Goal: Task Accomplishment & Management: Manage account settings

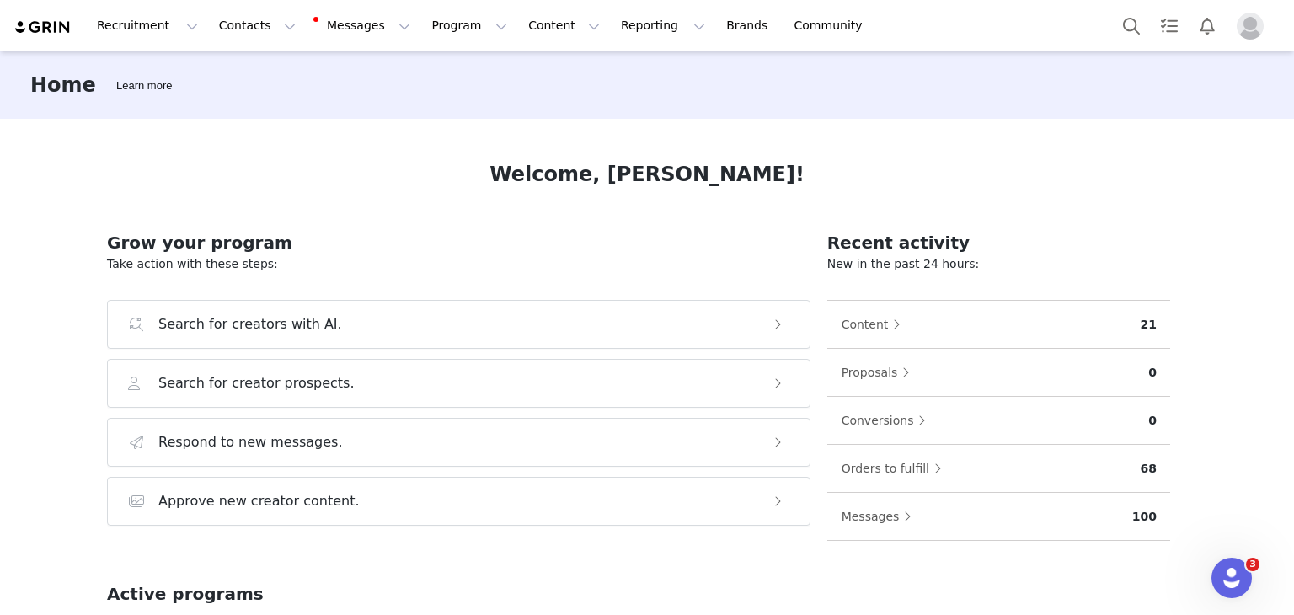
click at [1251, 29] on img "Profile" at bounding box center [1250, 26] width 27 height 27
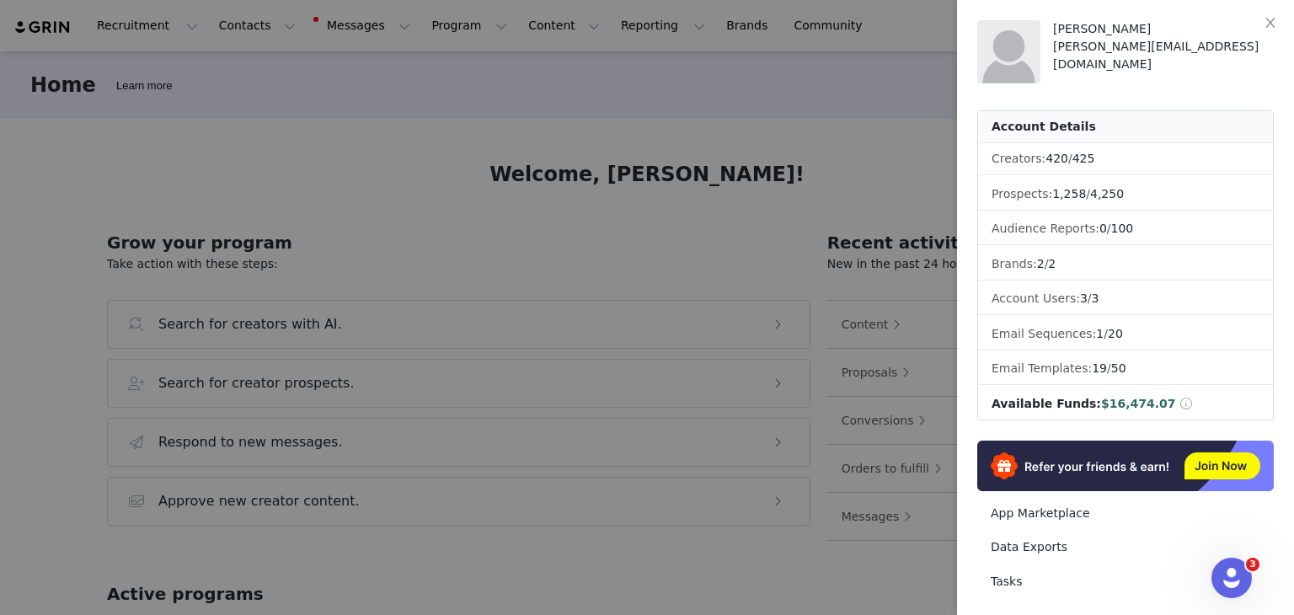
click at [870, 142] on div at bounding box center [647, 307] width 1294 height 615
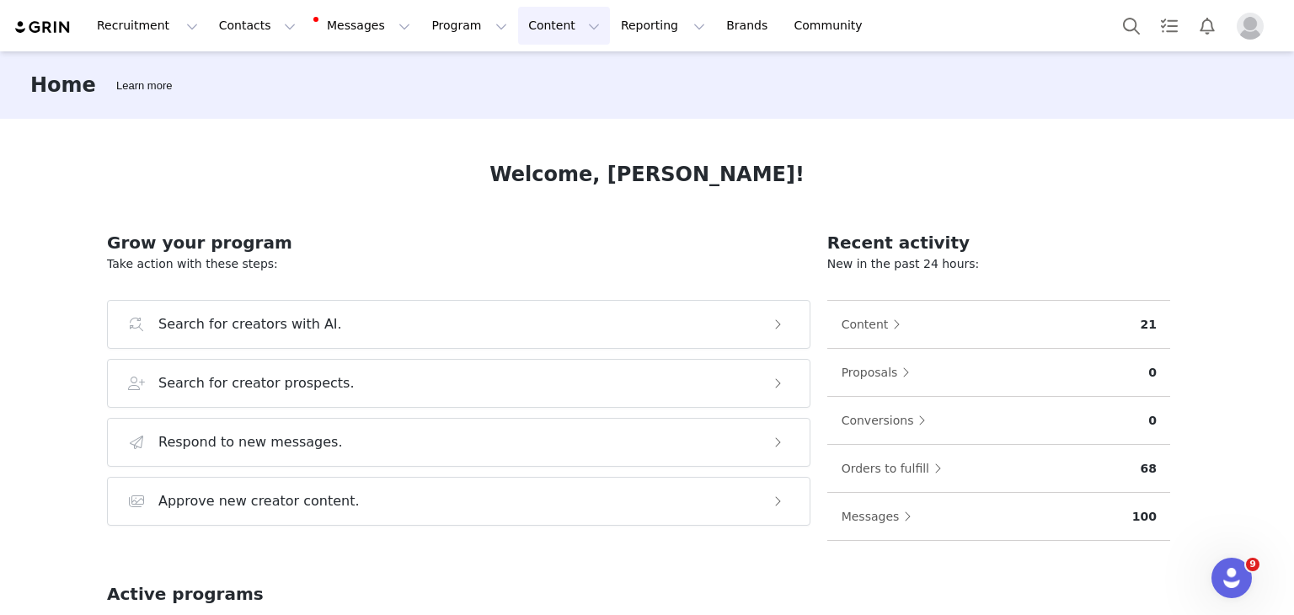
click at [518, 18] on button "Content Content" at bounding box center [564, 26] width 92 height 38
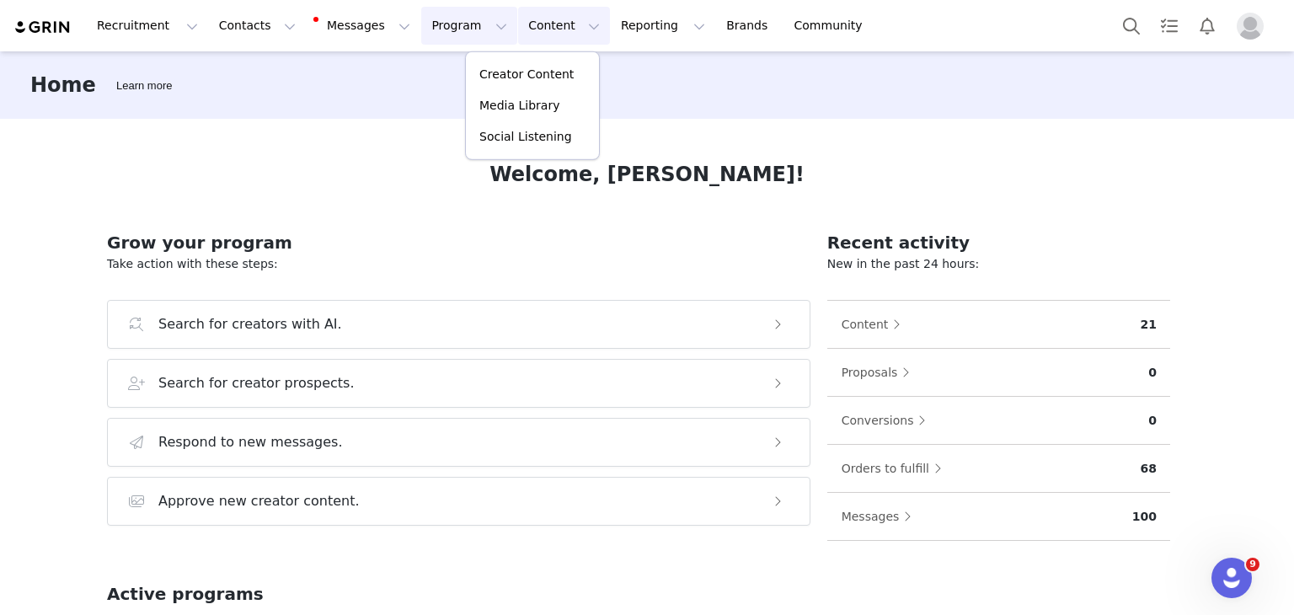
click at [427, 32] on button "Program Program" at bounding box center [469, 26] width 96 height 38
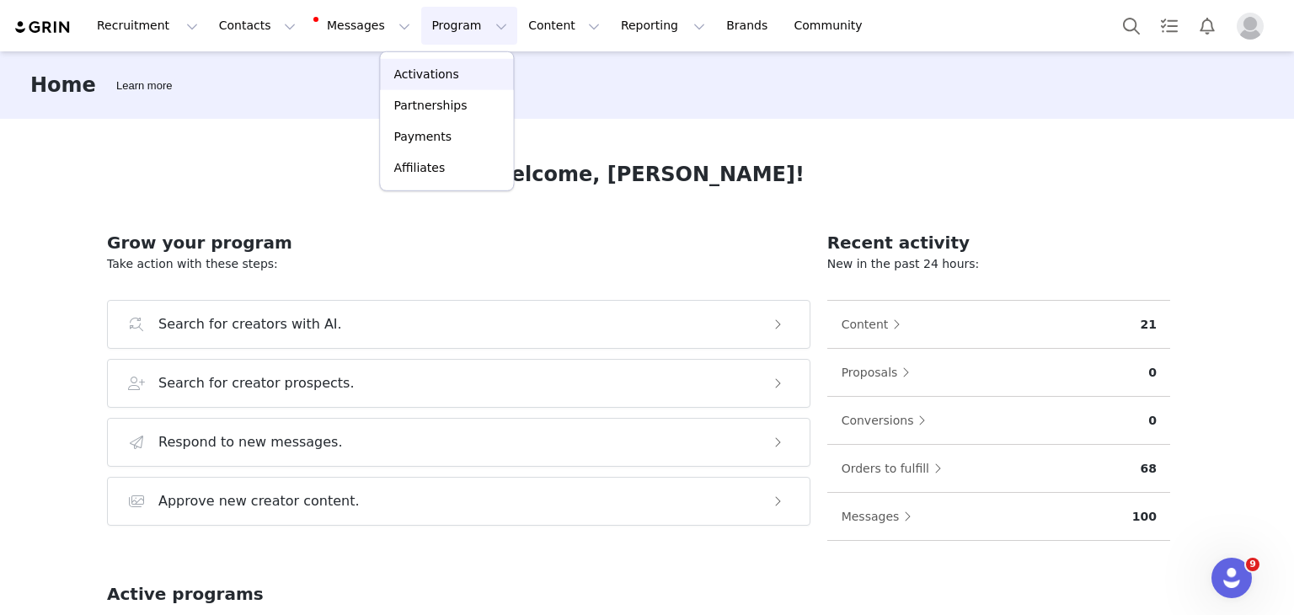
click at [431, 74] on p "Activations" at bounding box center [426, 75] width 65 height 18
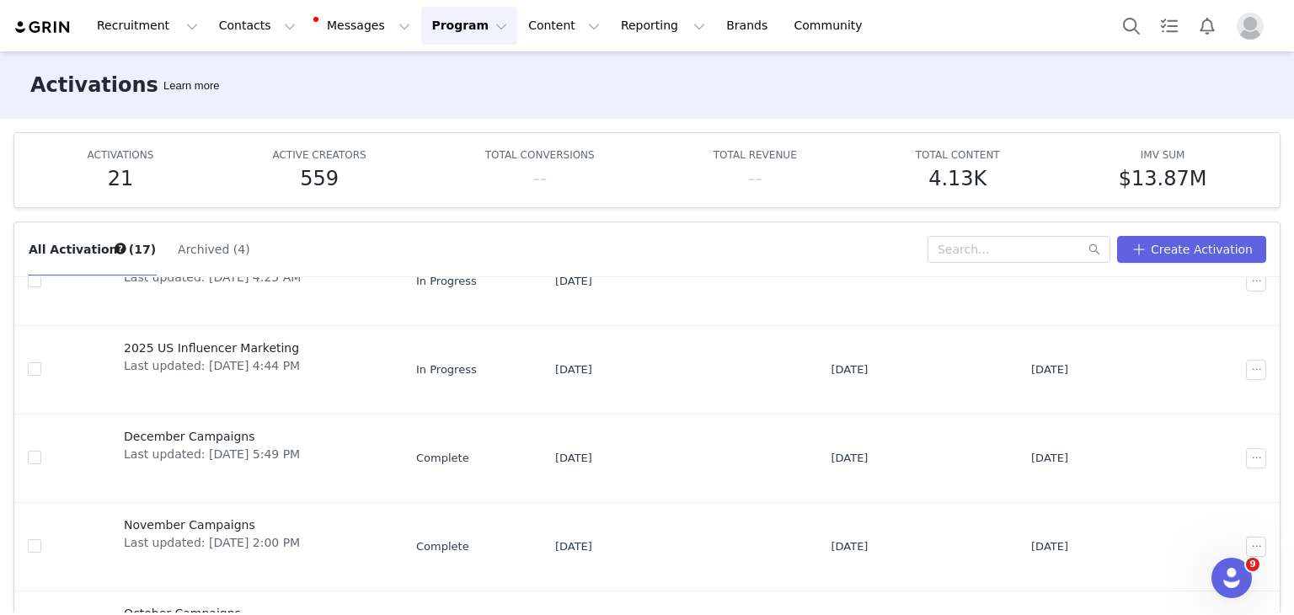
scroll to position [259, 0]
click at [224, 346] on span "2025 US Influencer Marketing" at bounding box center [212, 348] width 176 height 18
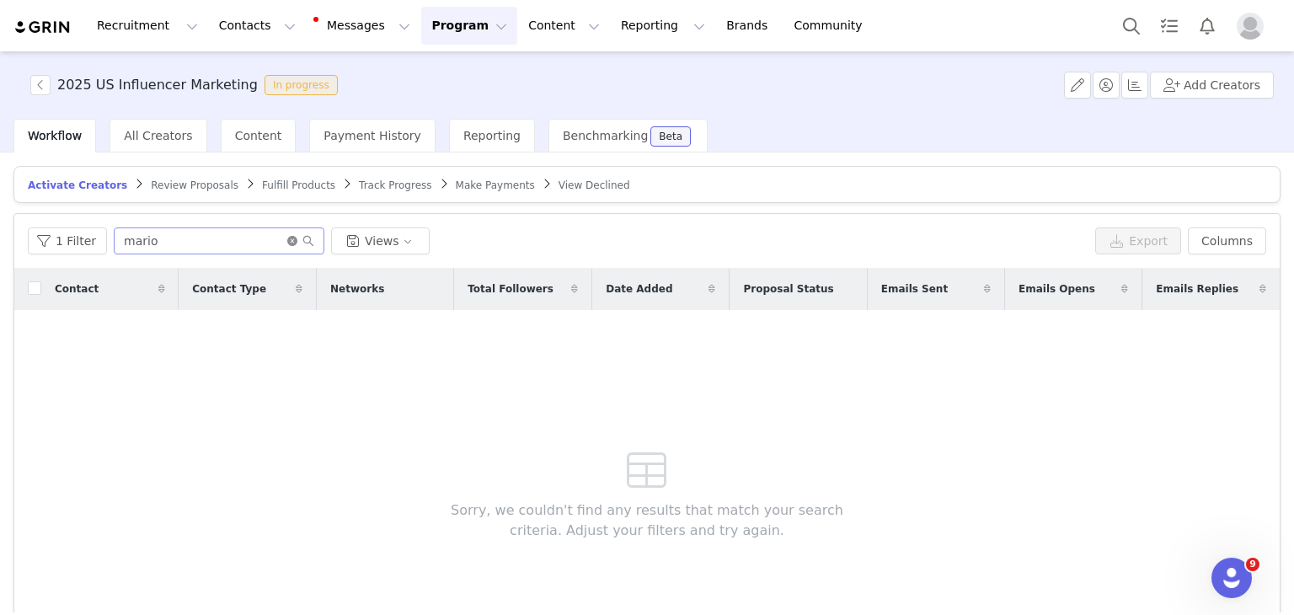
click at [287, 237] on icon "icon: close-circle" at bounding box center [292, 241] width 10 height 10
click at [143, 131] on span "All Creators" at bounding box center [158, 135] width 68 height 13
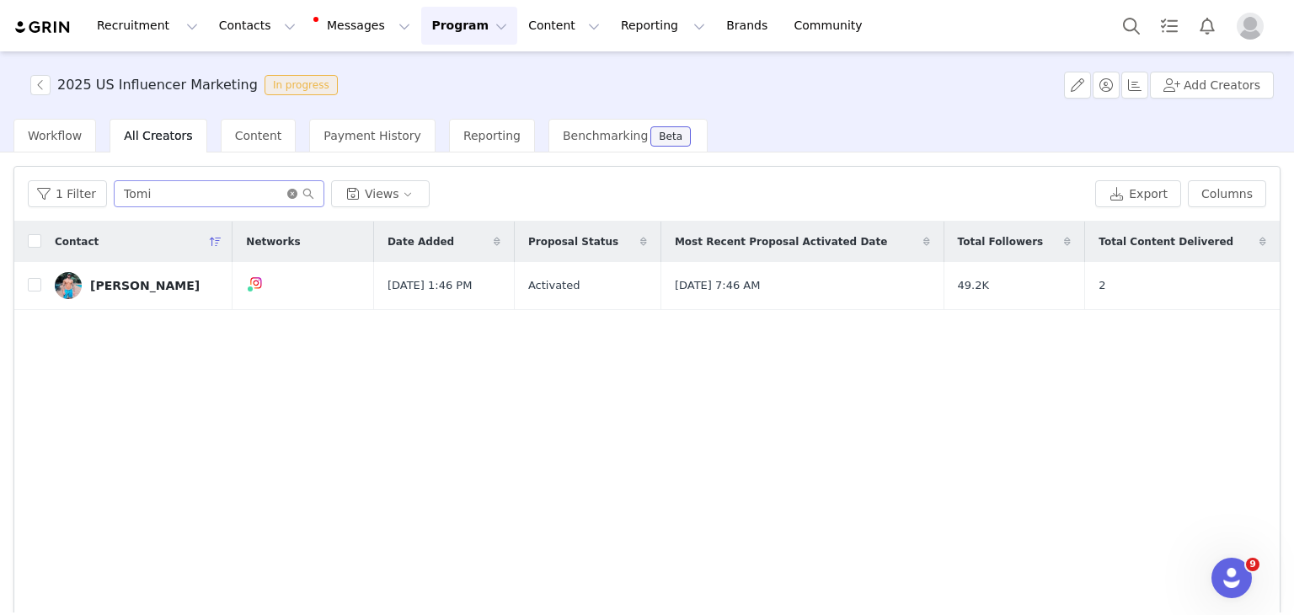
click at [290, 193] on icon "icon: close-circle" at bounding box center [292, 194] width 10 height 10
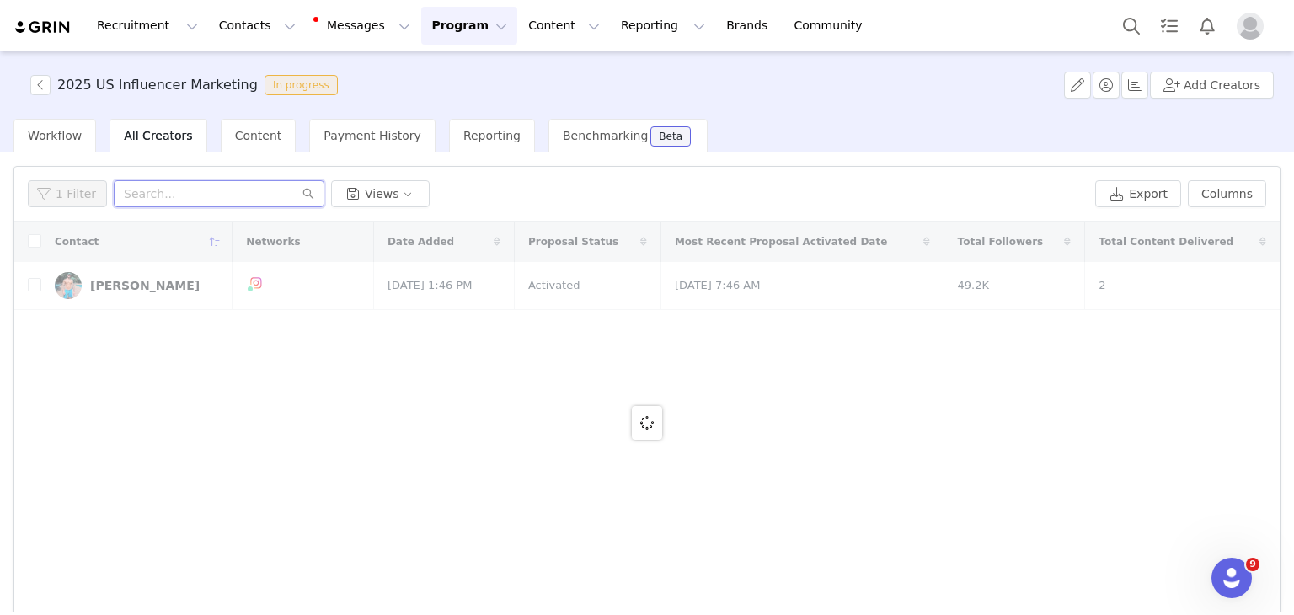
click at [270, 194] on input "text" at bounding box center [219, 193] width 211 height 27
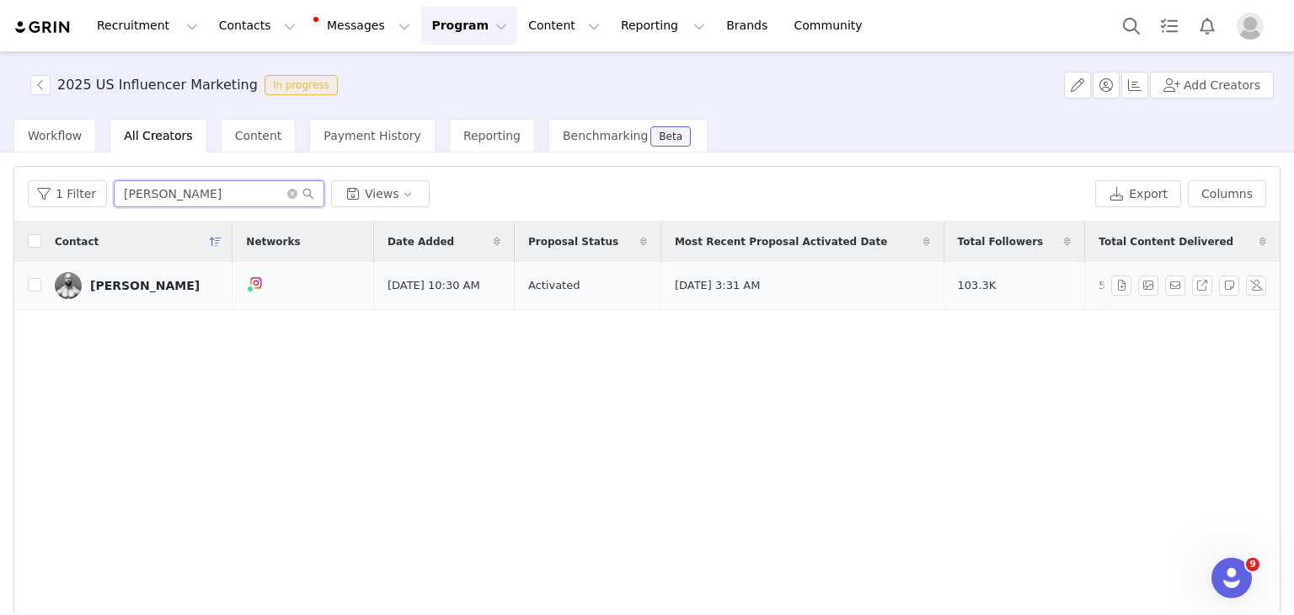
type input "[PERSON_NAME]"
click at [124, 284] on div "[PERSON_NAME]" at bounding box center [145, 285] width 110 height 13
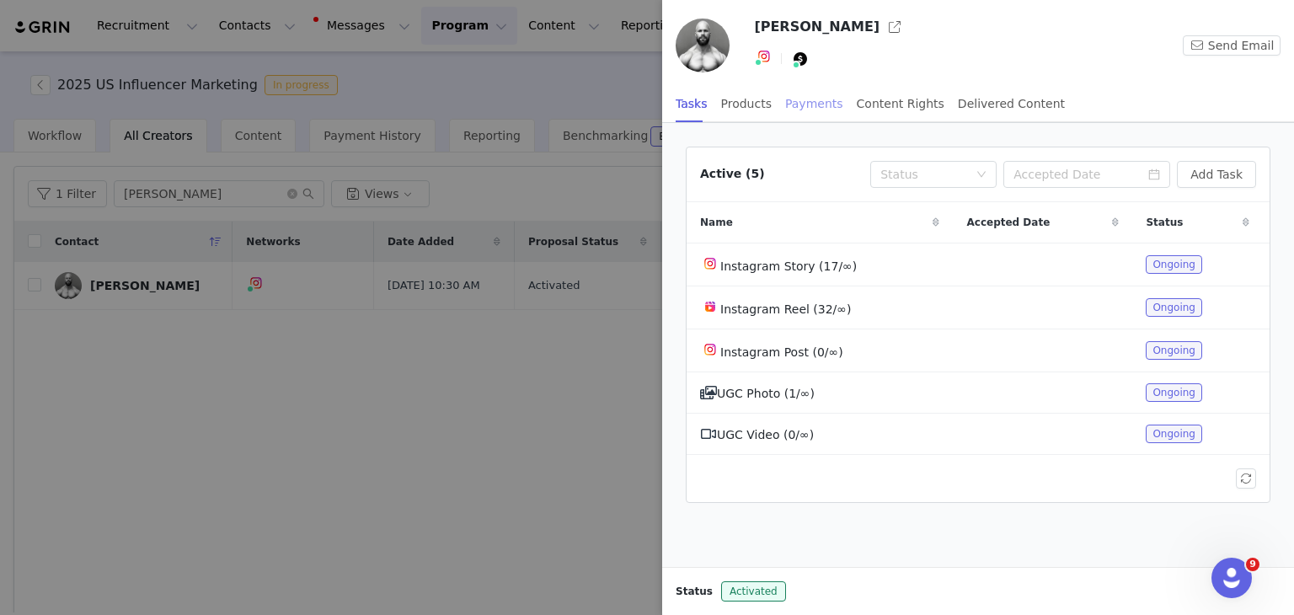
click at [802, 99] on div "Payments" at bounding box center [814, 104] width 58 height 38
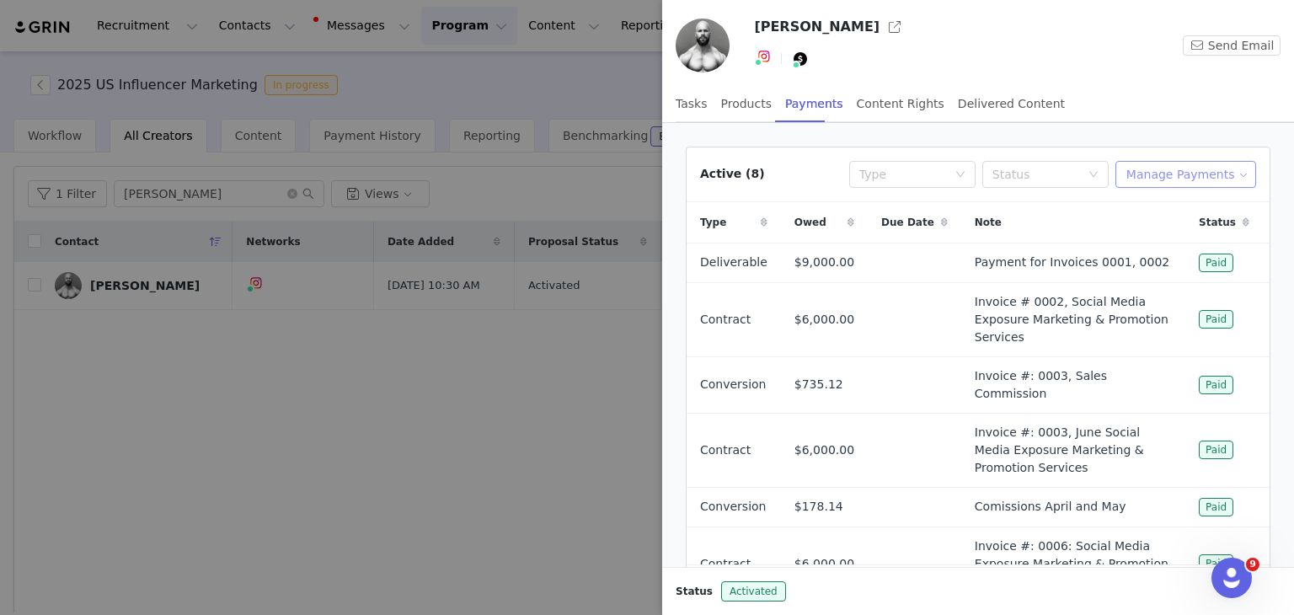
click at [1175, 179] on button "Manage Payments" at bounding box center [1186, 174] width 141 height 27
click at [1158, 234] on span "Add Payable" at bounding box center [1182, 234] width 72 height 19
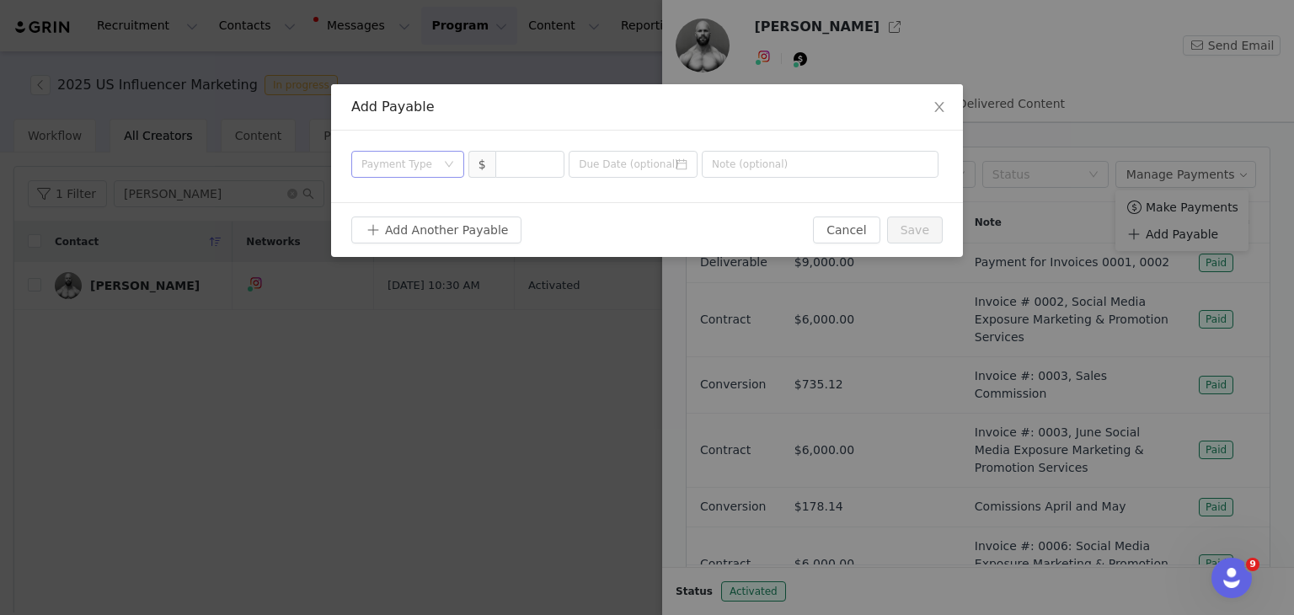
click at [456, 157] on div "Payment Type" at bounding box center [407, 164] width 113 height 27
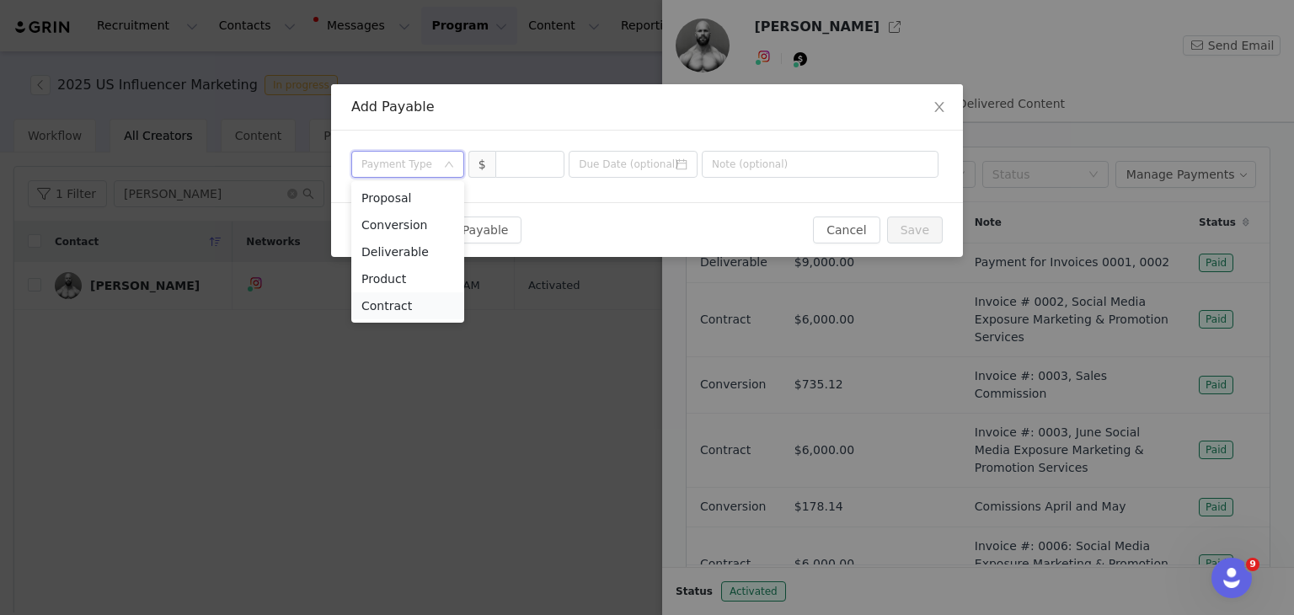
click at [396, 305] on li "Contract" at bounding box center [407, 305] width 113 height 27
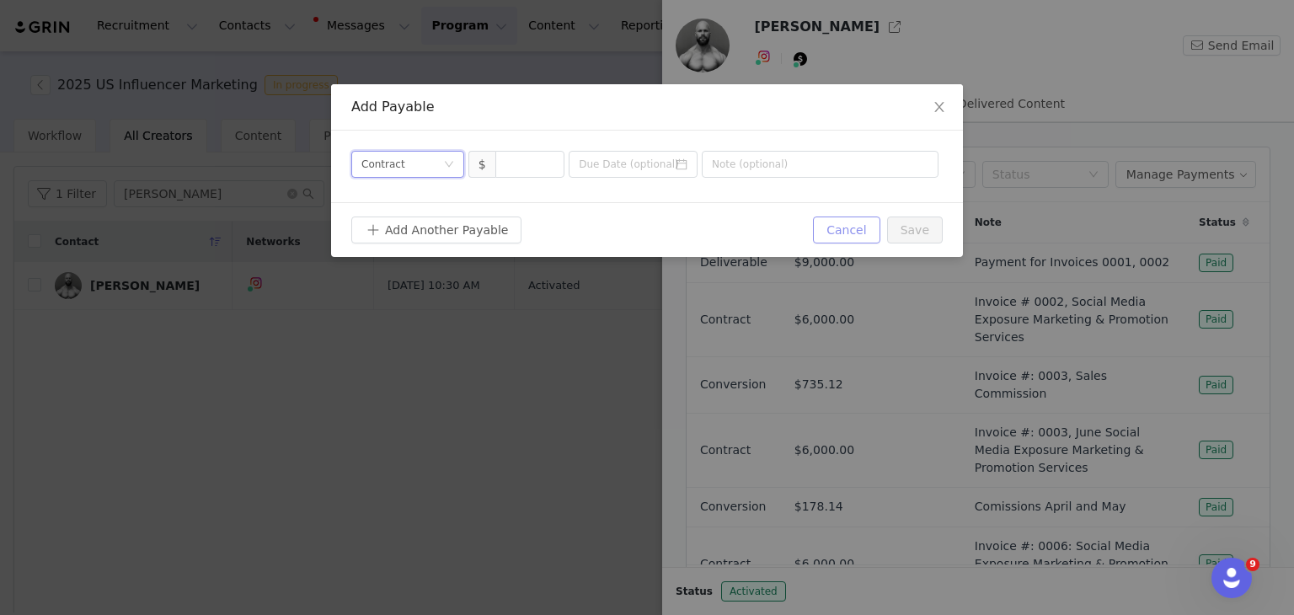
click at [862, 237] on button "Cancel" at bounding box center [846, 230] width 67 height 27
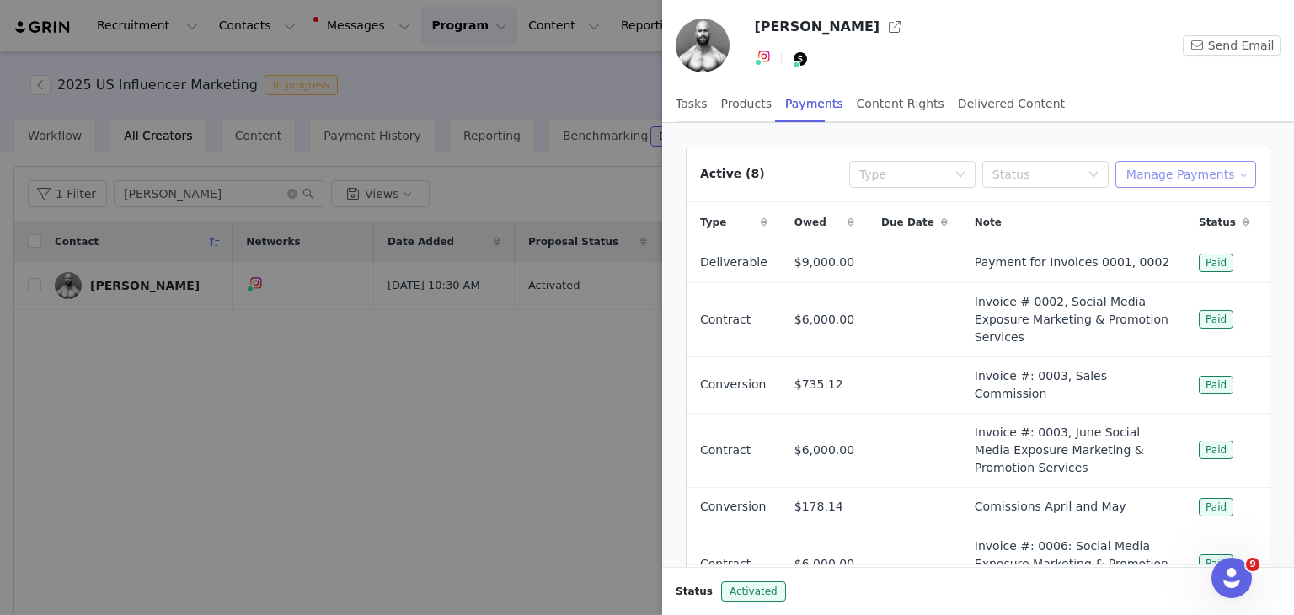
click at [1191, 169] on button "Manage Payments" at bounding box center [1186, 174] width 141 height 27
click at [1166, 240] on span "Add Payable" at bounding box center [1182, 234] width 72 height 19
click at [0, 0] on div "Add Payable Payment Type $ Add Another Payable Cancel Save" at bounding box center [0, 0] width 0 height 0
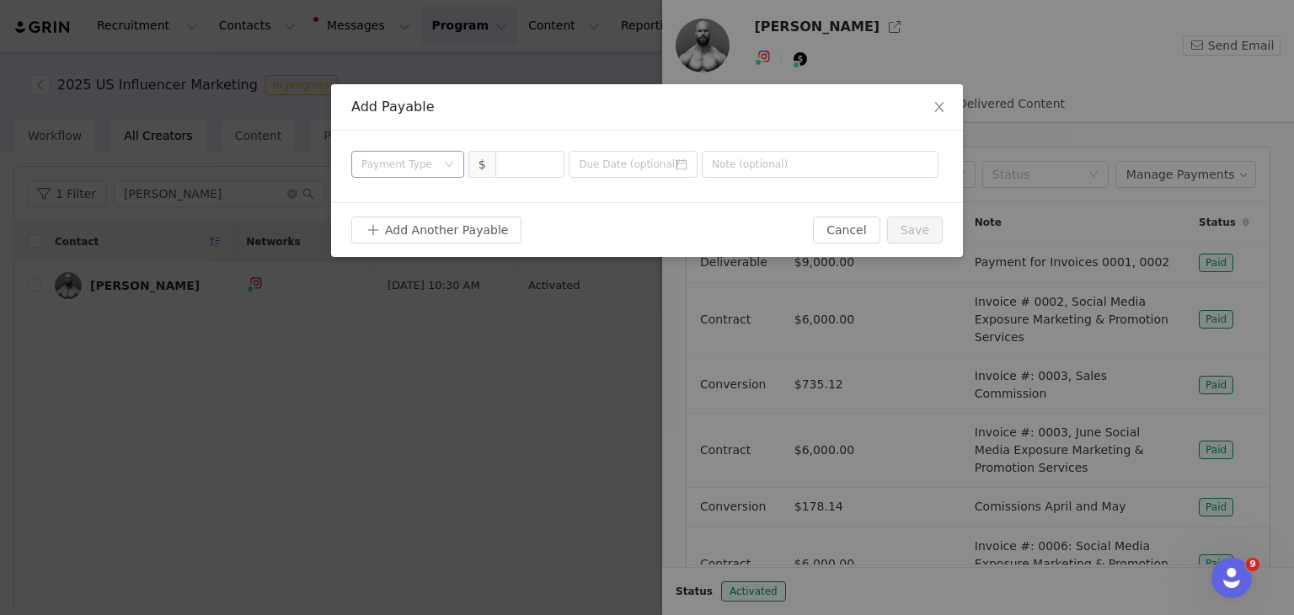
click at [431, 173] on div "Payment Type" at bounding box center [403, 164] width 82 height 25
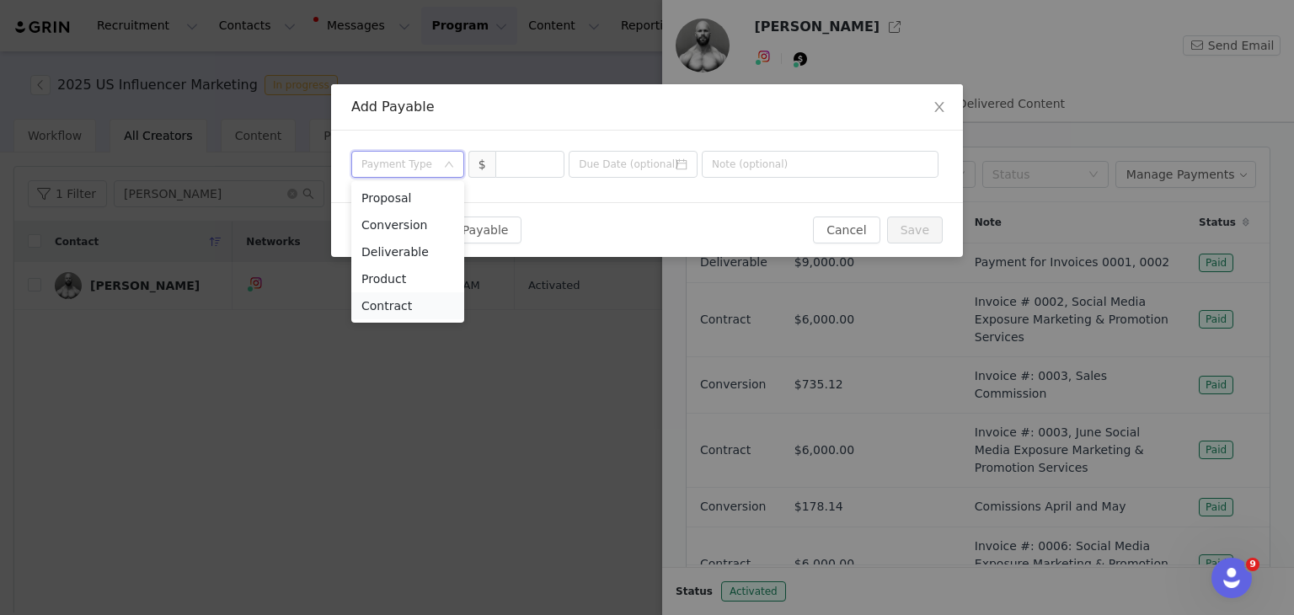
click at [393, 304] on li "Contract" at bounding box center [407, 305] width 113 height 27
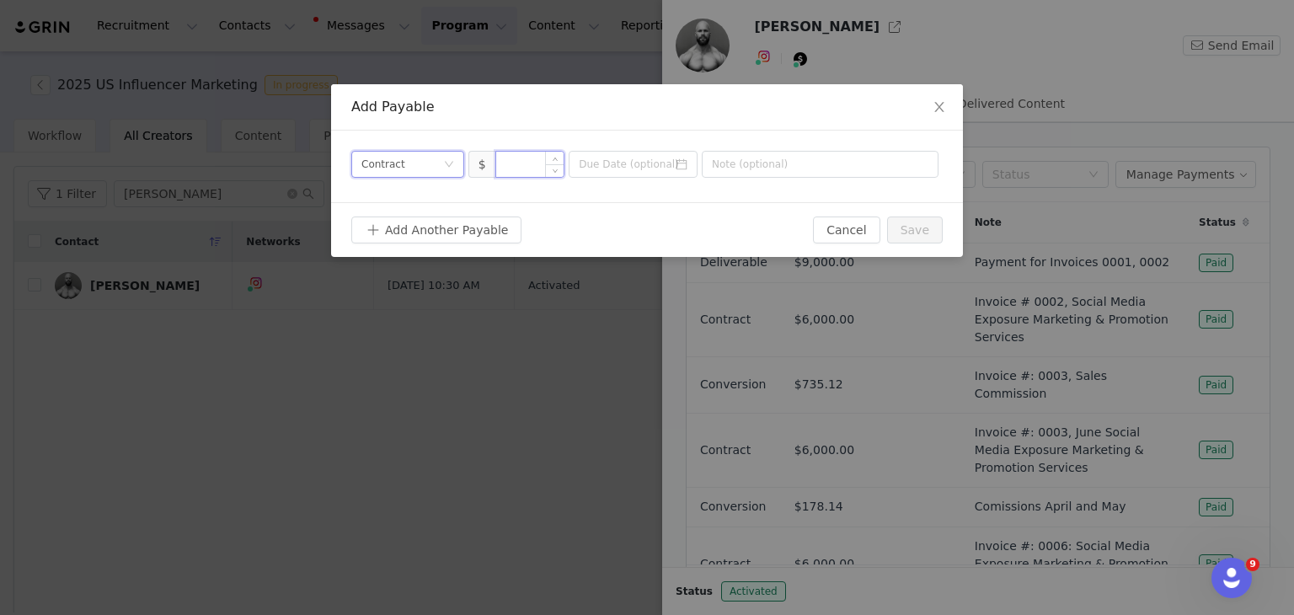
click at [530, 176] on input at bounding box center [530, 164] width 68 height 25
type input "7,000"
paste input "Invoice #: 0009"
type input "Invoice #: 0009"
click at [917, 232] on button "Save" at bounding box center [915, 230] width 56 height 27
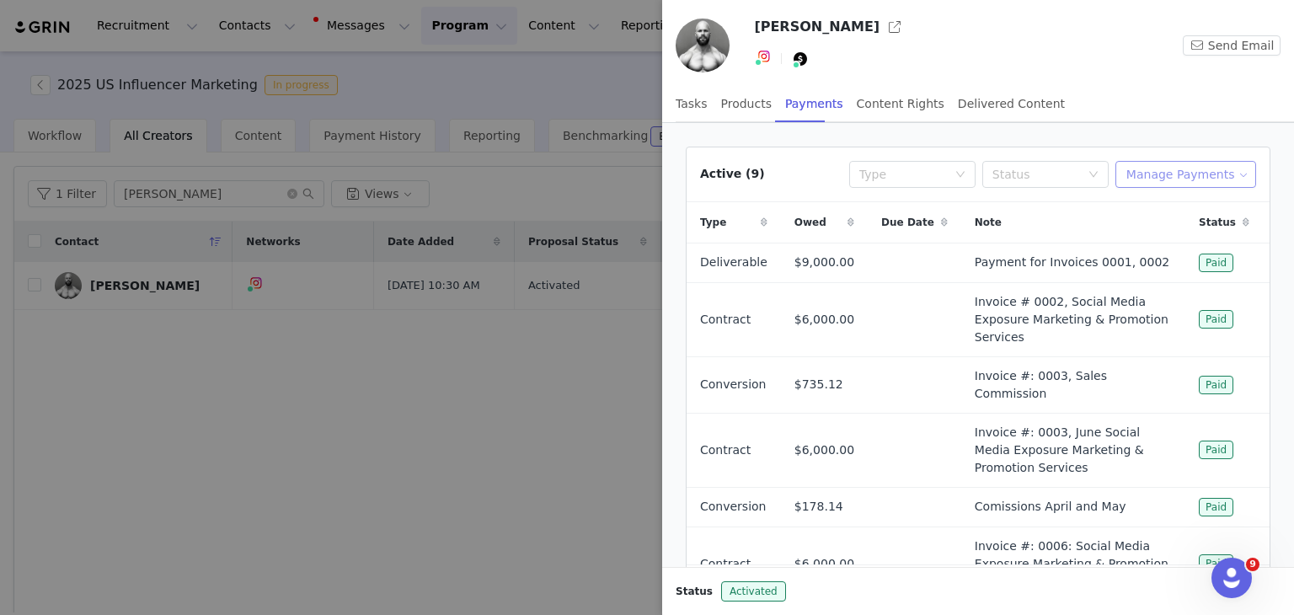
click at [1197, 176] on button "Manage Payments" at bounding box center [1186, 174] width 141 height 27
click at [1176, 210] on span "Make Payments" at bounding box center [1192, 207] width 93 height 19
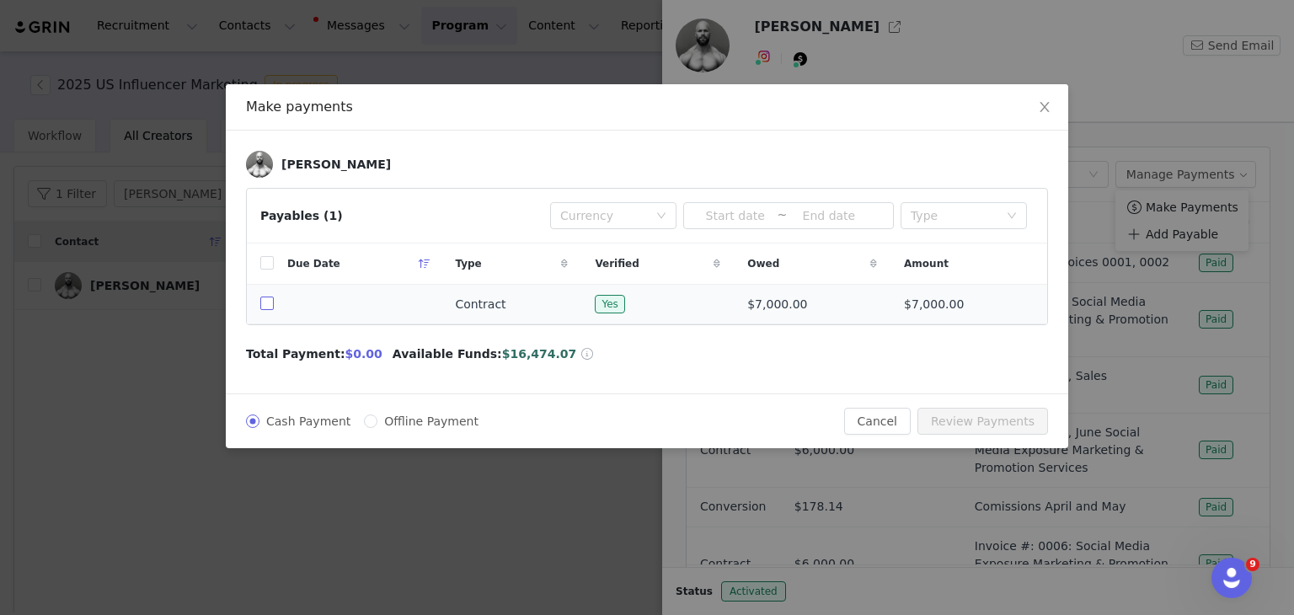
click at [261, 304] on input "checkbox" at bounding box center [266, 303] width 13 height 13
checkbox input "true"
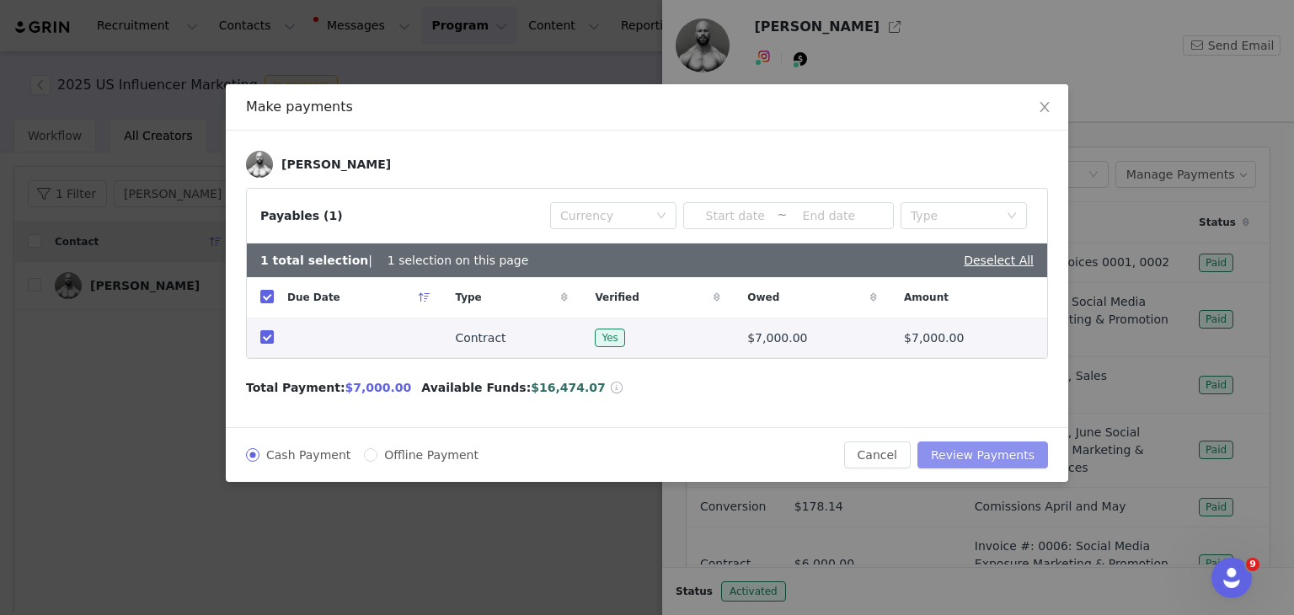
click at [1004, 455] on button "Review Payments" at bounding box center [983, 455] width 131 height 27
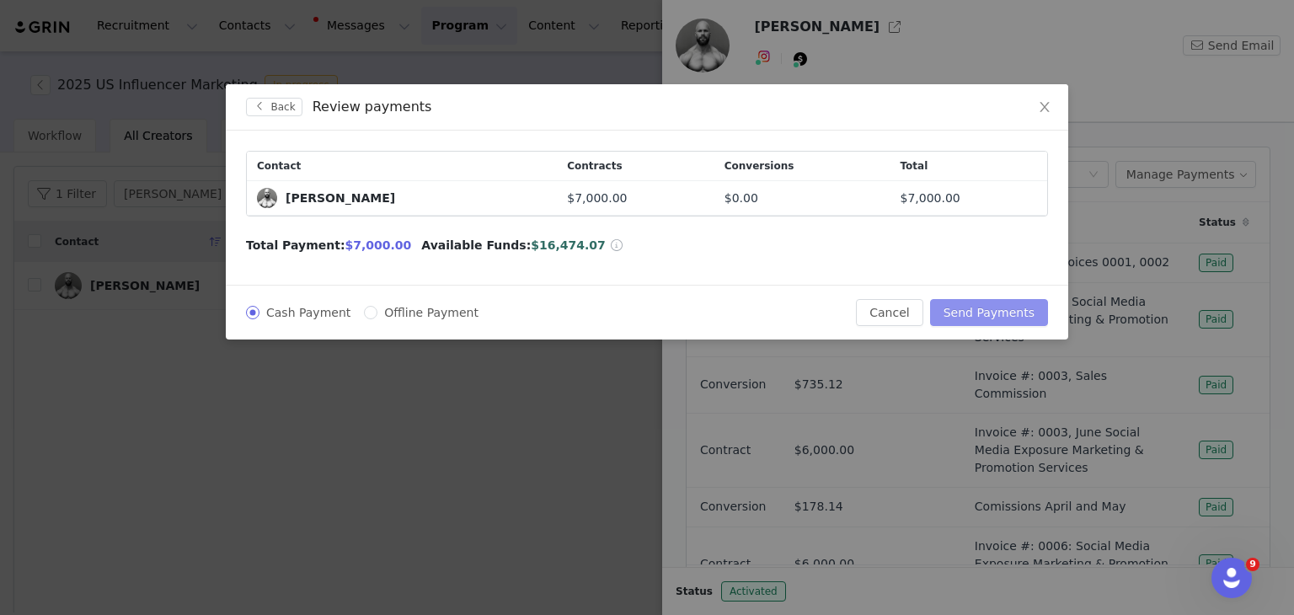
click at [1004, 313] on button "Send Payments" at bounding box center [989, 312] width 118 height 27
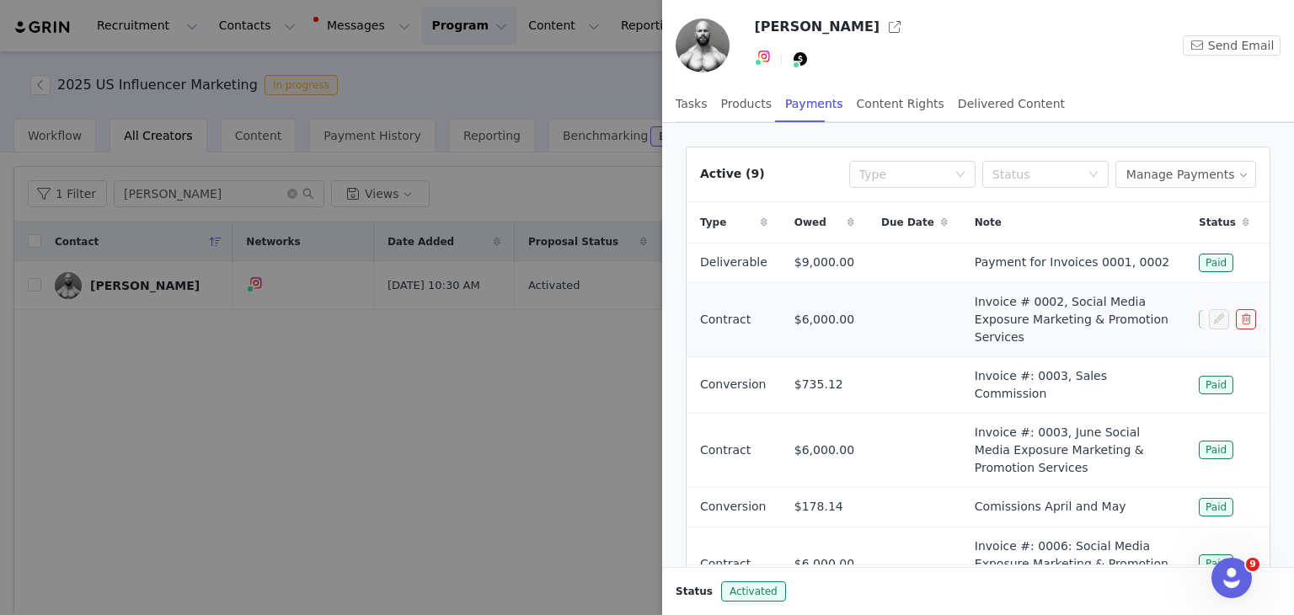
scroll to position [102, 0]
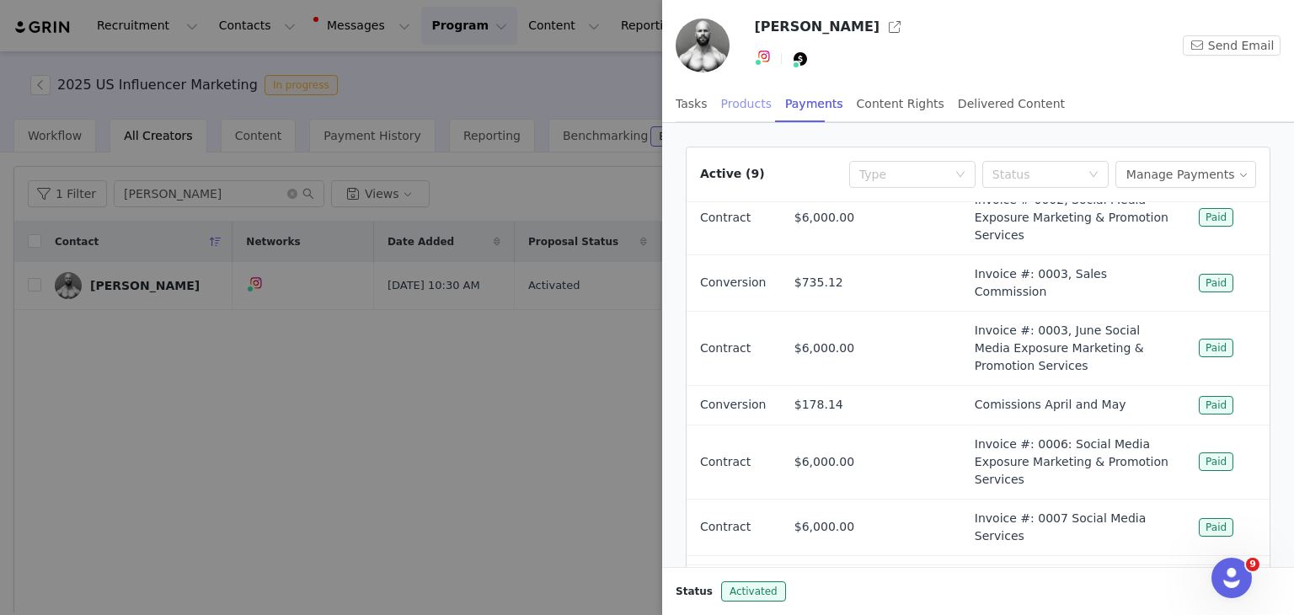
click at [756, 95] on div "Products" at bounding box center [746, 104] width 51 height 38
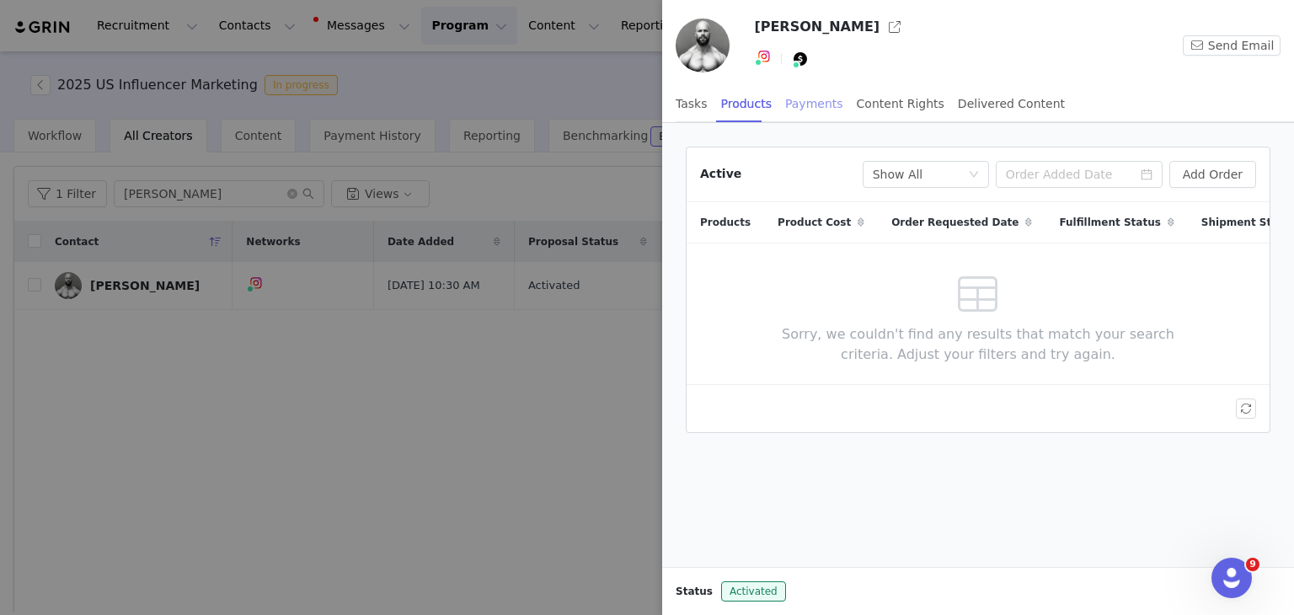
click at [809, 105] on div "Payments" at bounding box center [814, 104] width 58 height 38
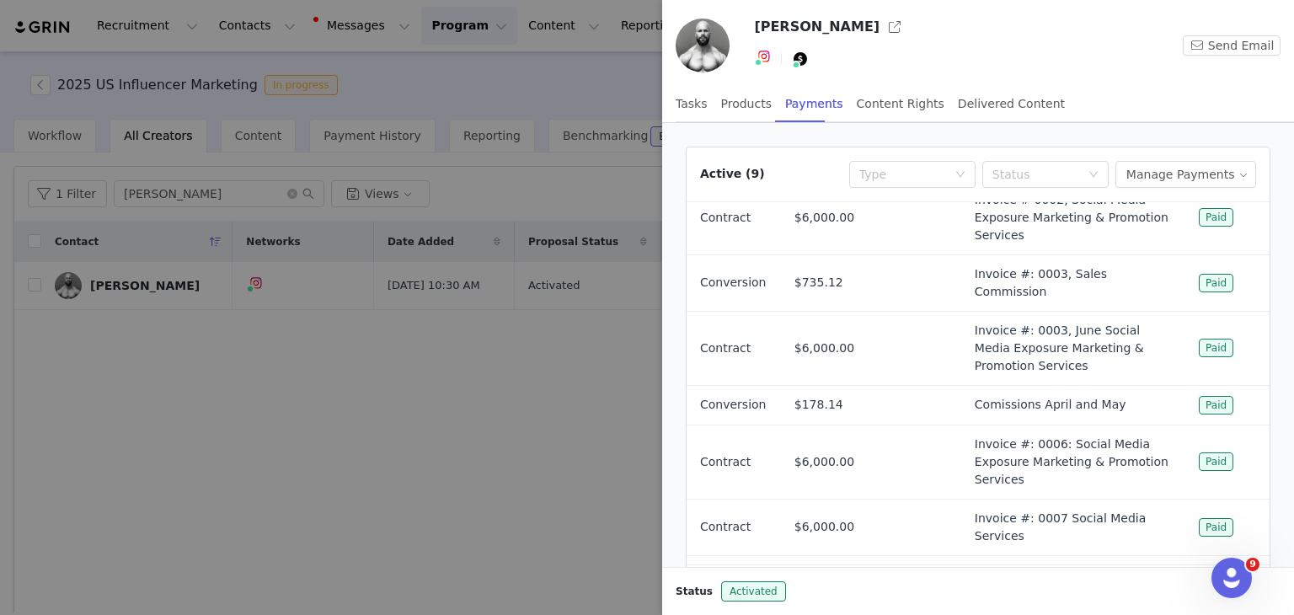
click at [586, 466] on div at bounding box center [647, 307] width 1294 height 615
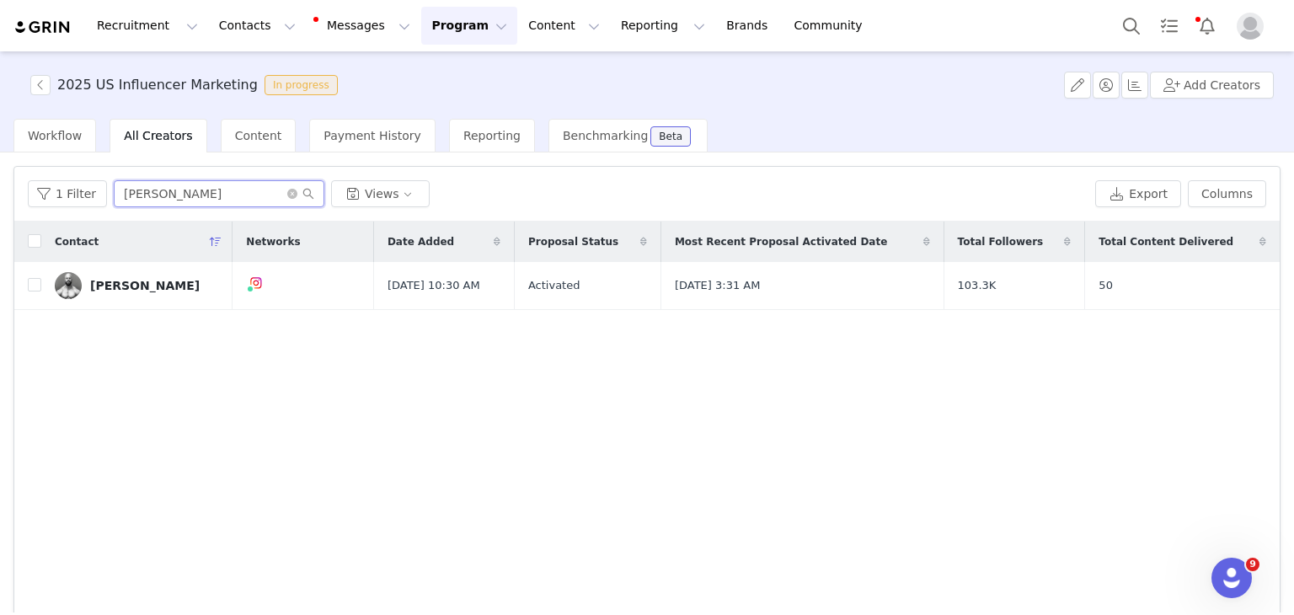
click at [200, 193] on input "[PERSON_NAME]" at bounding box center [219, 193] width 211 height 27
type input "j"
type input "[PERSON_NAME] [PERSON_NAME]"
click at [123, 287] on div "[PERSON_NAME]" at bounding box center [145, 285] width 110 height 13
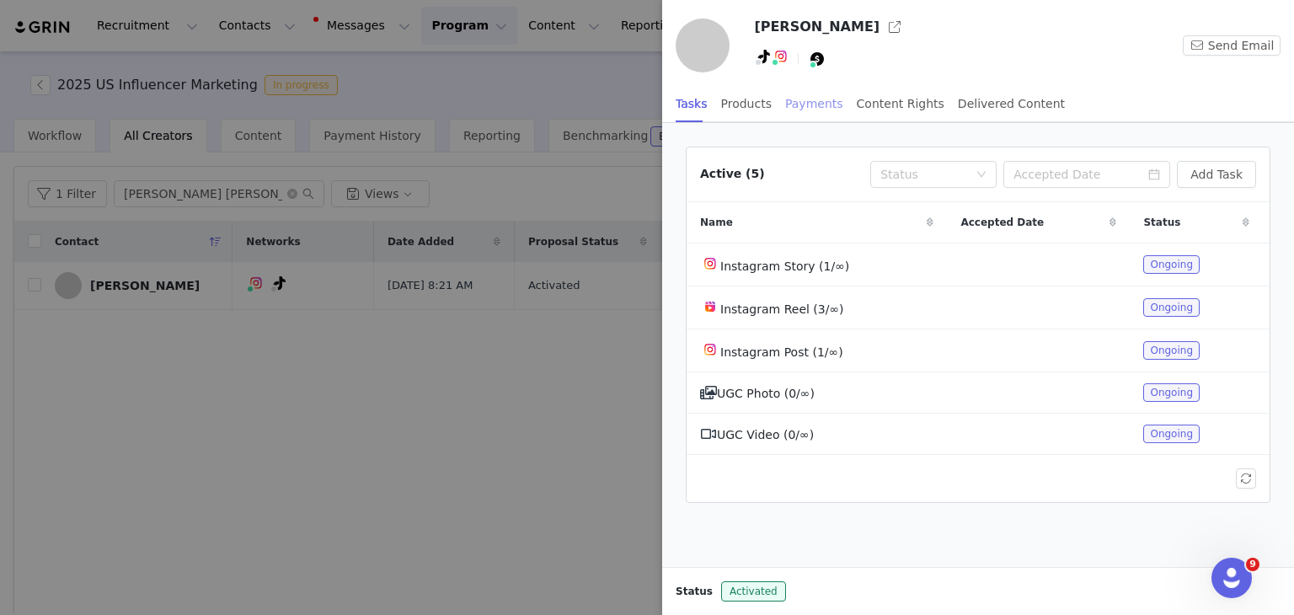
click at [809, 112] on div "Payments" at bounding box center [814, 104] width 58 height 38
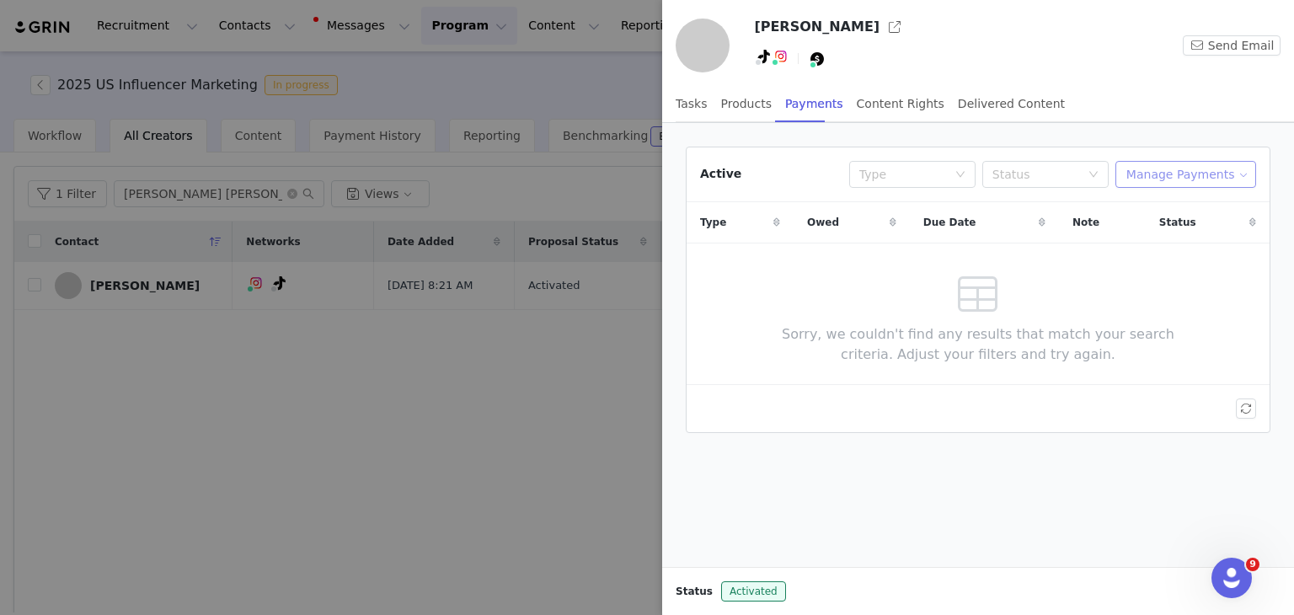
click at [1170, 174] on button "Manage Payments" at bounding box center [1186, 174] width 141 height 27
click at [1176, 243] on span "Add Payable" at bounding box center [1195, 234] width 72 height 19
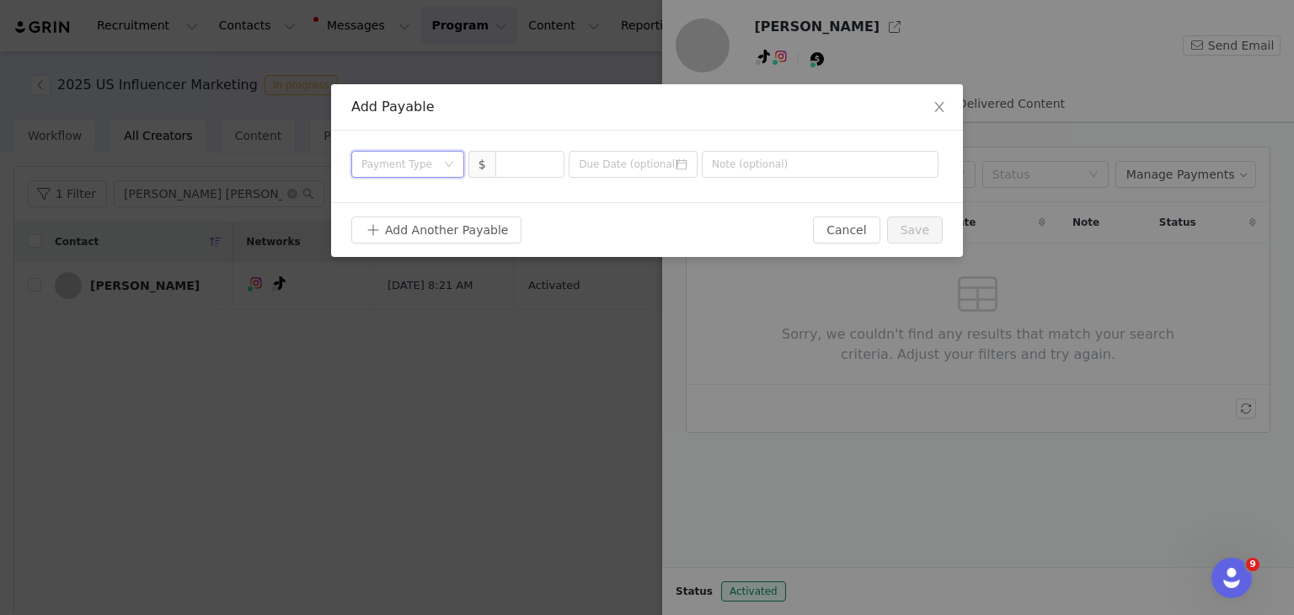
click at [442, 163] on div "Payment Type" at bounding box center [403, 164] width 82 height 25
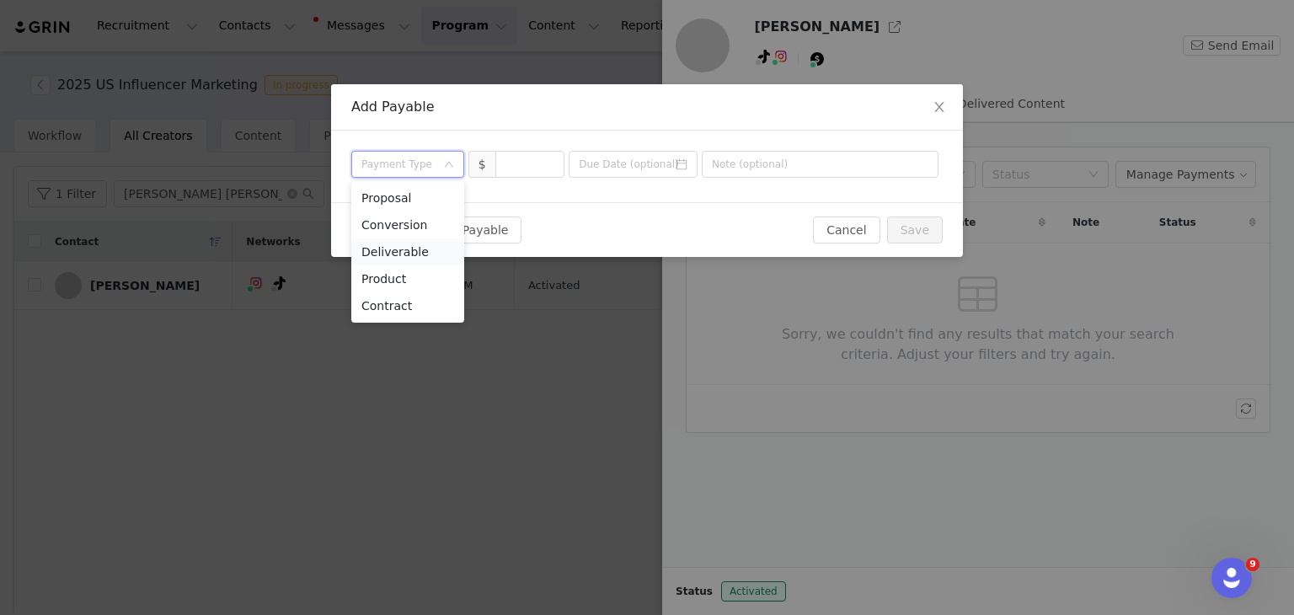
click at [399, 249] on li "Deliverable" at bounding box center [407, 251] width 113 height 27
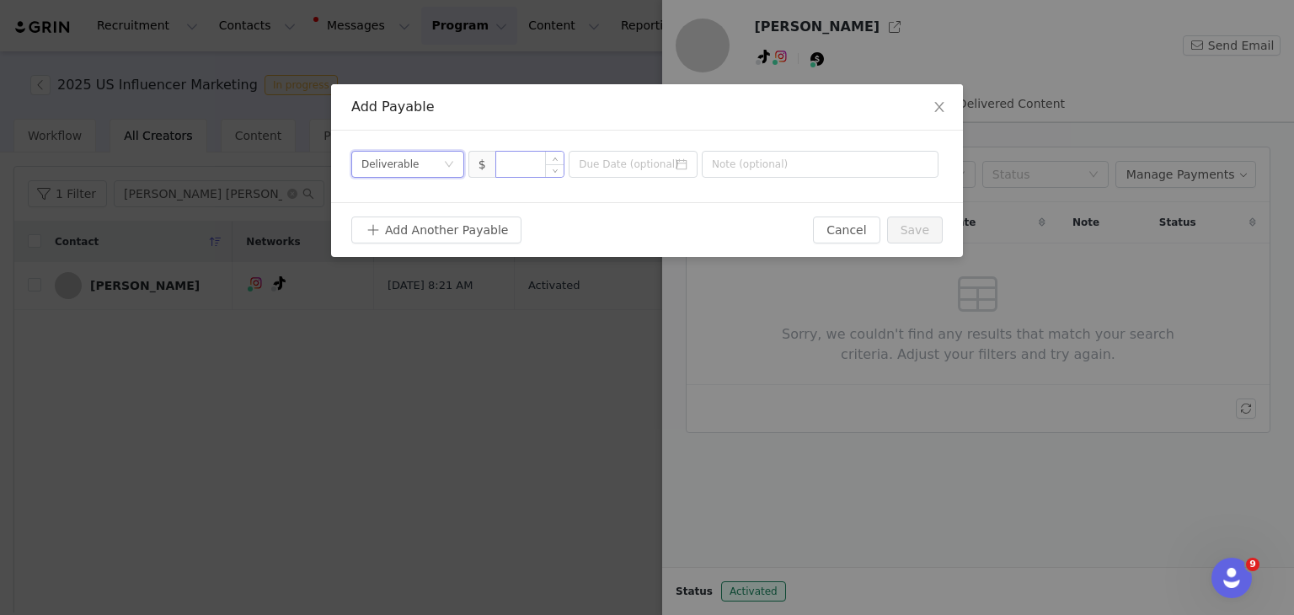
click at [521, 163] on input at bounding box center [530, 164] width 68 height 25
type input "5,181.32"
click at [767, 158] on input "text" at bounding box center [820, 164] width 237 height 27
paste input "Invoice 01077"
click at [712, 163] on input "Invoice 01077" at bounding box center [820, 164] width 237 height 27
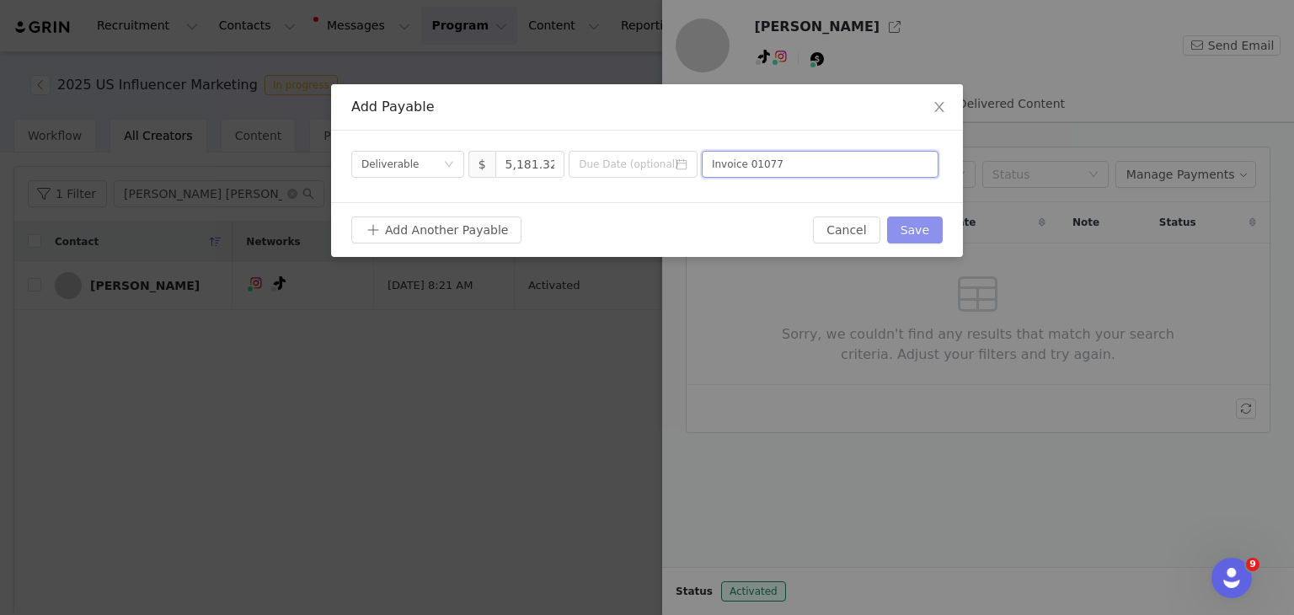
type input "Invoice 01077"
click at [922, 226] on button "Save" at bounding box center [915, 230] width 56 height 27
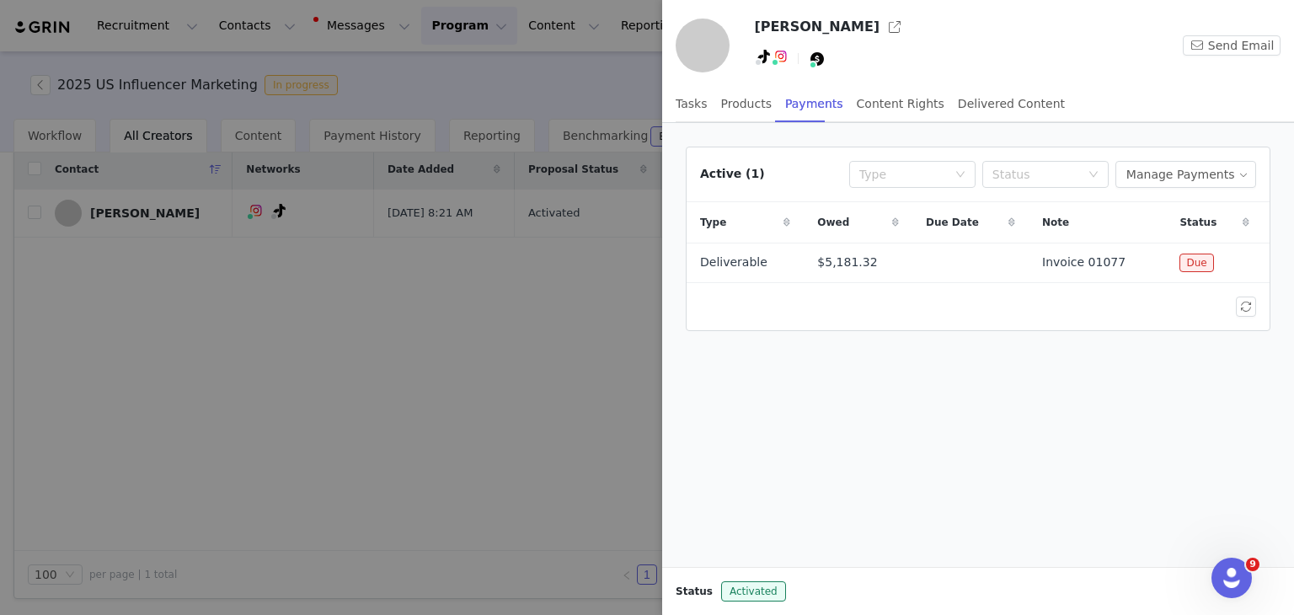
scroll to position [0, 0]
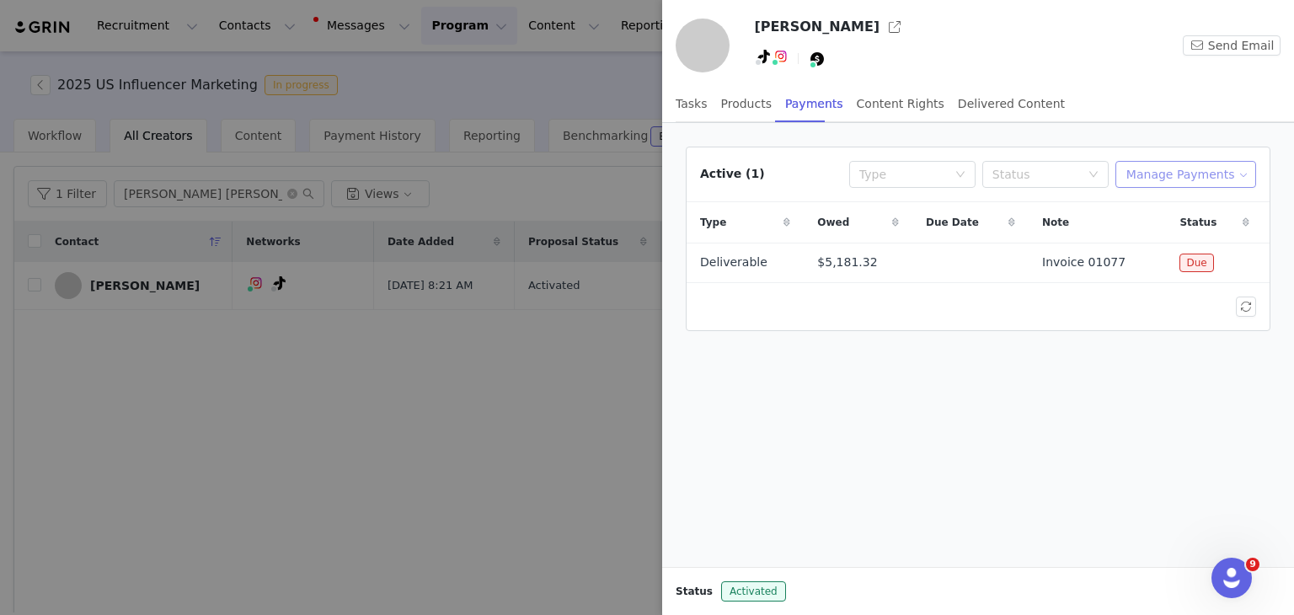
click at [1203, 173] on button "Manage Payments" at bounding box center [1186, 174] width 141 height 27
click at [1205, 203] on span "Make Payments" at bounding box center [1205, 207] width 93 height 19
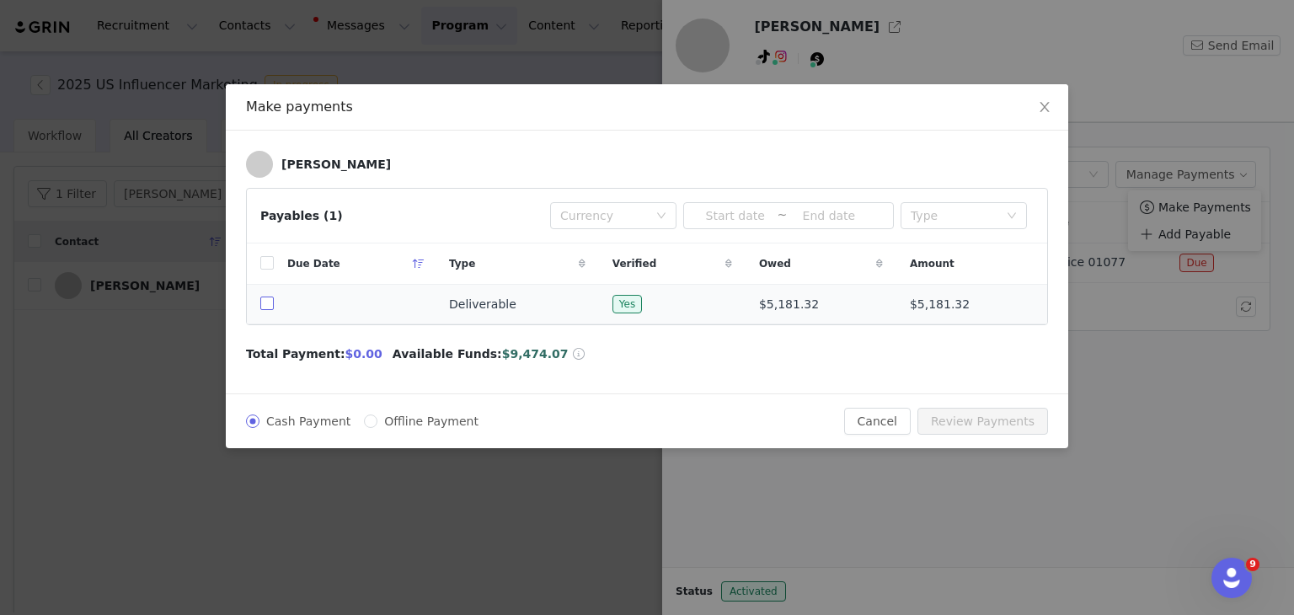
click at [268, 301] on input "checkbox" at bounding box center [266, 303] width 13 height 13
checkbox input "true"
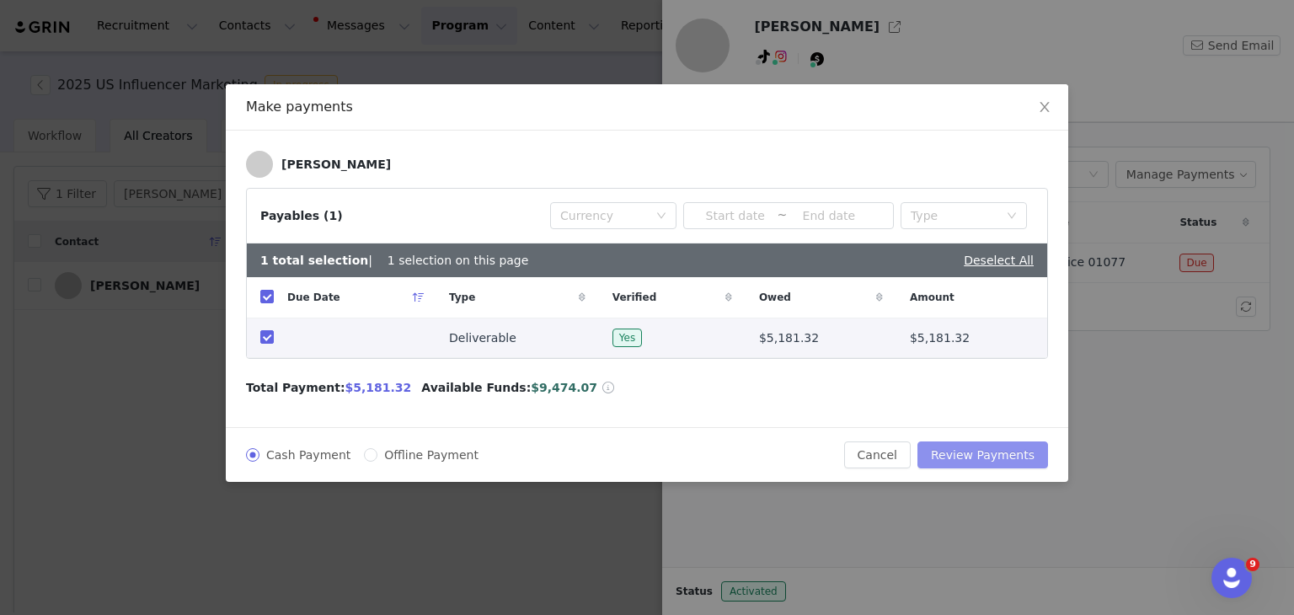
click at [977, 456] on button "Review Payments" at bounding box center [983, 455] width 131 height 27
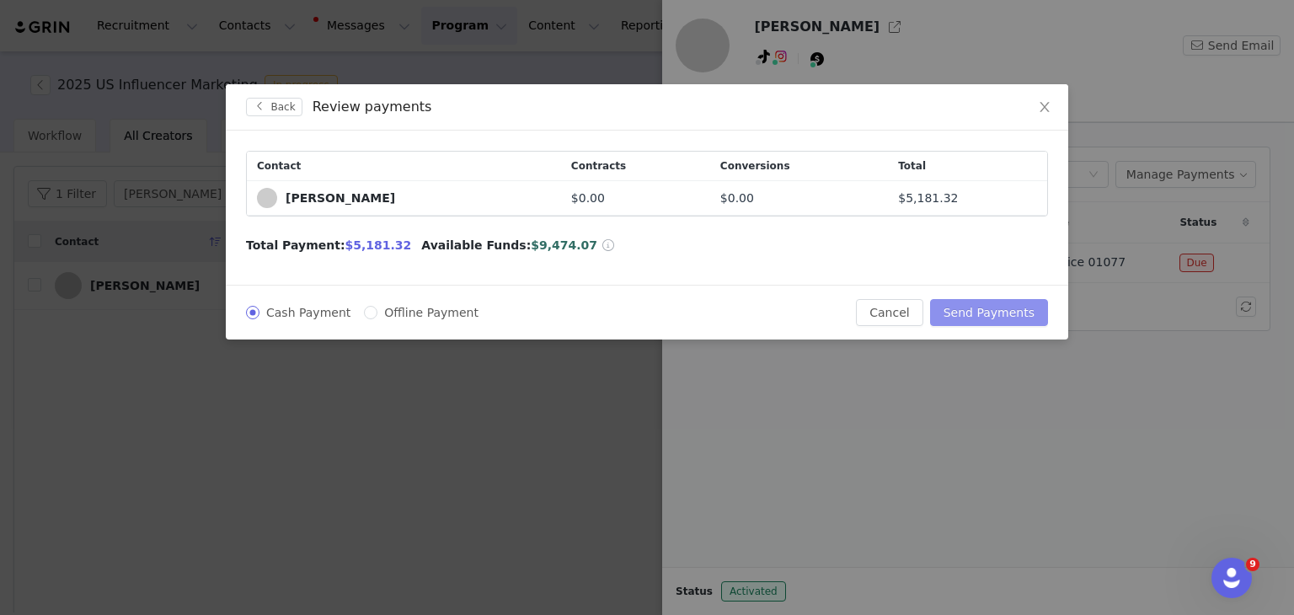
click at [994, 311] on button "Send Payments" at bounding box center [989, 312] width 118 height 27
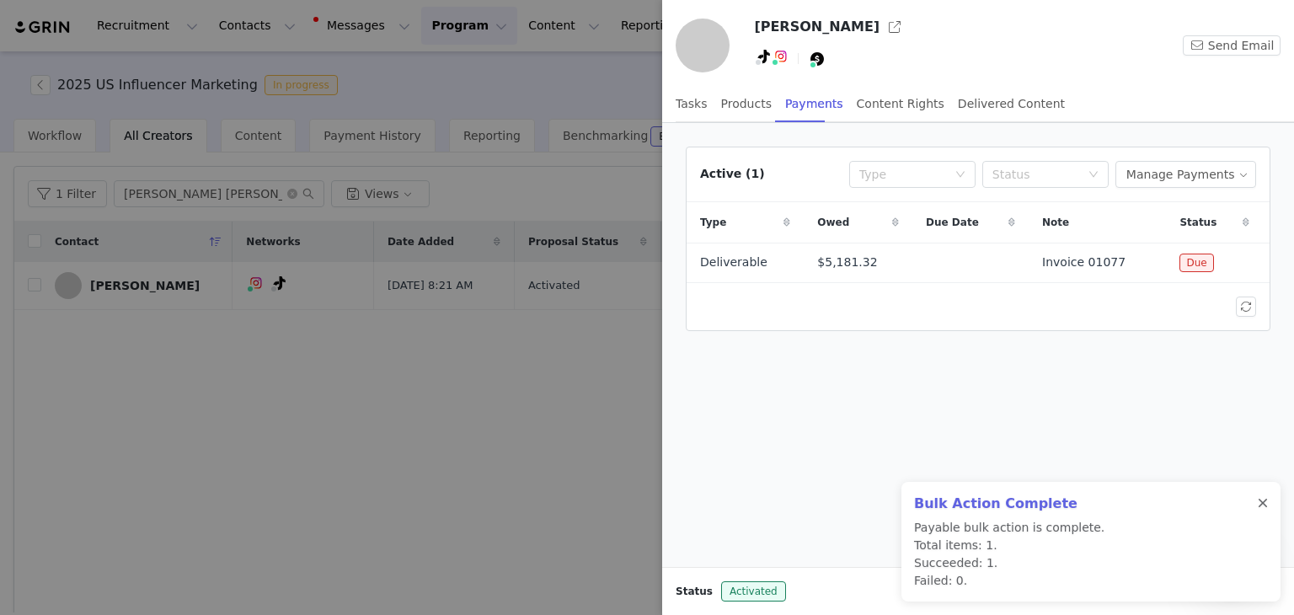
click at [1265, 500] on div at bounding box center [1263, 503] width 10 height 13
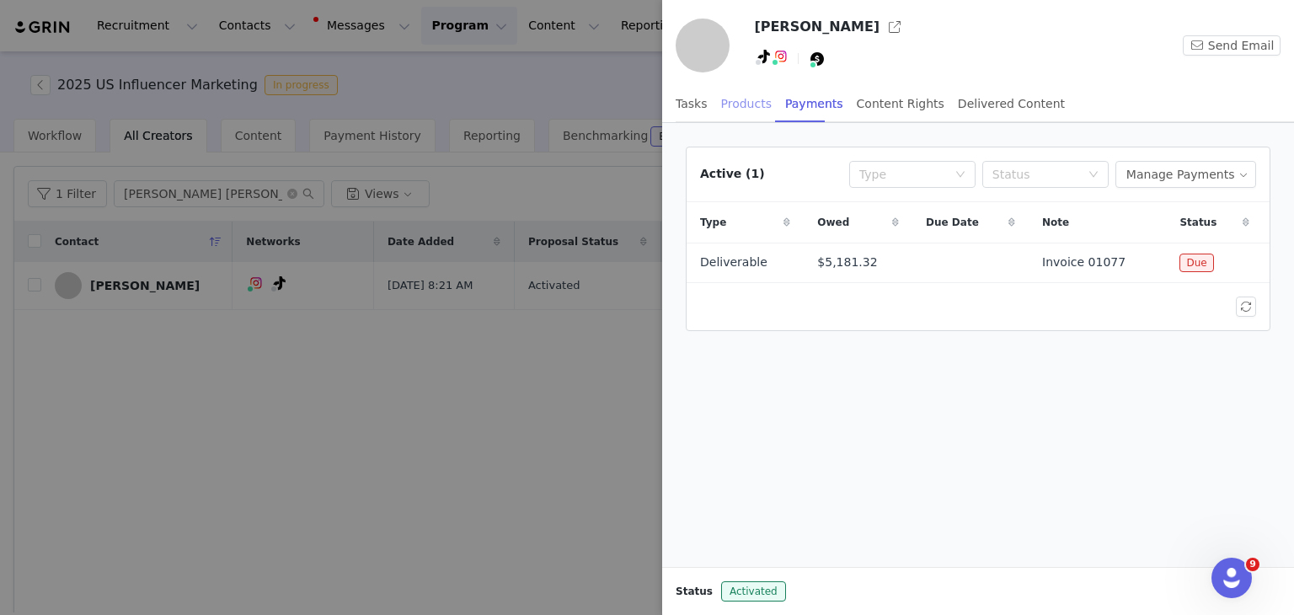
click at [755, 112] on div "Products" at bounding box center [746, 104] width 51 height 38
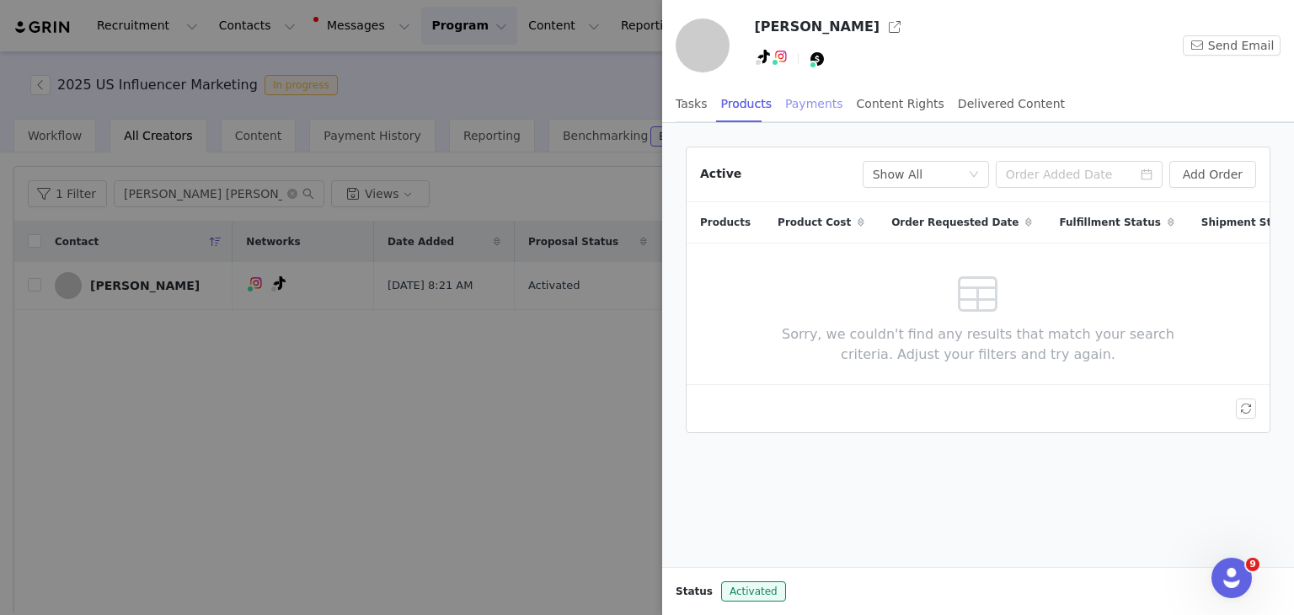
click at [785, 109] on div "Payments" at bounding box center [814, 104] width 58 height 38
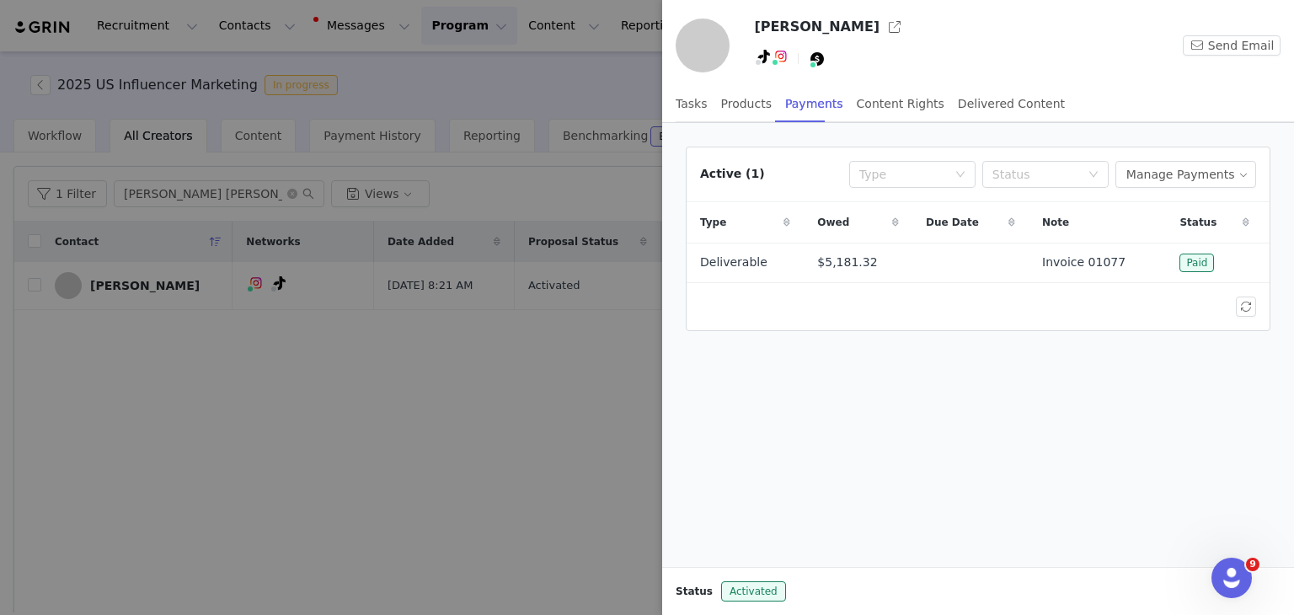
click at [595, 449] on div at bounding box center [647, 307] width 1294 height 615
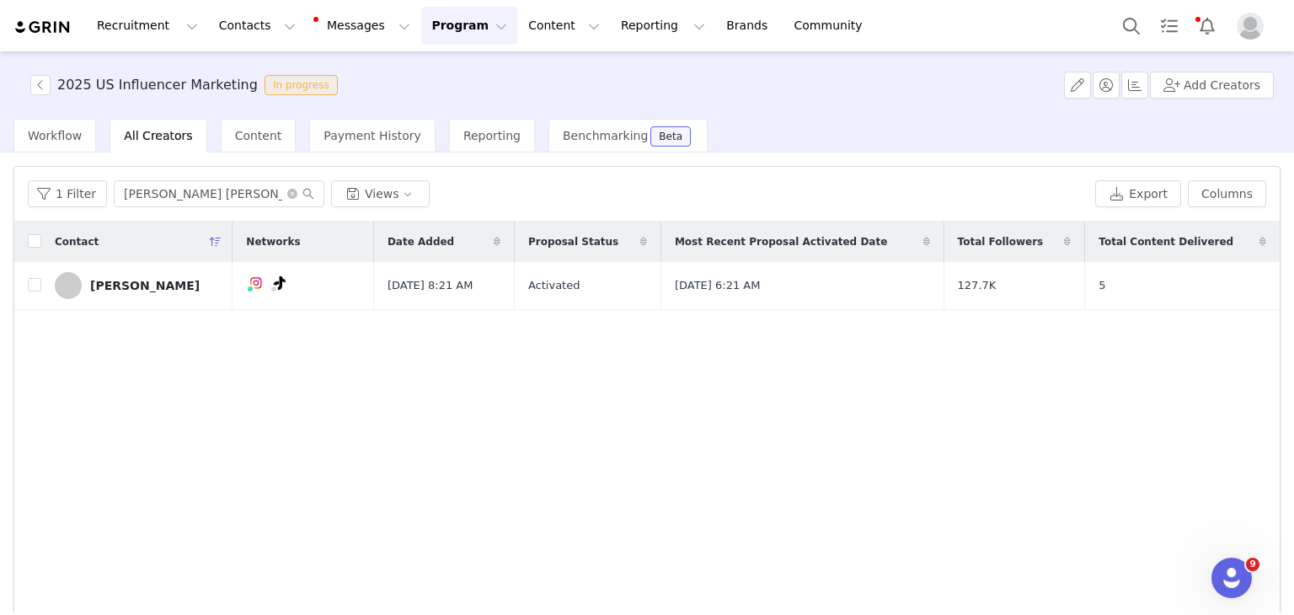
click at [1246, 19] on img "Profile" at bounding box center [1250, 26] width 27 height 27
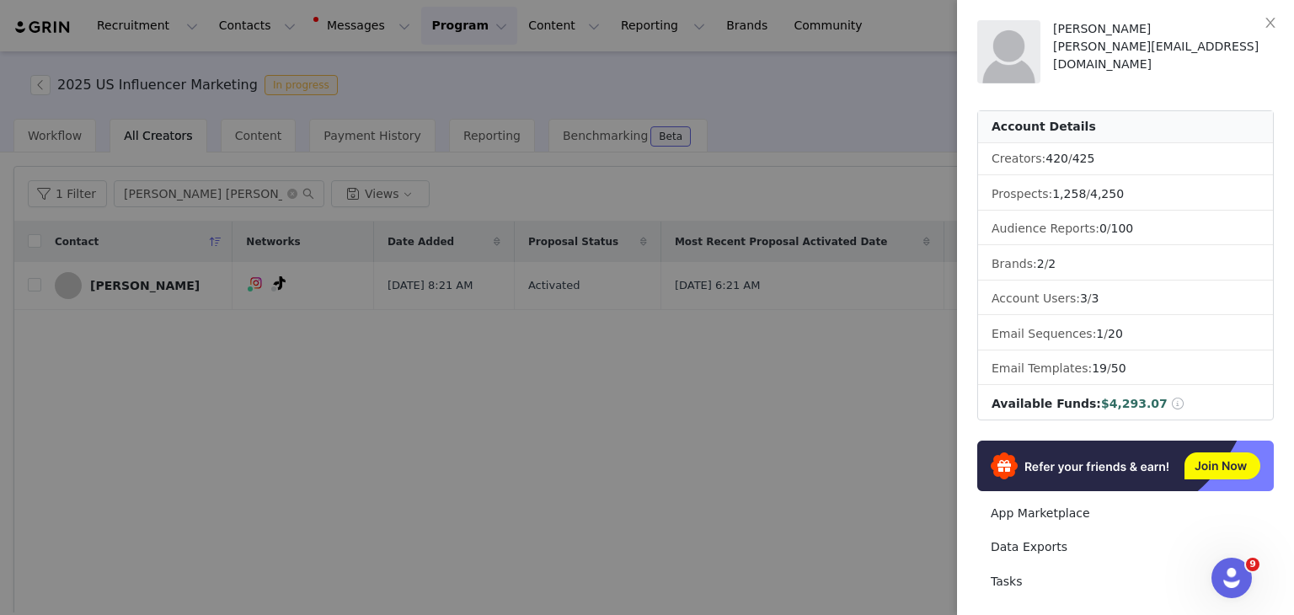
click at [835, 80] on div at bounding box center [647, 307] width 1294 height 615
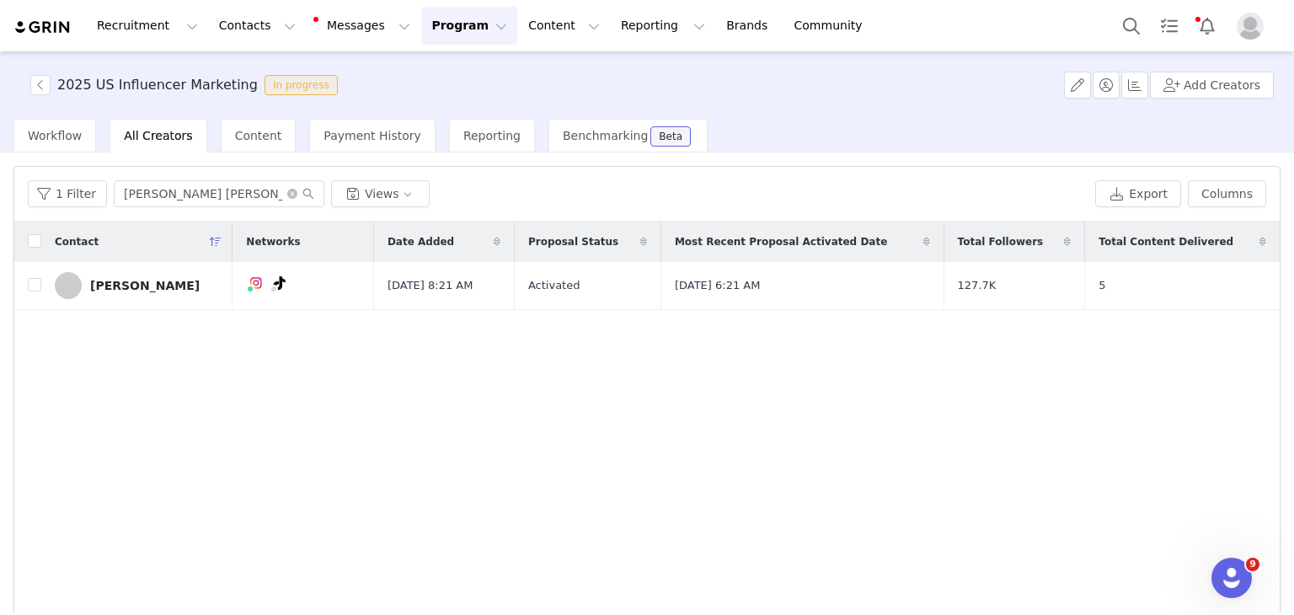
click at [421, 31] on button "Program Program" at bounding box center [469, 26] width 96 height 38
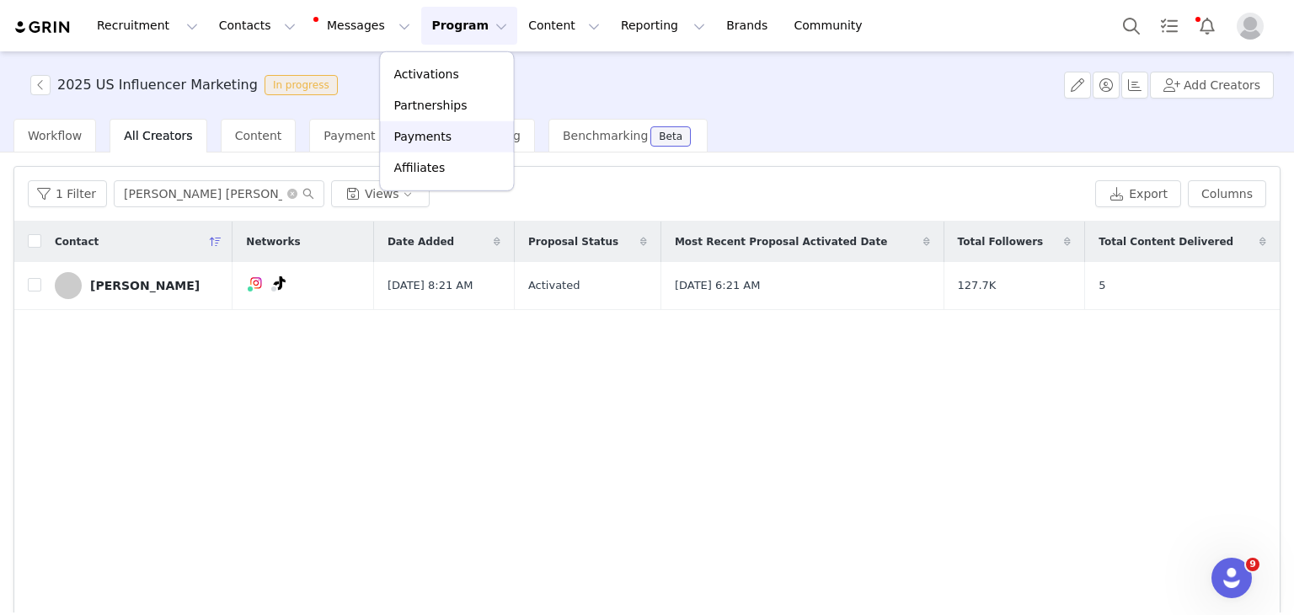
click at [437, 136] on p "Payments" at bounding box center [423, 137] width 58 height 18
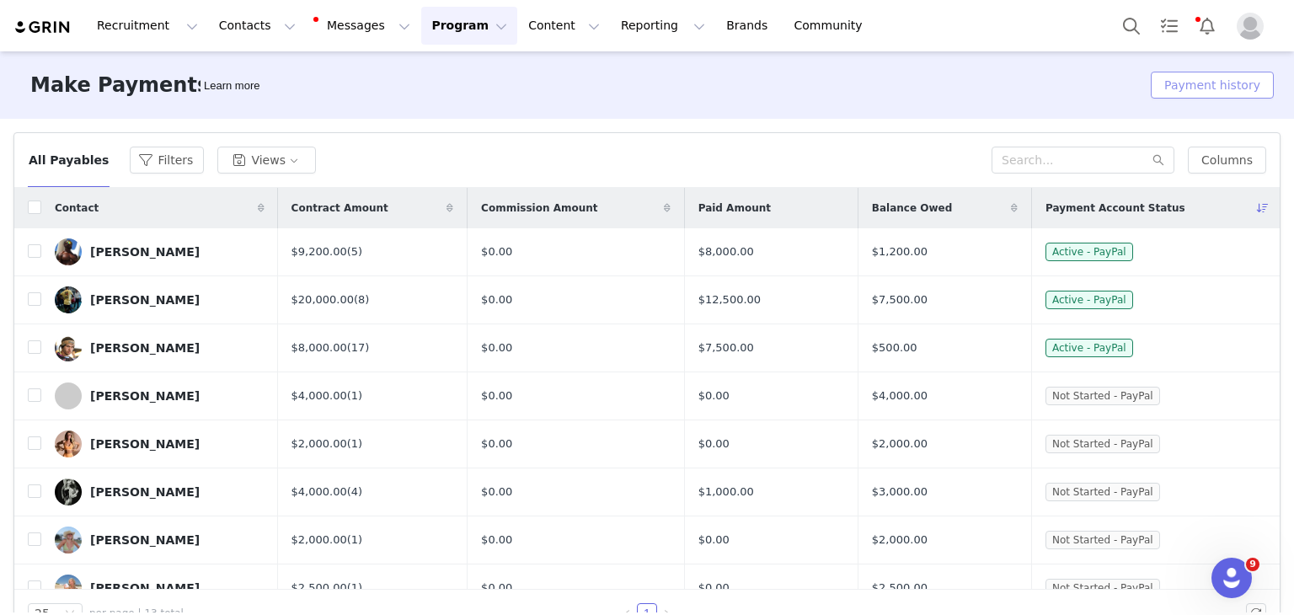
click at [1215, 83] on button "Payment history" at bounding box center [1212, 85] width 123 height 27
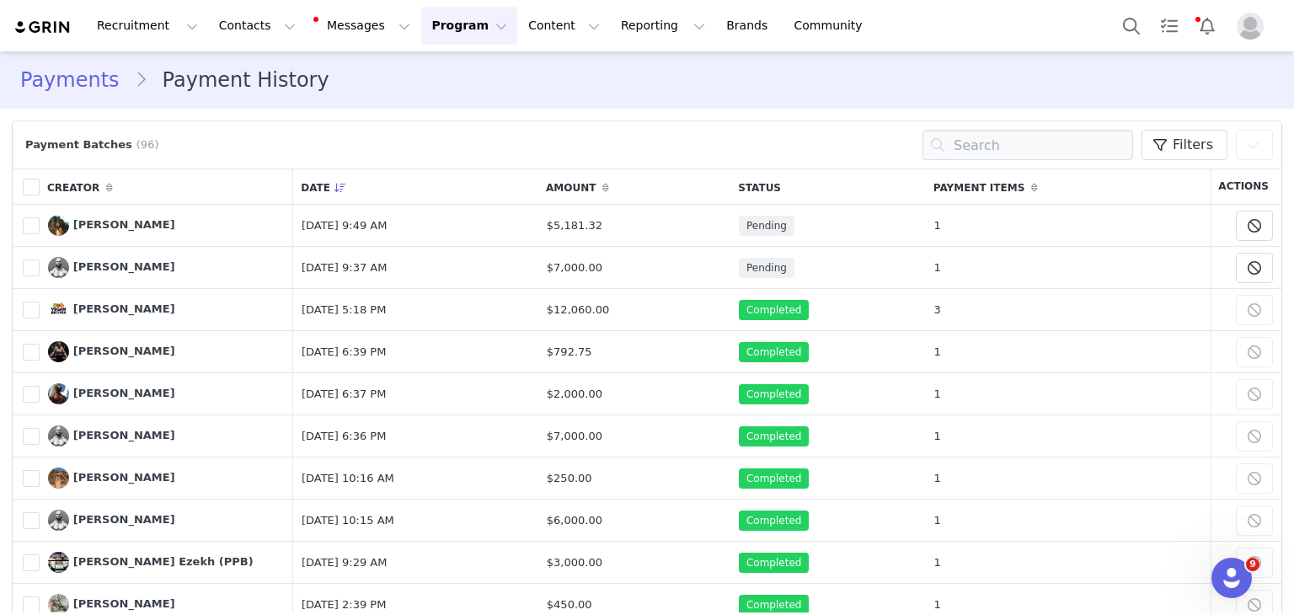
click at [1247, 28] on img "Profile" at bounding box center [1250, 26] width 27 height 27
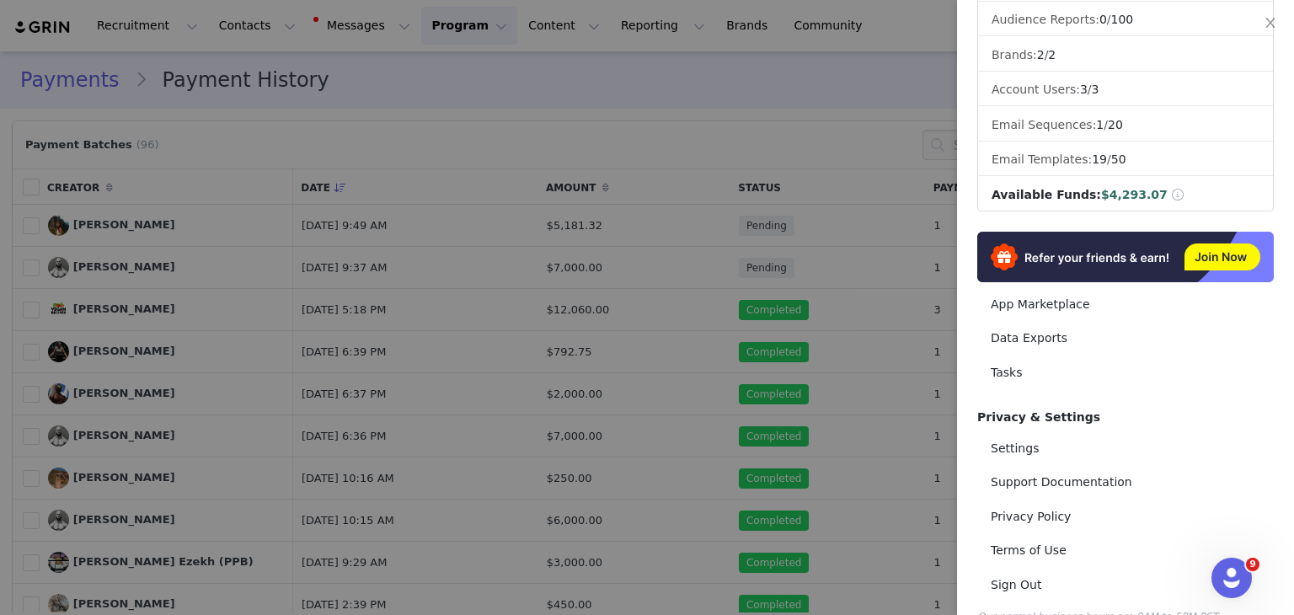
scroll to position [235, 0]
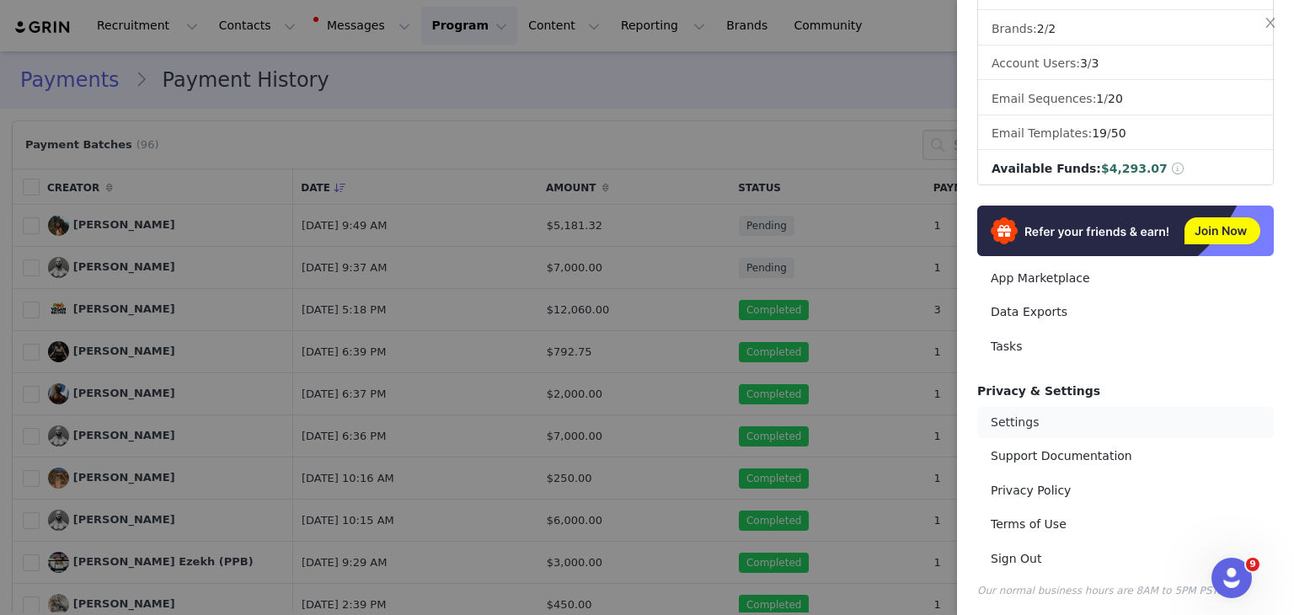
click at [1021, 421] on link "Settings" at bounding box center [1126, 422] width 297 height 31
select select "America/[GEOGRAPHIC_DATA]"
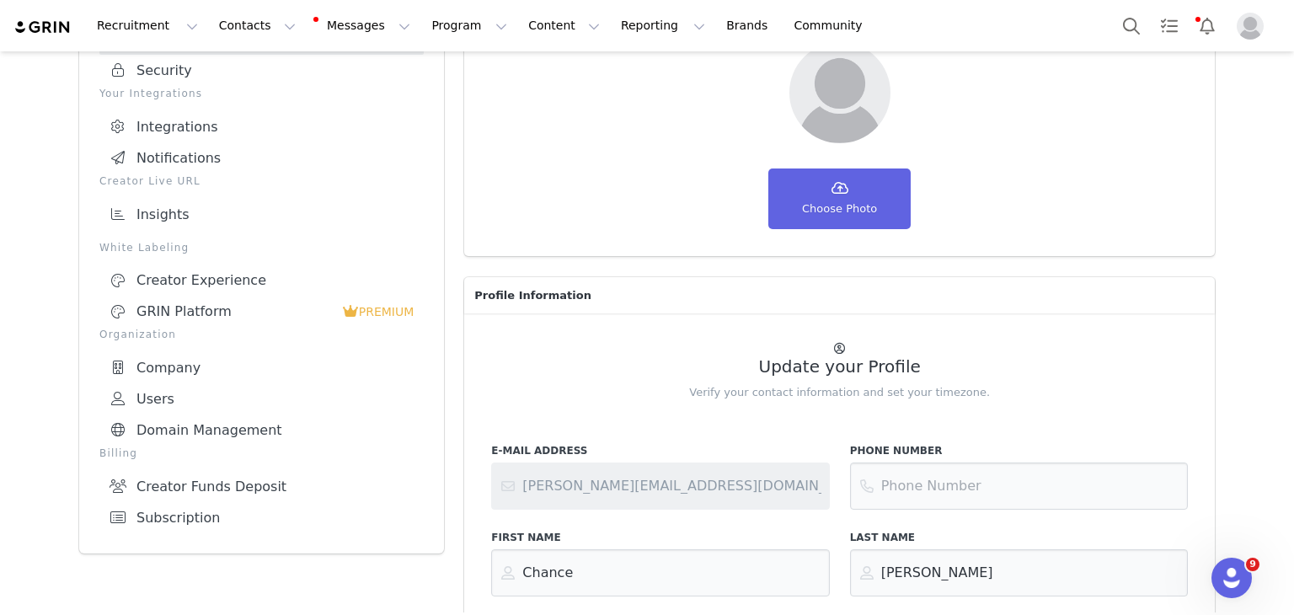
scroll to position [155, 0]
click at [186, 469] on link "Creator Funds Deposit" at bounding box center [261, 484] width 324 height 31
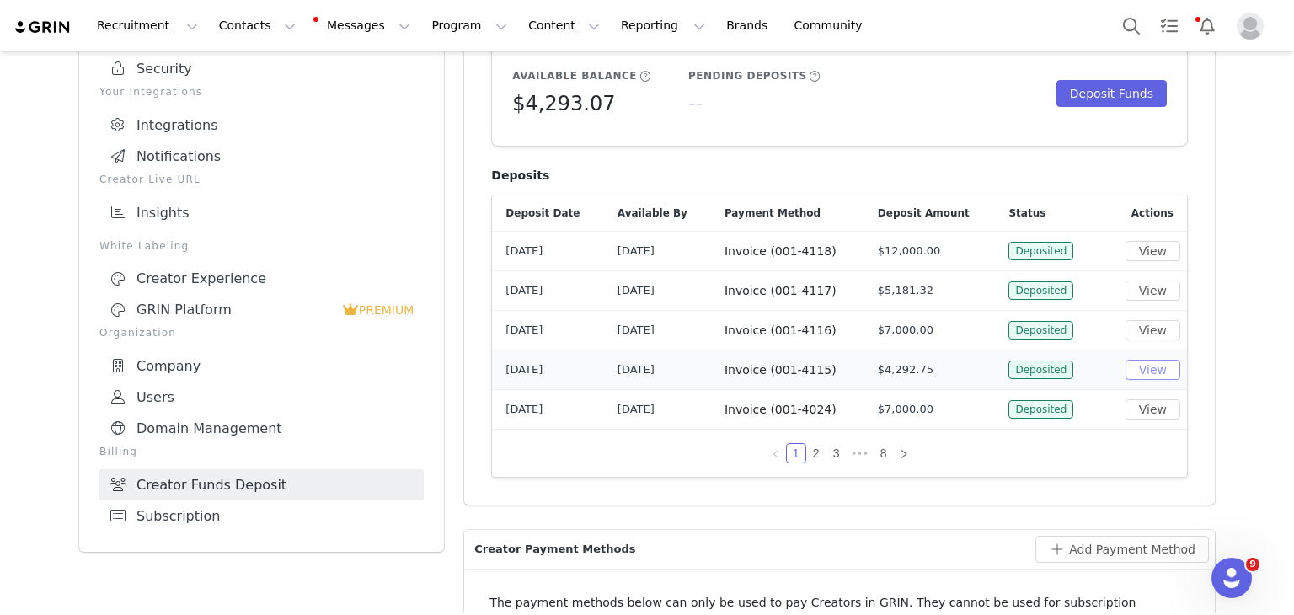
click at [1141, 365] on button "View" at bounding box center [1153, 370] width 55 height 20
click at [421, 24] on button "Program Program" at bounding box center [469, 26] width 96 height 38
click at [418, 73] on p "Activations" at bounding box center [426, 75] width 65 height 18
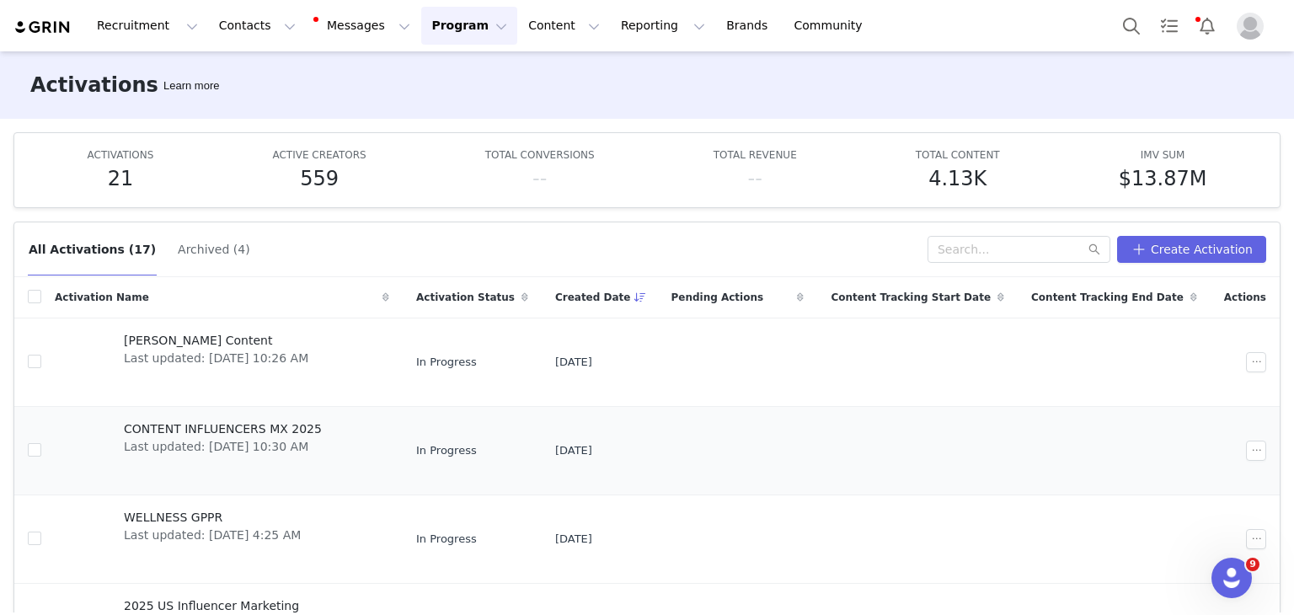
scroll to position [91, 0]
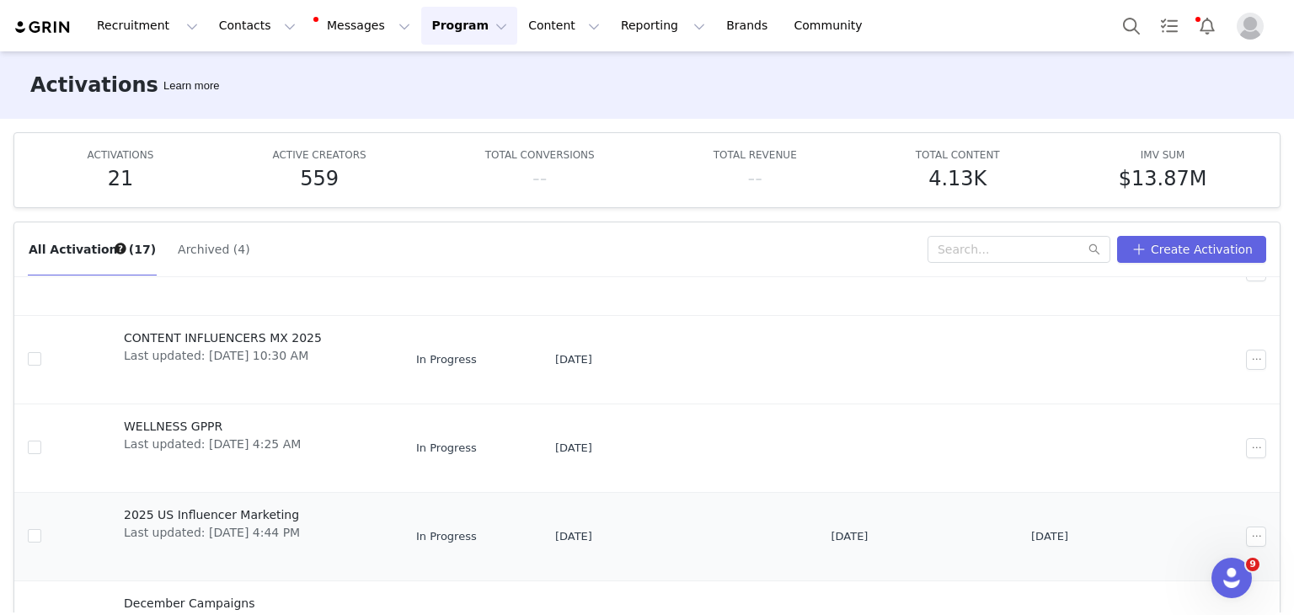
click at [221, 520] on span "2025 US Influencer Marketing" at bounding box center [212, 515] width 176 height 18
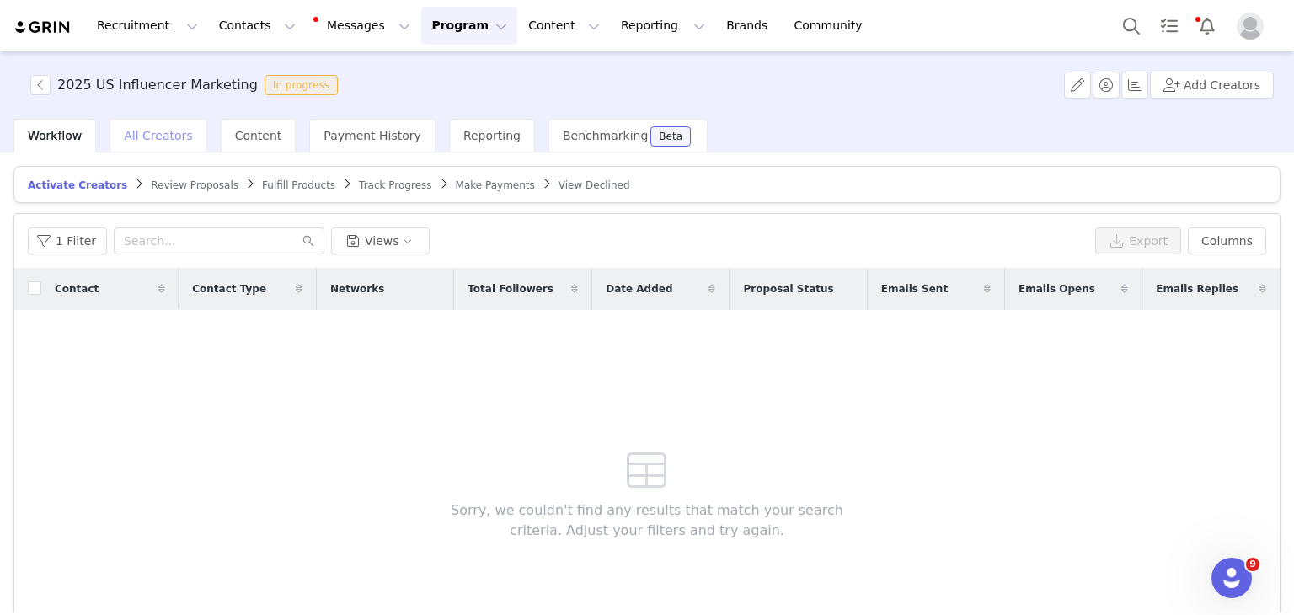
click at [159, 126] on div "All Creators" at bounding box center [158, 136] width 97 height 34
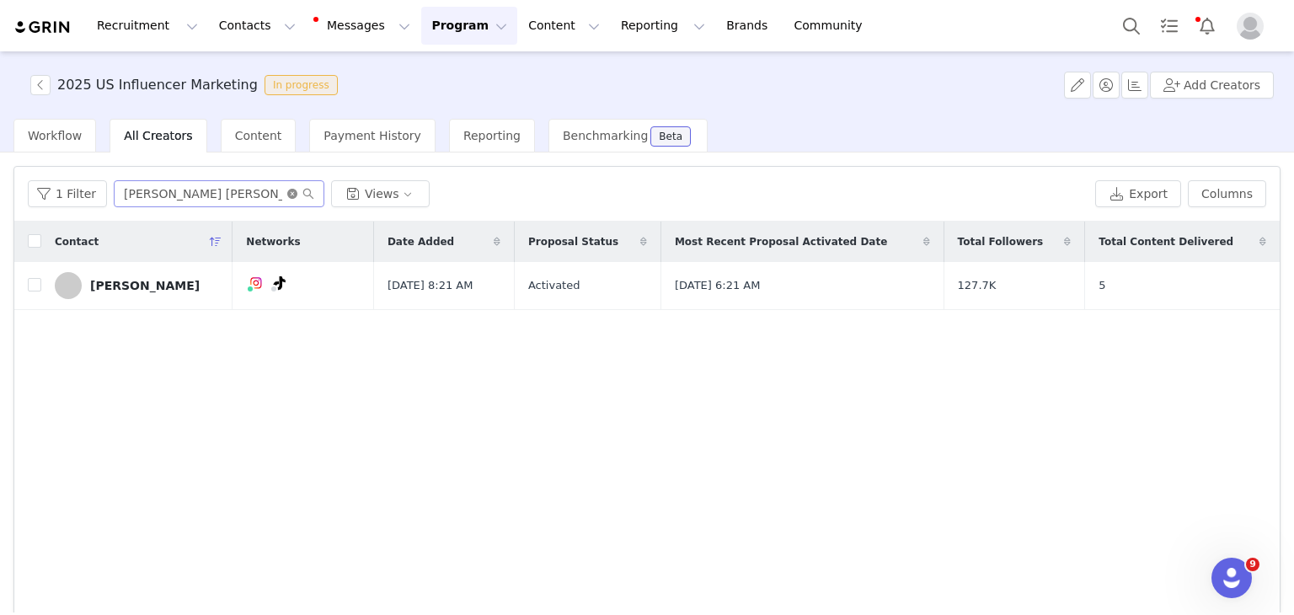
click at [289, 192] on icon "icon: close-circle" at bounding box center [292, 194] width 10 height 10
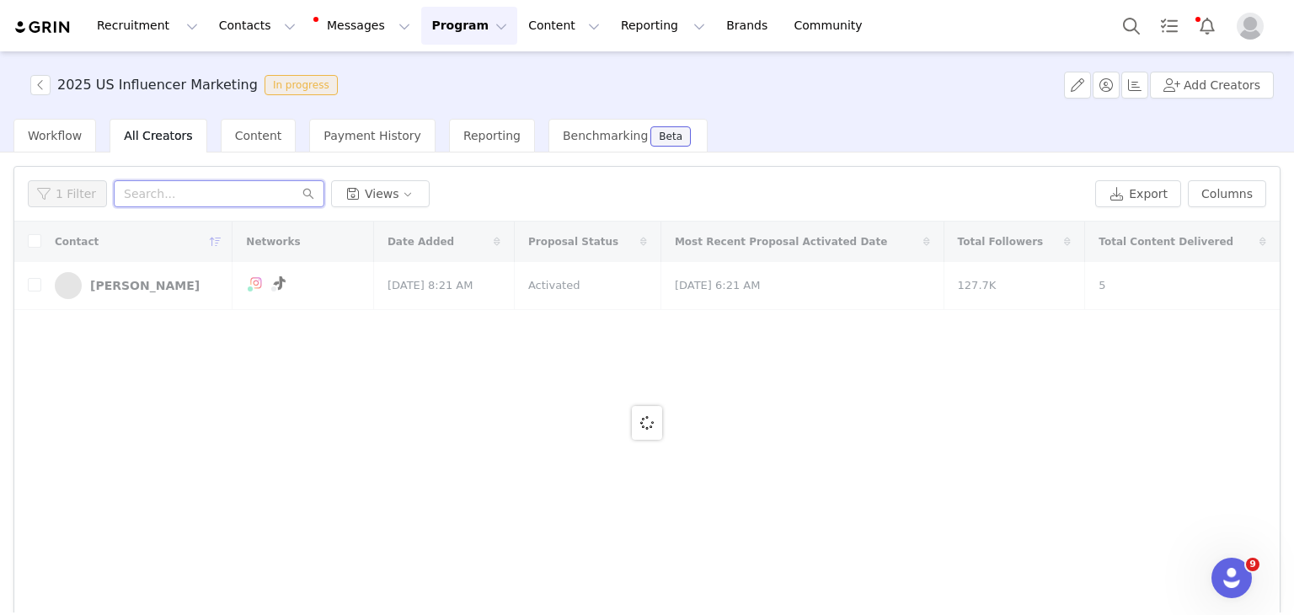
click at [219, 196] on input "text" at bounding box center [219, 193] width 211 height 27
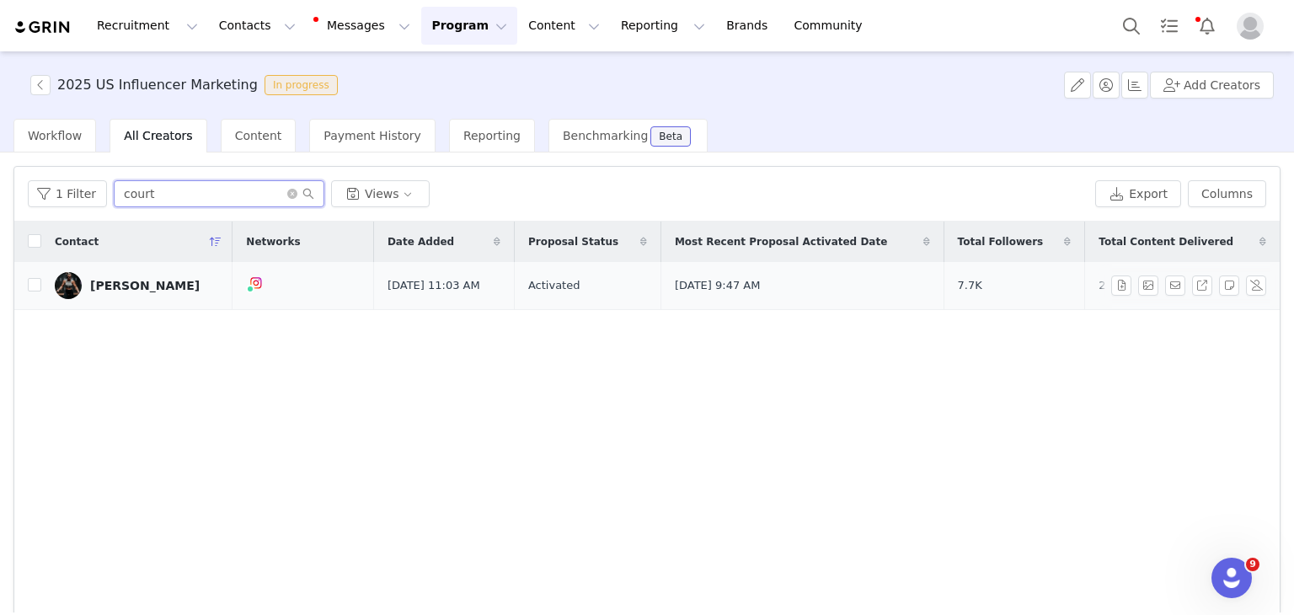
type input "court"
click at [131, 284] on div "[PERSON_NAME]" at bounding box center [145, 285] width 110 height 13
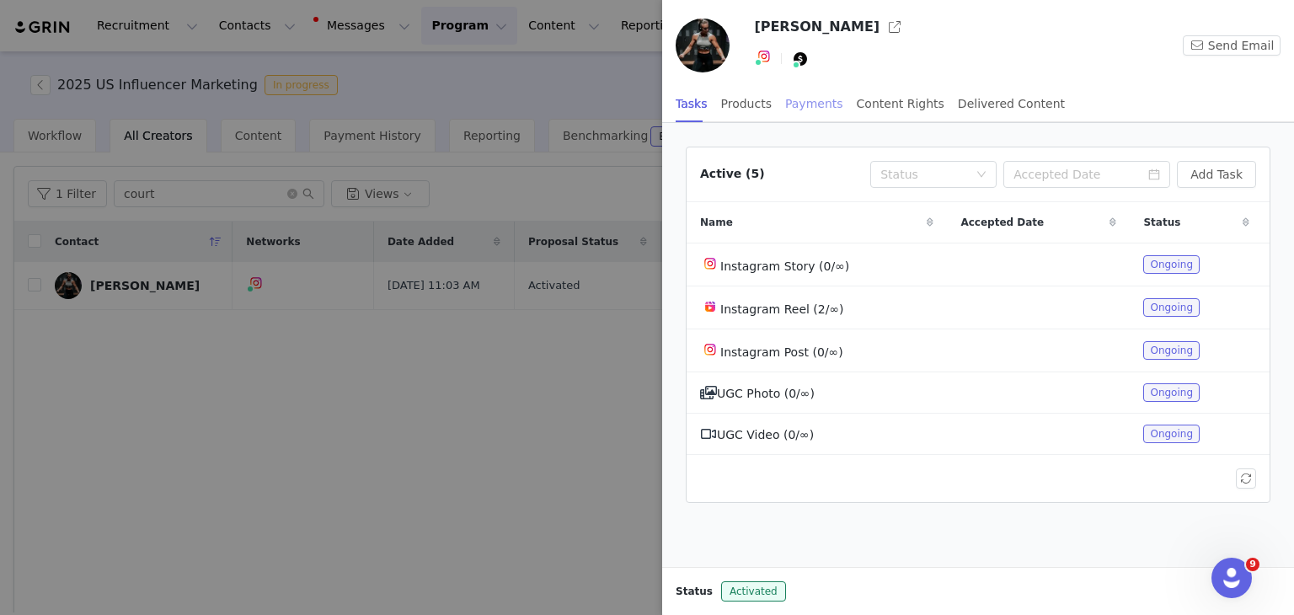
click at [806, 106] on div "Payments" at bounding box center [814, 104] width 58 height 38
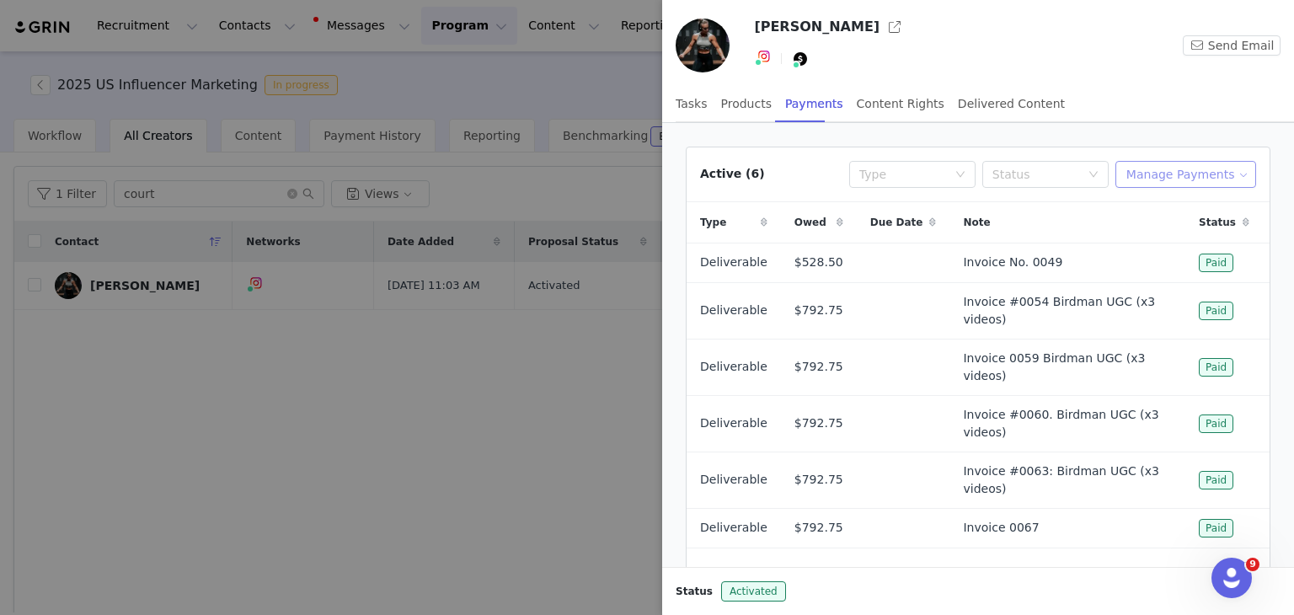
click at [1174, 174] on button "Manage Payments" at bounding box center [1186, 174] width 141 height 27
click at [1162, 237] on span "Add Payable" at bounding box center [1182, 234] width 72 height 19
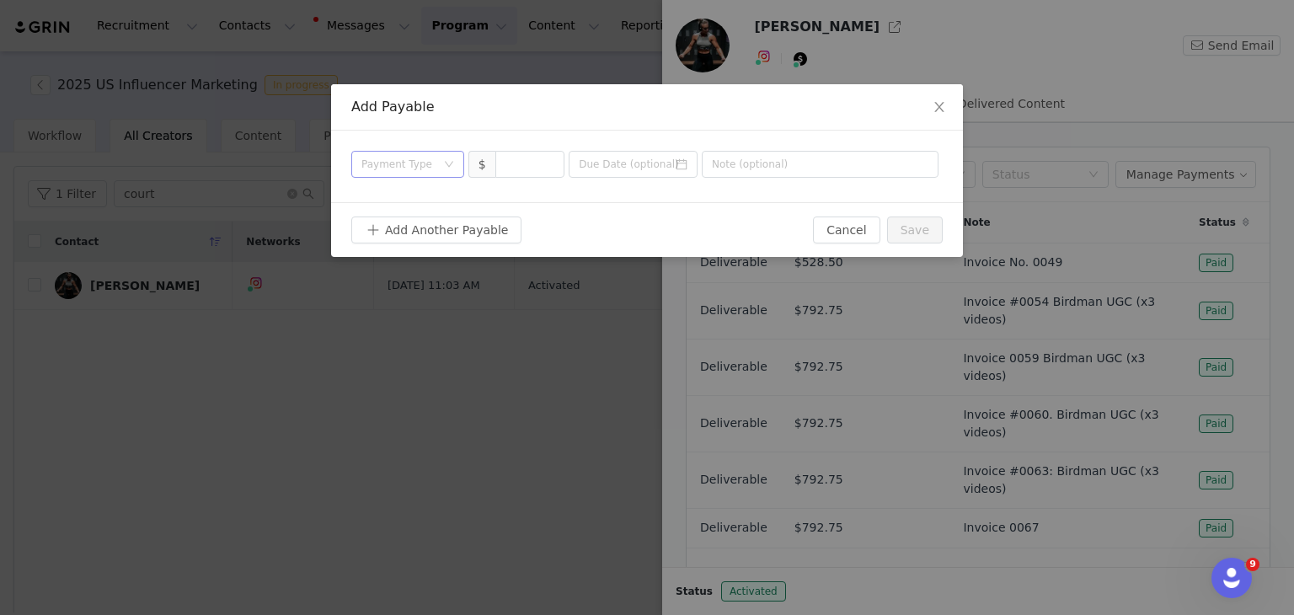
click at [424, 163] on div "Payment Type" at bounding box center [399, 164] width 74 height 17
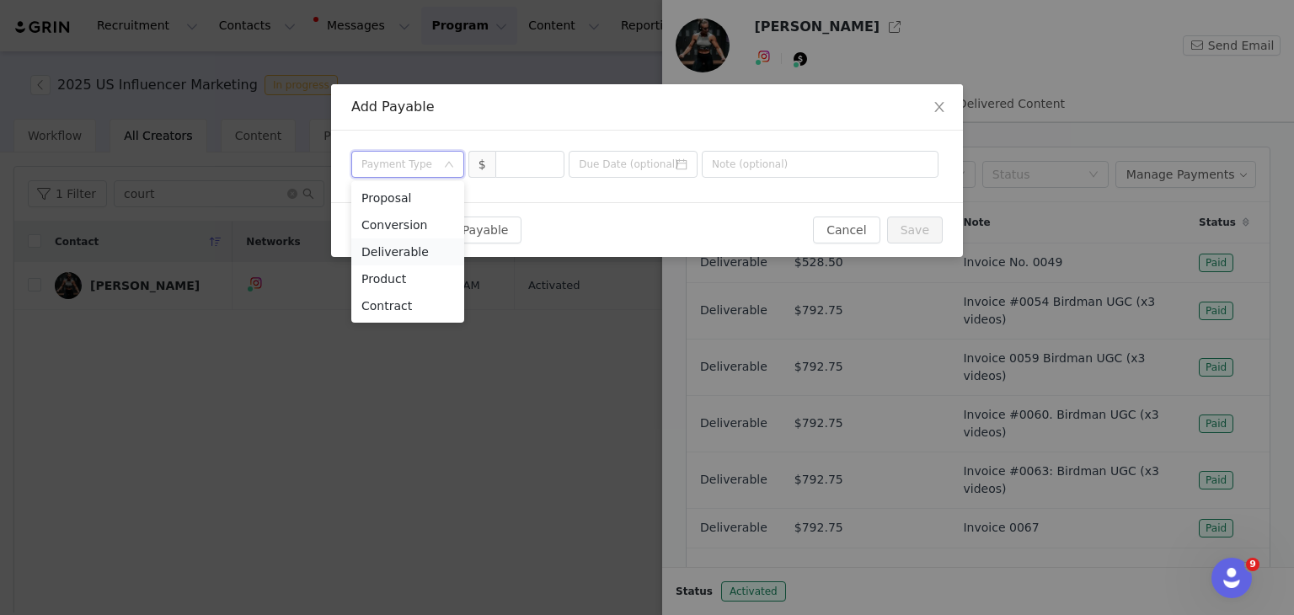
click at [399, 244] on li "Deliverable" at bounding box center [407, 251] width 113 height 27
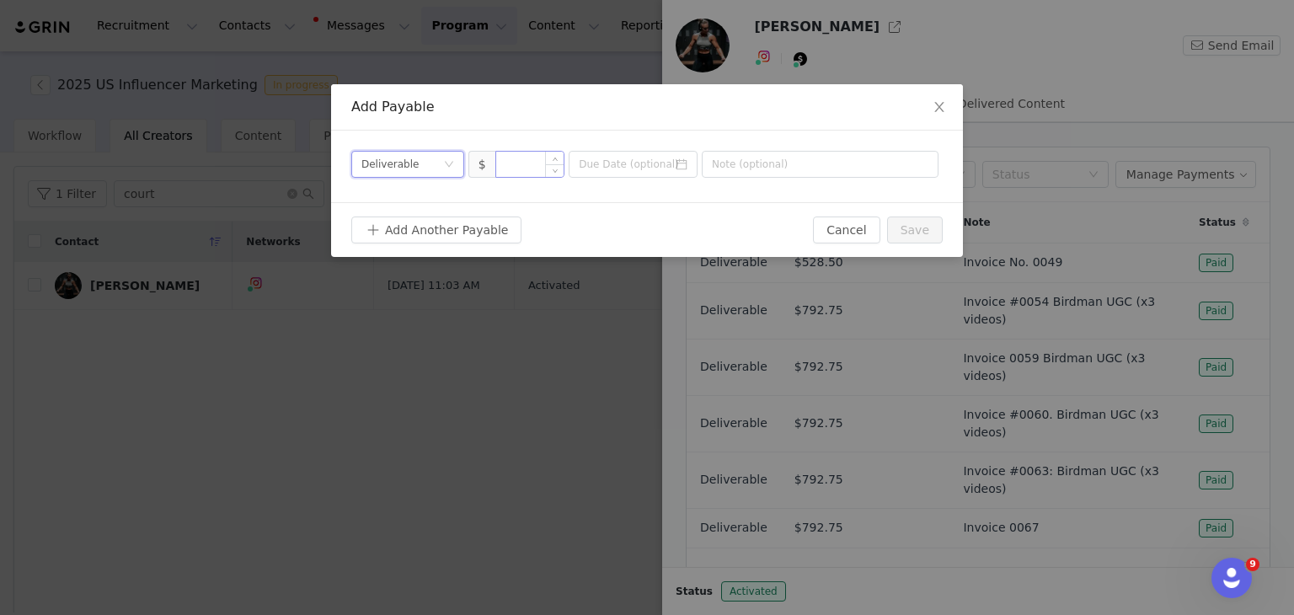
click at [522, 166] on input at bounding box center [530, 164] width 68 height 25
type input "792.75"
type input "I"
click at [921, 230] on button "Save" at bounding box center [915, 230] width 56 height 27
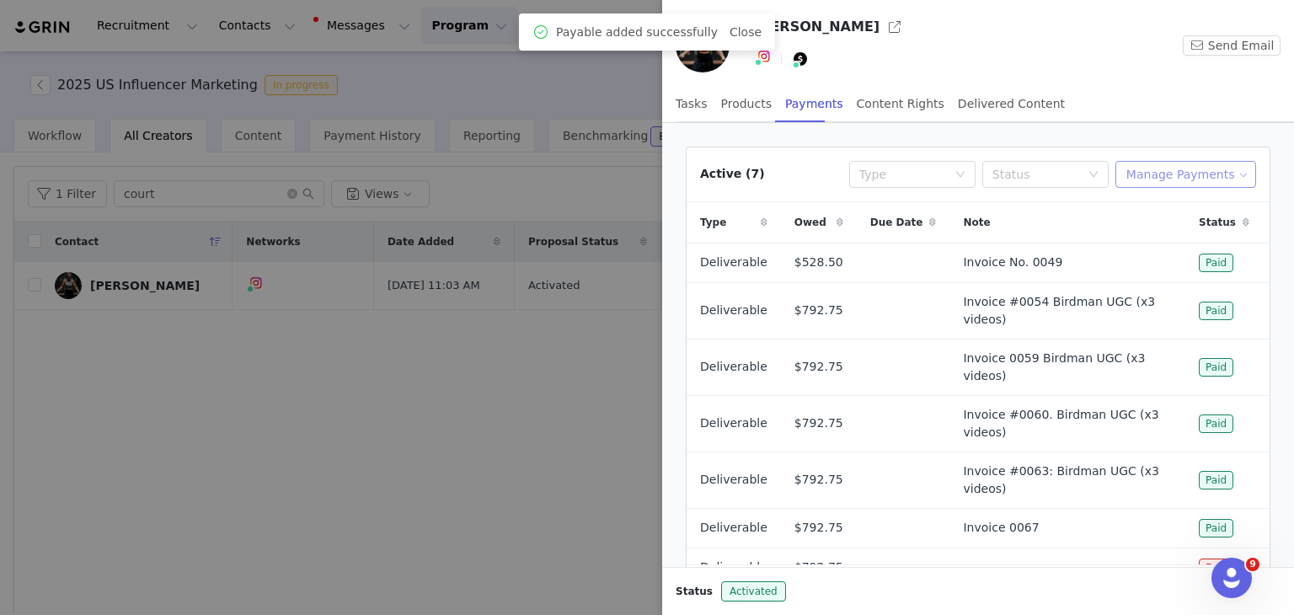
click at [1176, 175] on button "Manage Payments" at bounding box center [1186, 174] width 141 height 27
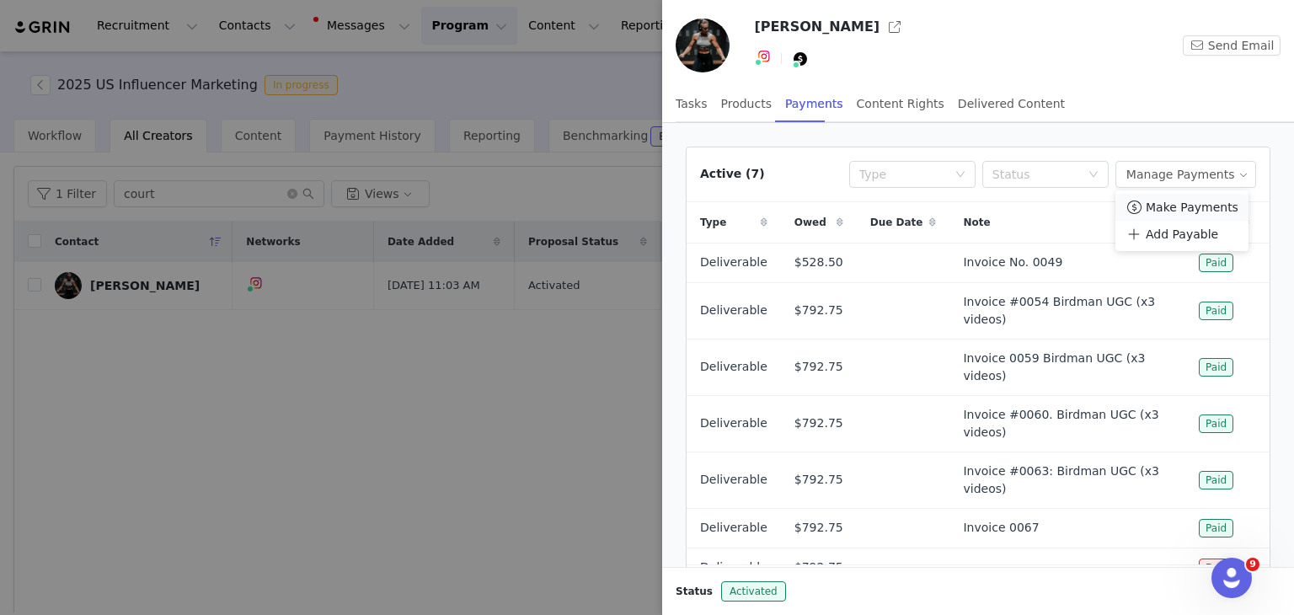
click at [1167, 212] on span "Make Payments" at bounding box center [1192, 207] width 93 height 19
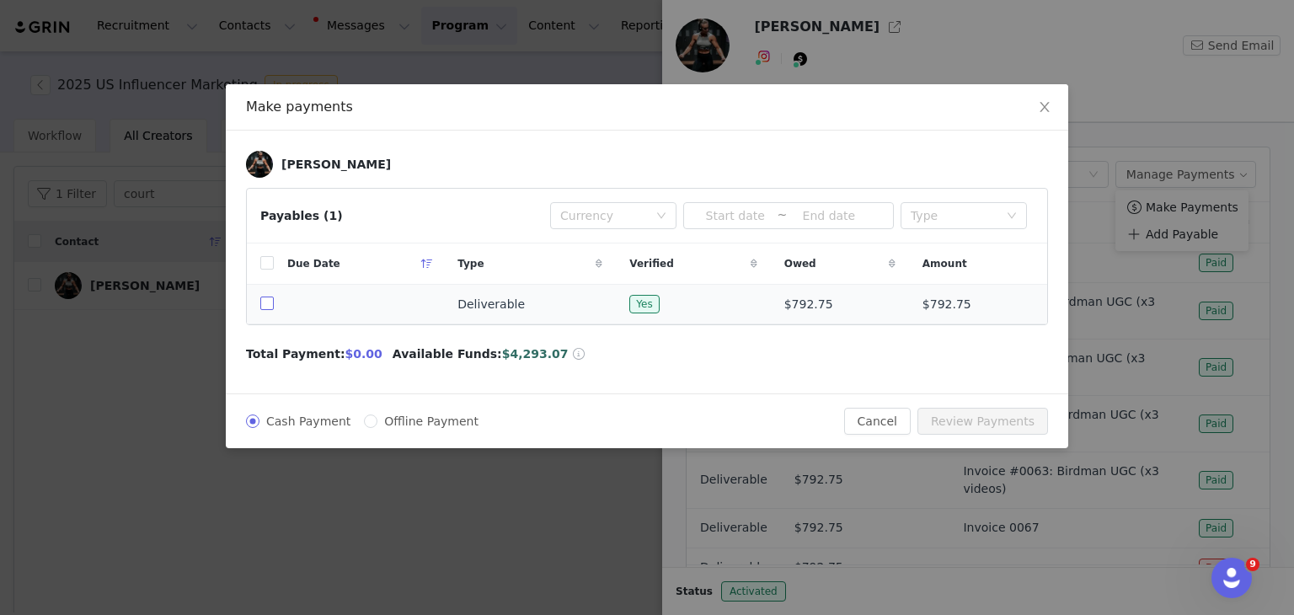
click at [269, 305] on input "checkbox" at bounding box center [266, 303] width 13 height 13
checkbox input "true"
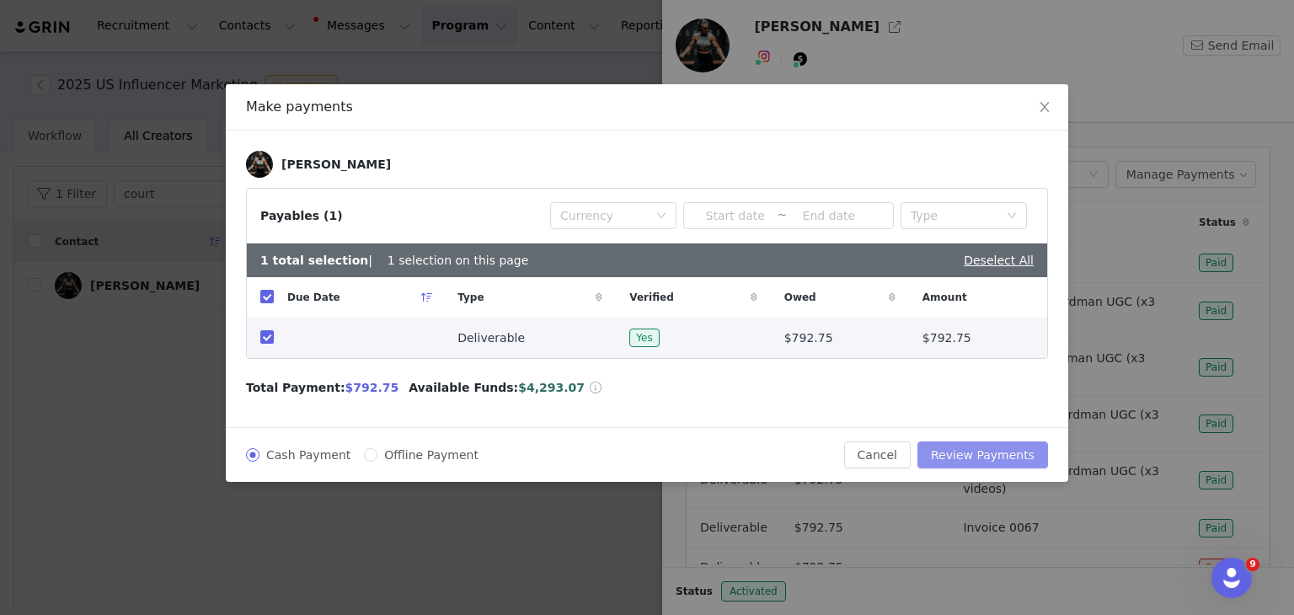
click at [972, 451] on button "Review Payments" at bounding box center [983, 455] width 131 height 27
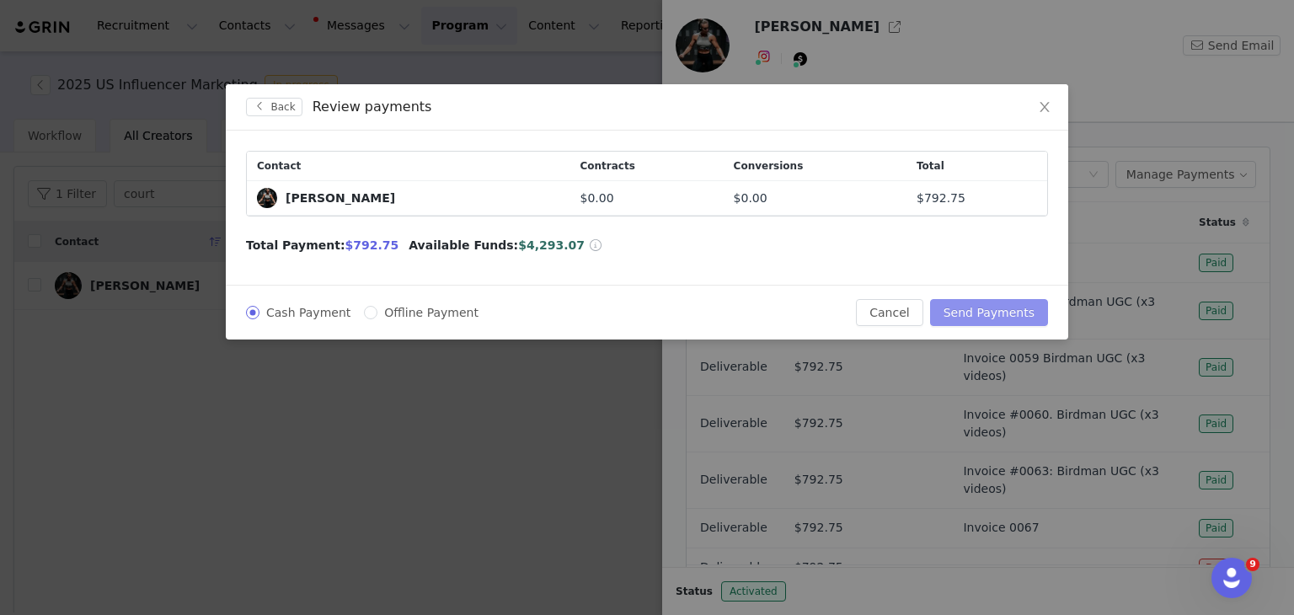
click at [966, 306] on button "Send Payments" at bounding box center [989, 312] width 118 height 27
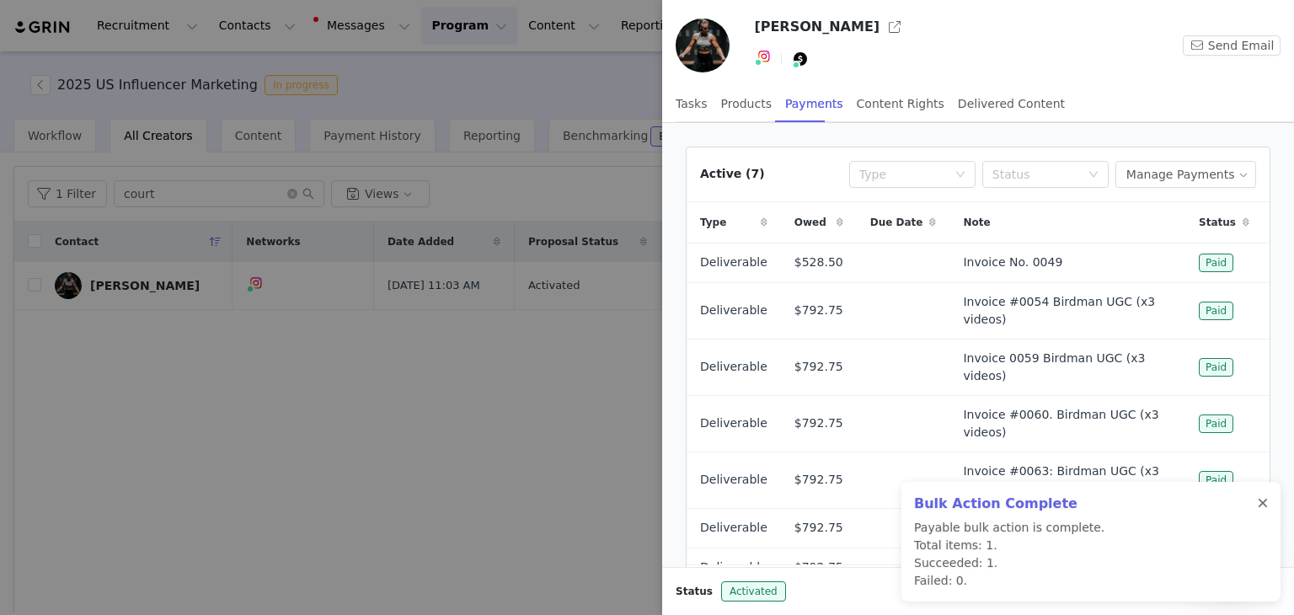
click at [1260, 497] on div at bounding box center [1263, 503] width 10 height 13
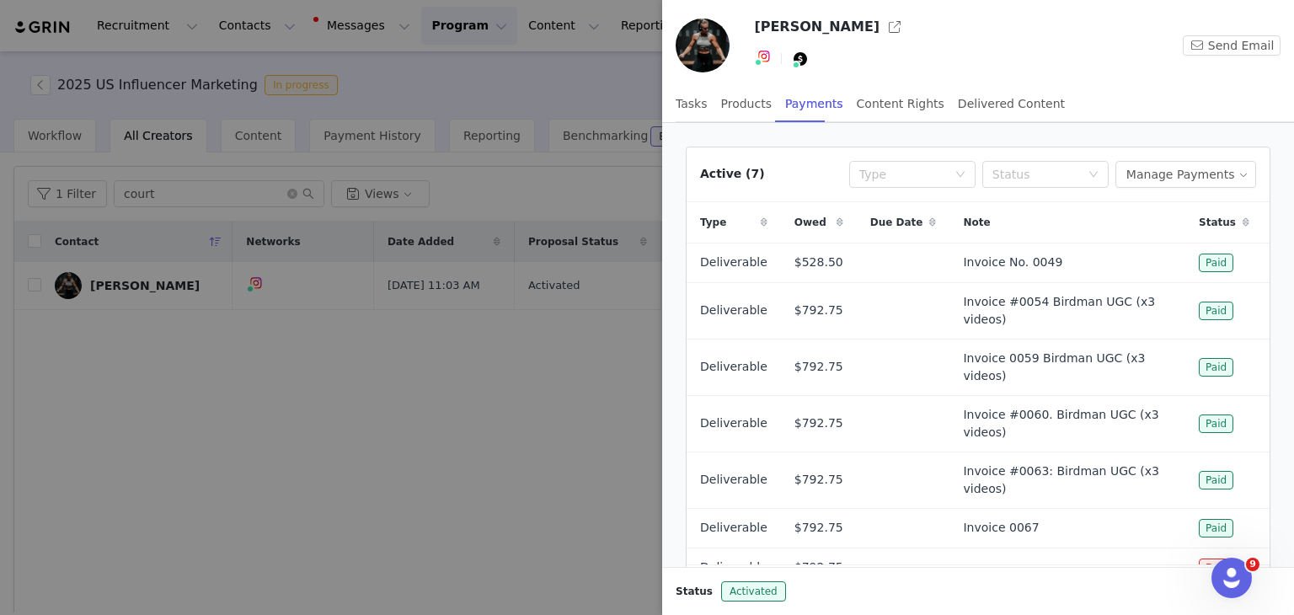
click at [1236, 579] on button "button" at bounding box center [1246, 589] width 20 height 20
click at [391, 520] on div at bounding box center [647, 307] width 1294 height 615
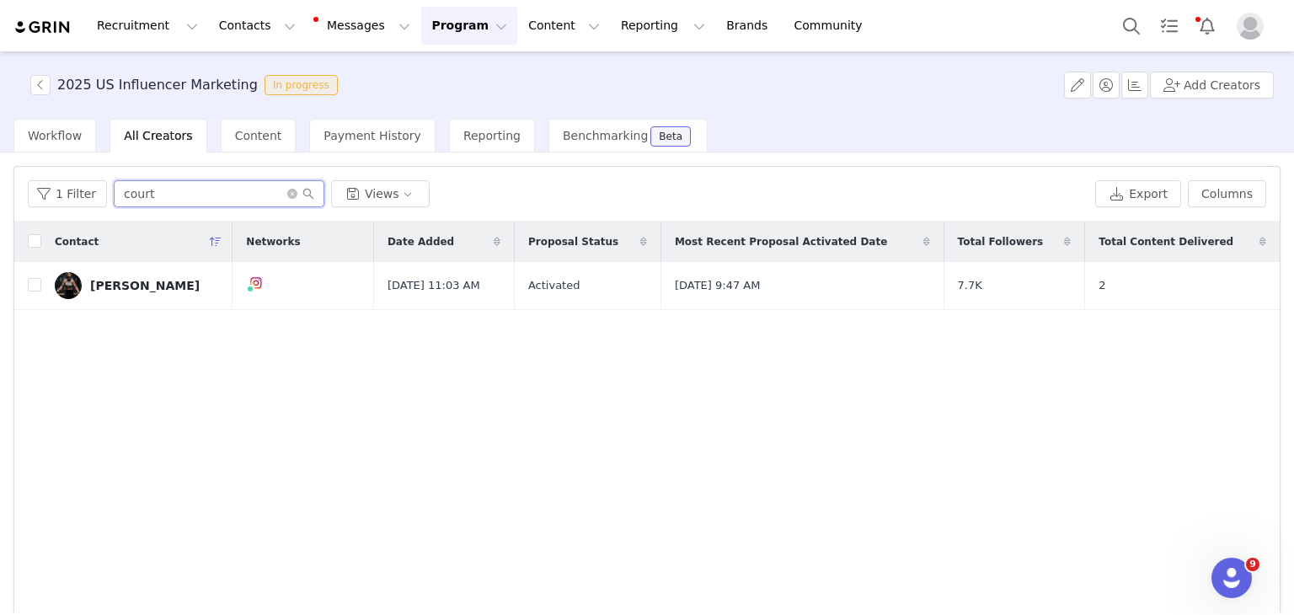
click at [194, 203] on input "court" at bounding box center [219, 193] width 211 height 27
type input "c"
type input "[PERSON_NAME]"
click at [145, 274] on link "[PERSON_NAME]" at bounding box center [137, 285] width 164 height 27
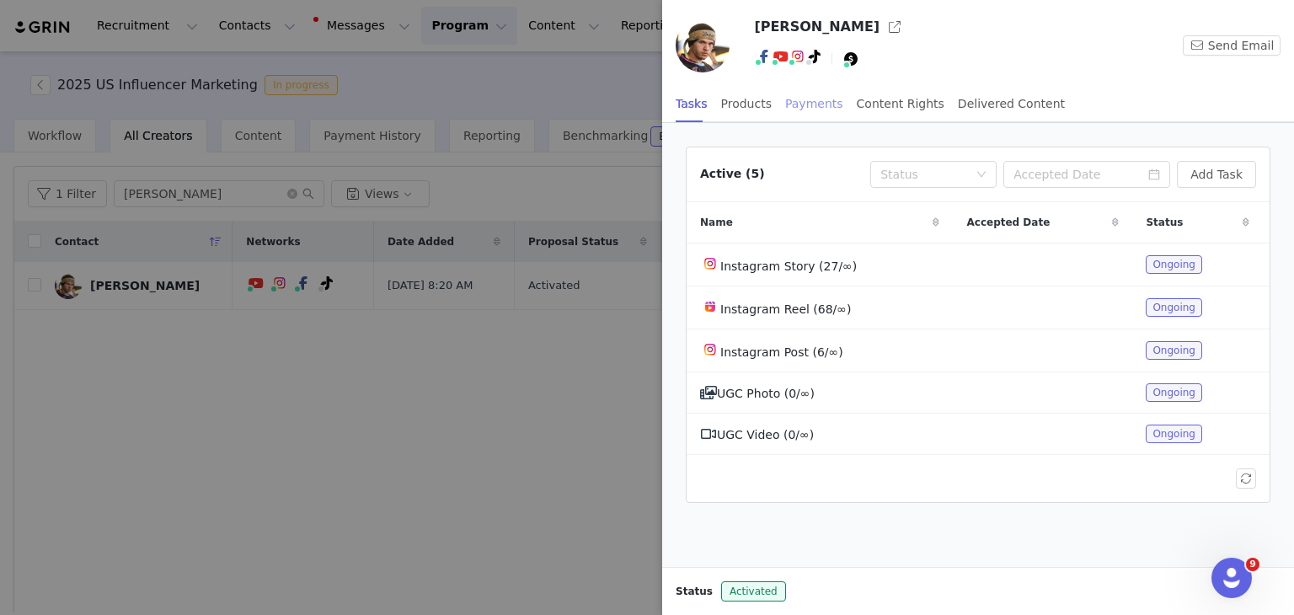
click at [798, 99] on div "Payments" at bounding box center [814, 104] width 58 height 38
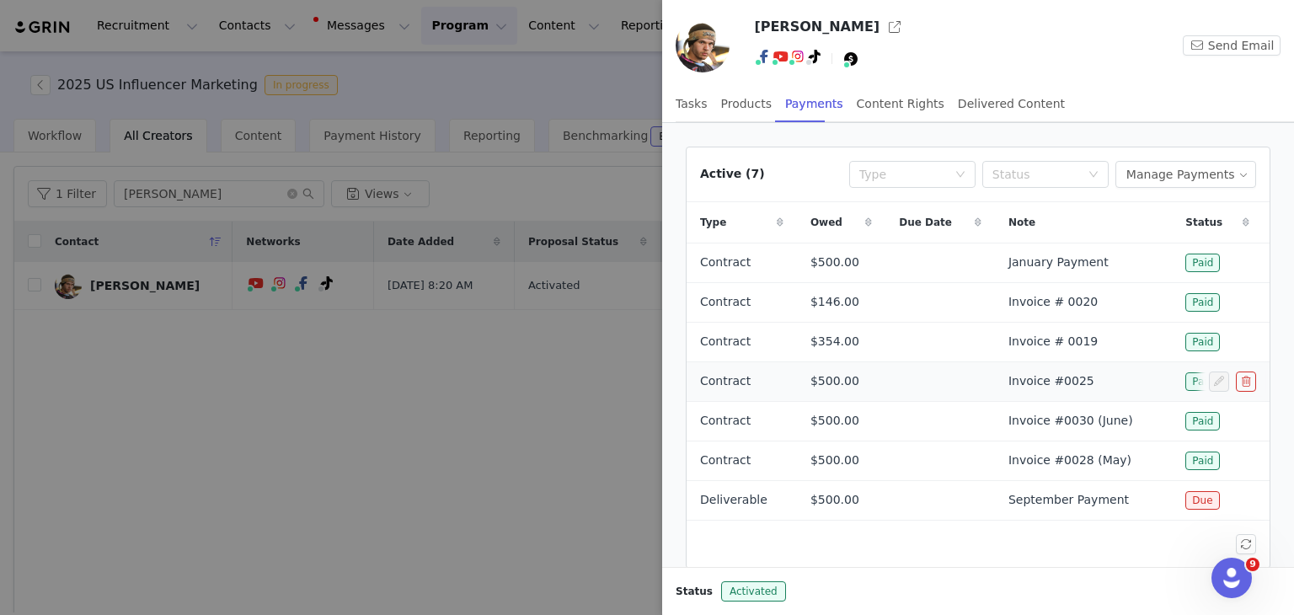
scroll to position [45, 0]
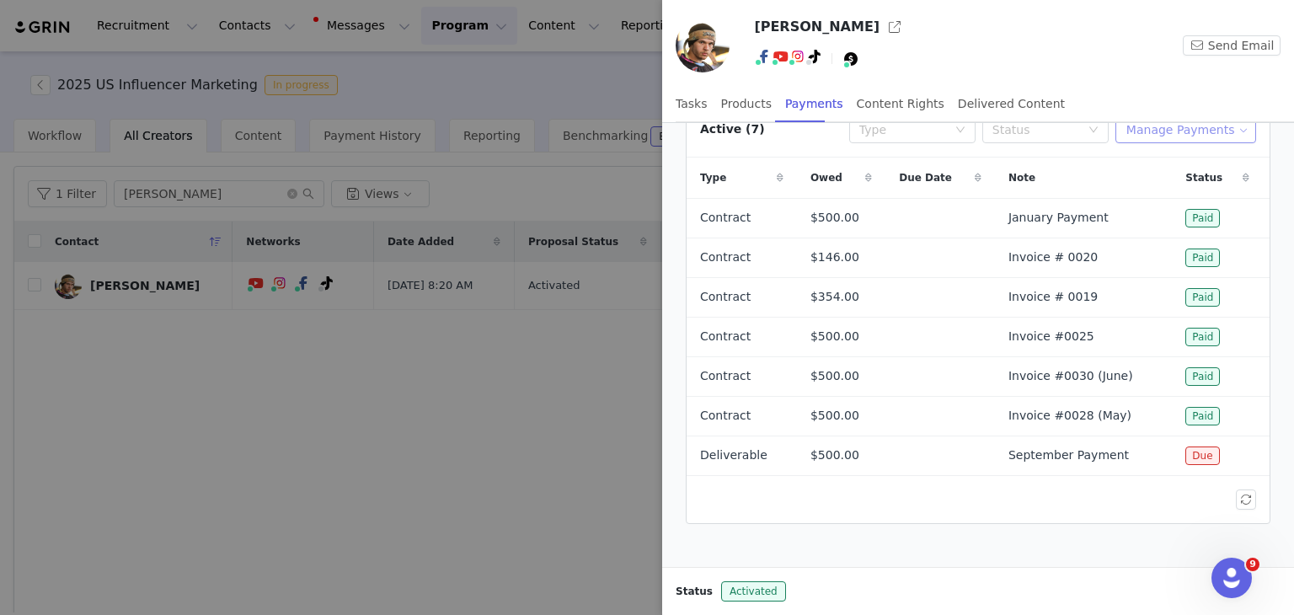
click at [1219, 136] on button "Manage Payments" at bounding box center [1186, 129] width 141 height 27
click at [1183, 163] on span "Make Payments" at bounding box center [1192, 162] width 93 height 19
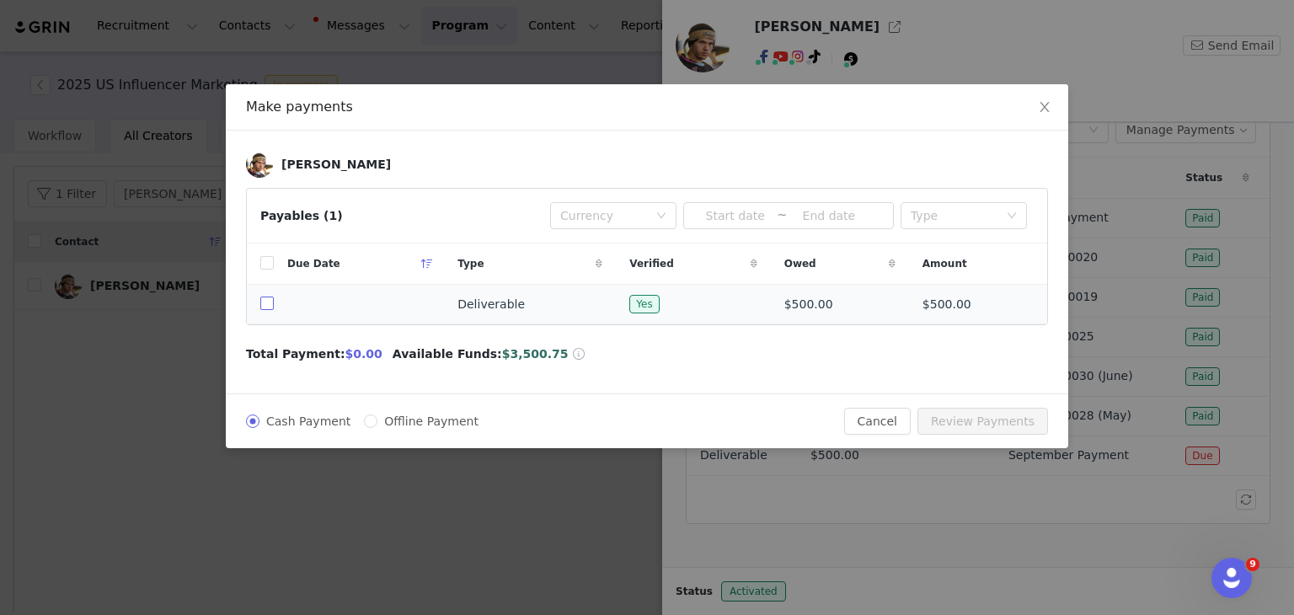
click at [263, 307] on input "checkbox" at bounding box center [266, 303] width 13 height 13
checkbox input "true"
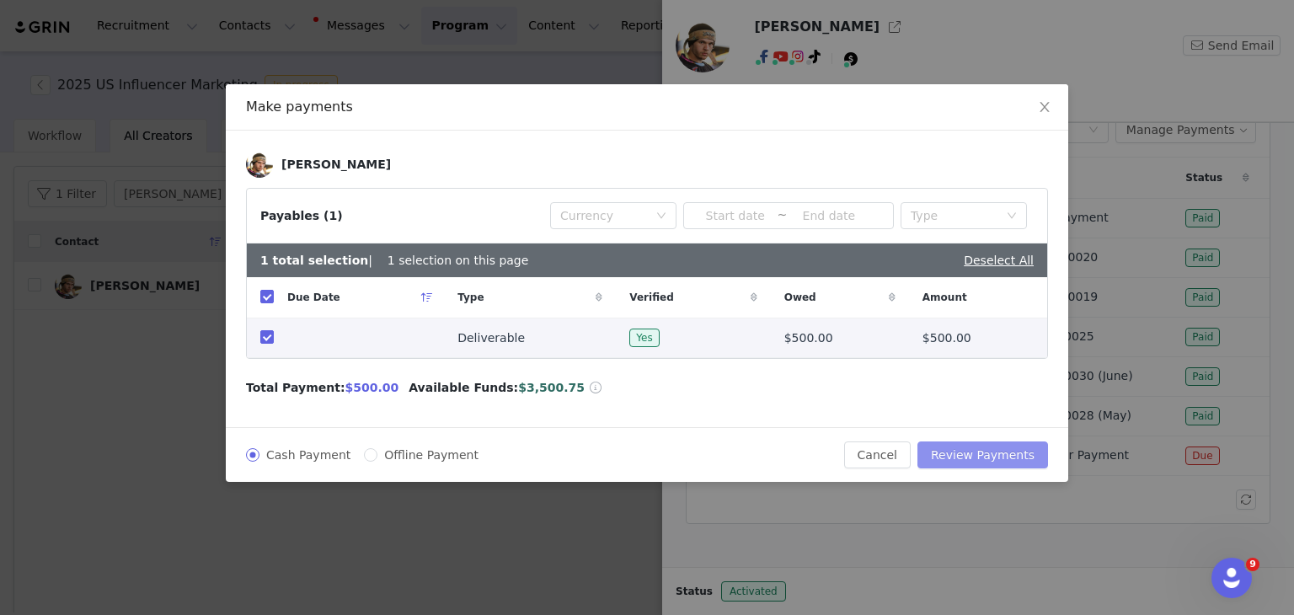
click at [958, 454] on button "Review Payments" at bounding box center [983, 455] width 131 height 27
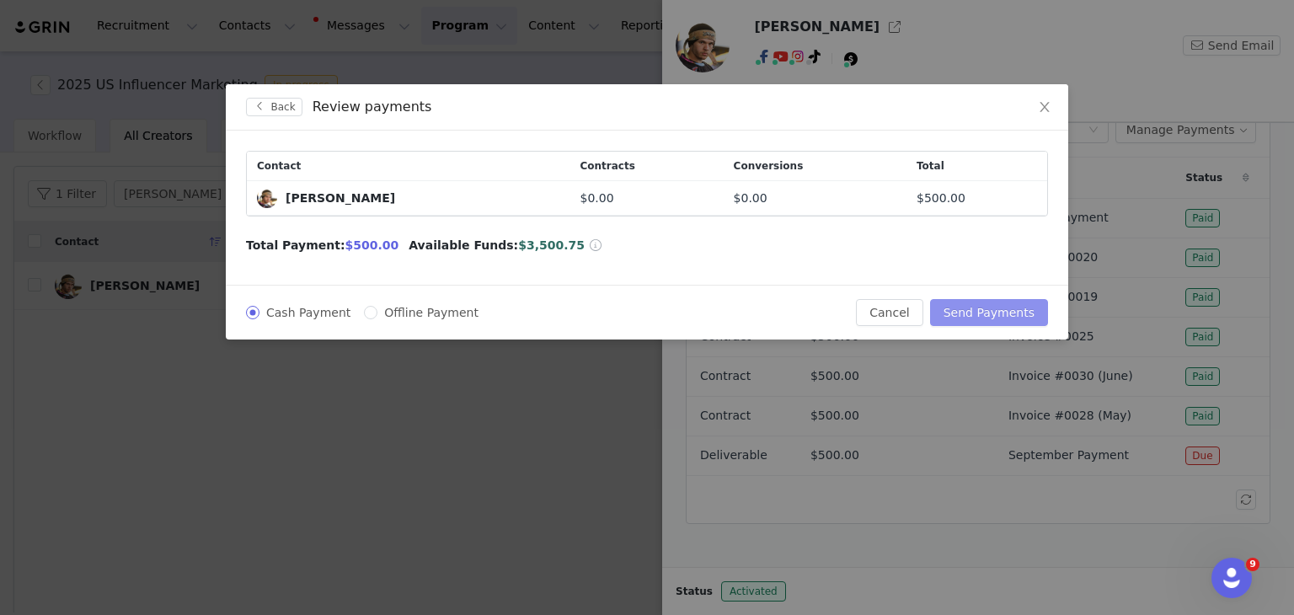
click at [1028, 311] on button "Send Payments" at bounding box center [989, 312] width 118 height 27
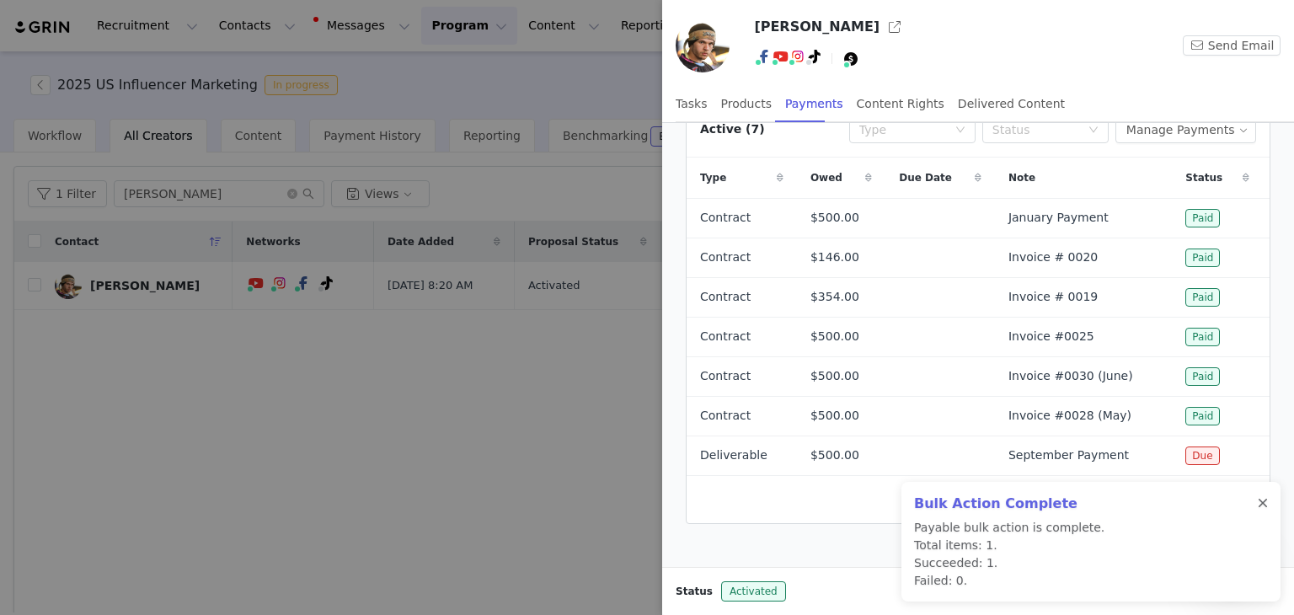
click at [1264, 501] on div at bounding box center [1263, 503] width 10 height 13
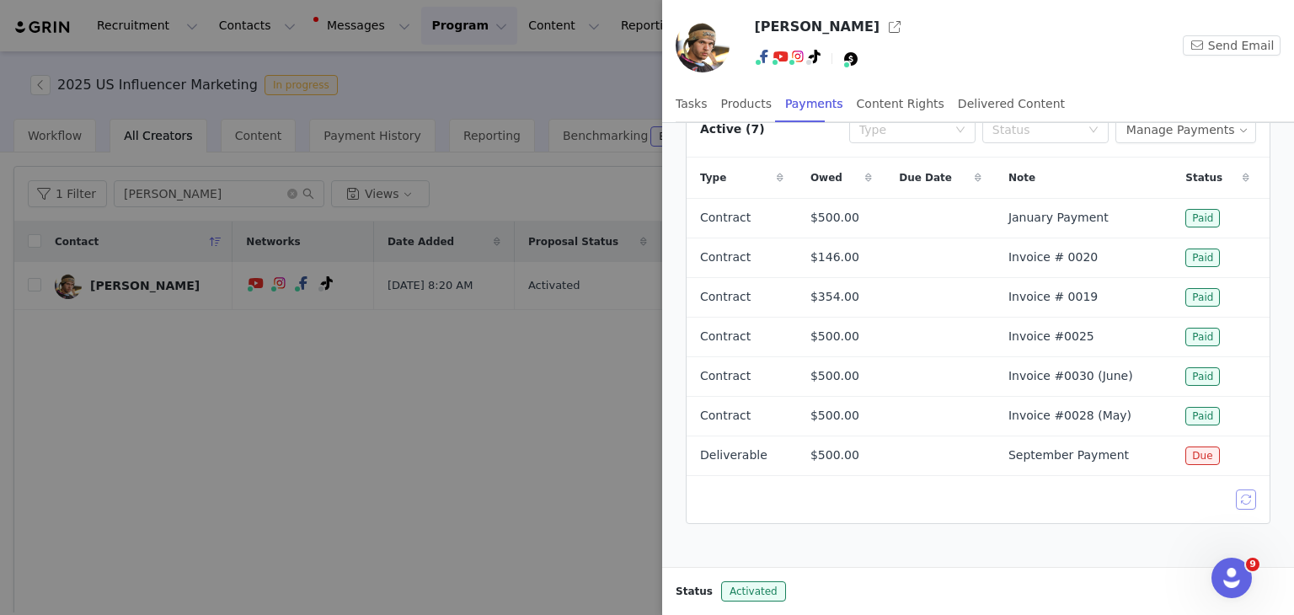
click at [1236, 504] on button "button" at bounding box center [1246, 500] width 20 height 20
click at [560, 382] on div at bounding box center [647, 307] width 1294 height 615
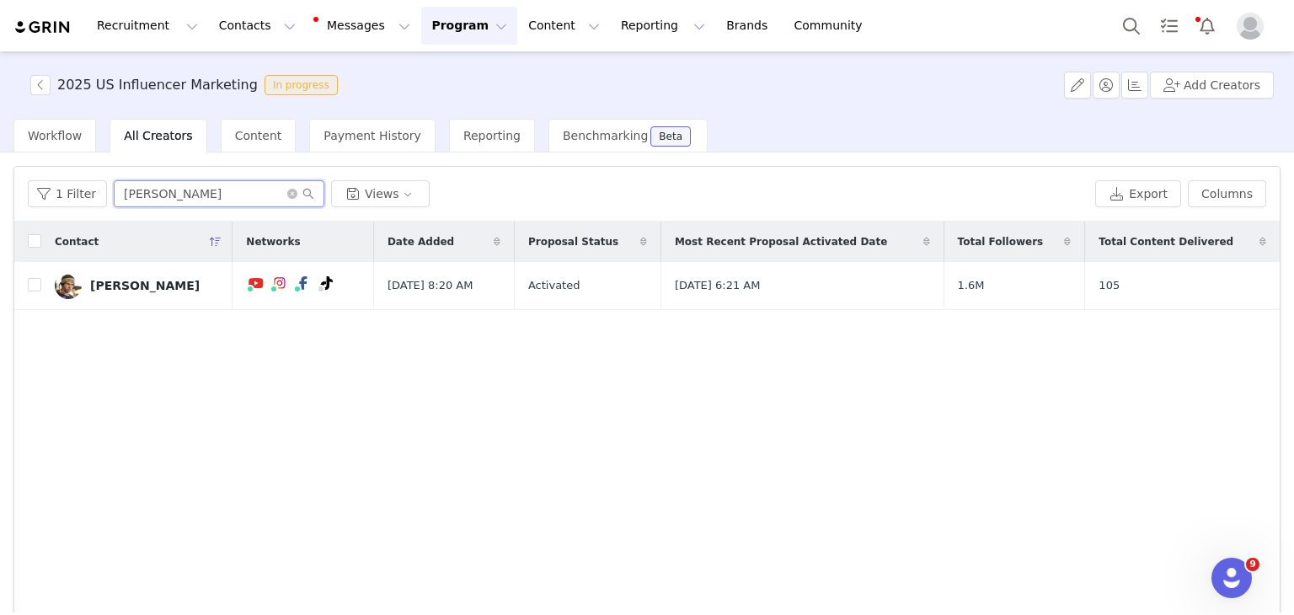
click at [220, 196] on input "[PERSON_NAME]" at bounding box center [219, 193] width 211 height 27
type input "M"
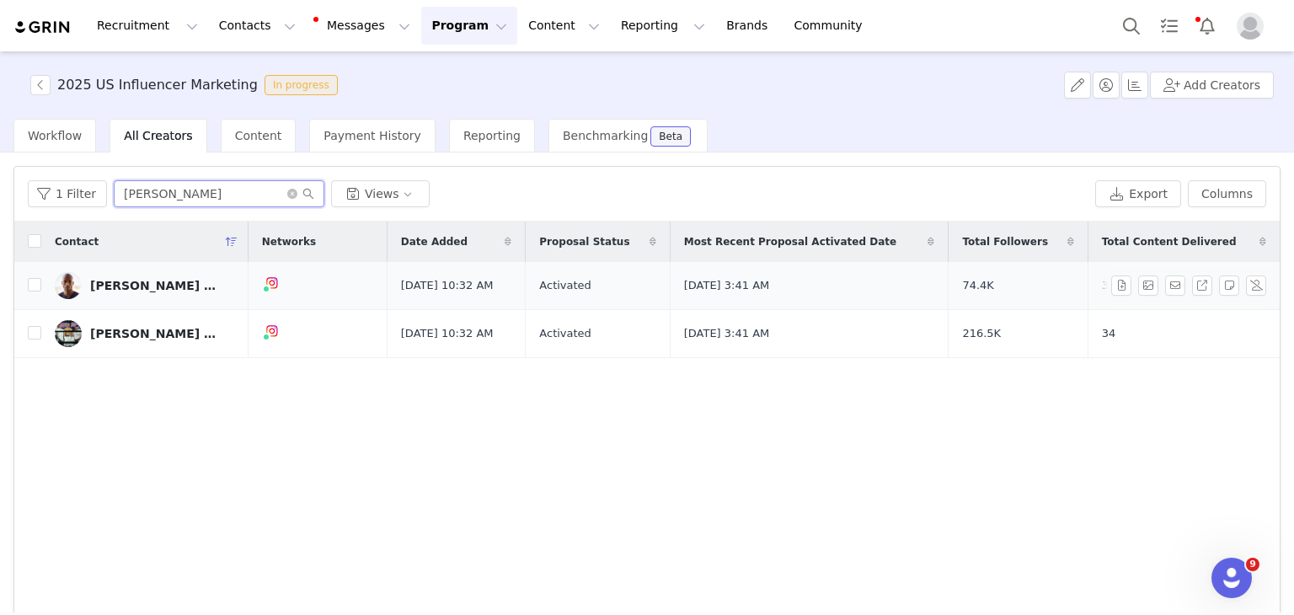
type input "[PERSON_NAME]"
click at [168, 281] on div "[PERSON_NAME] Ezekh (Personal)" at bounding box center [153, 285] width 126 height 13
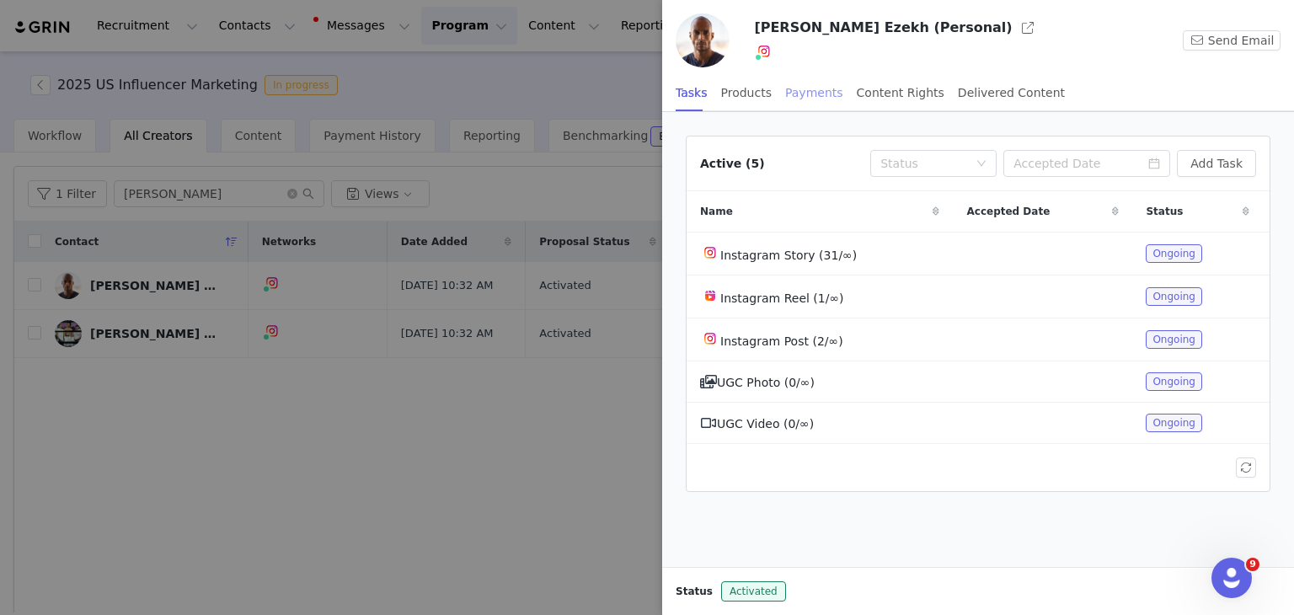
click at [812, 92] on div "Payments" at bounding box center [814, 93] width 58 height 38
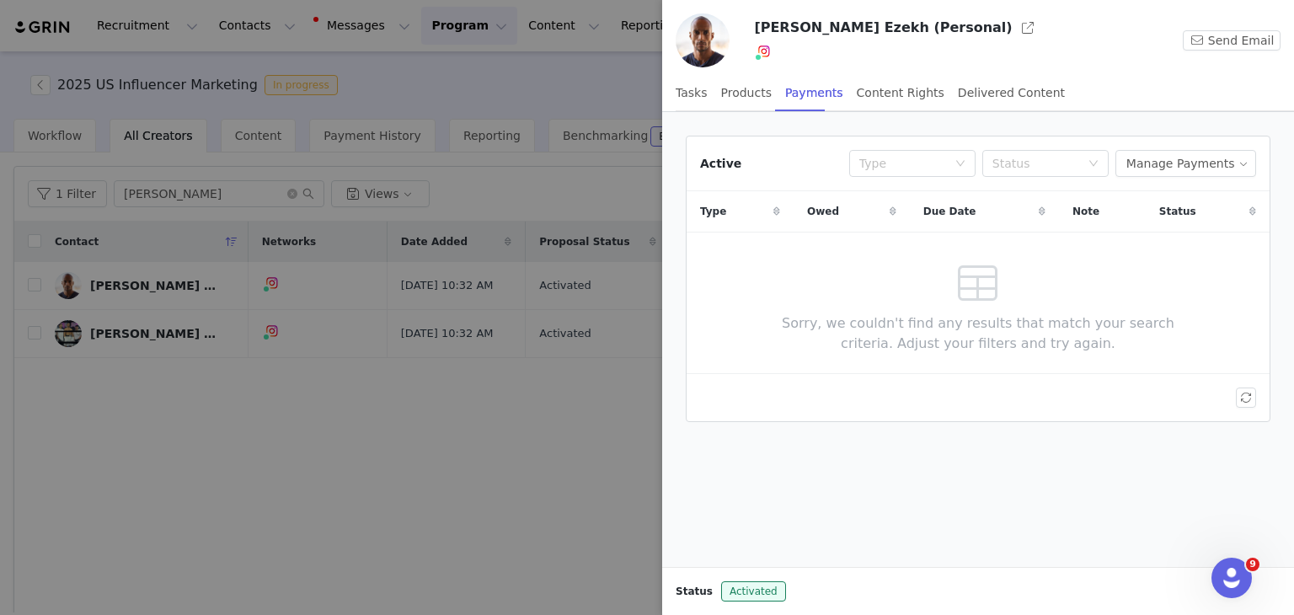
click at [222, 381] on div at bounding box center [647, 307] width 1294 height 615
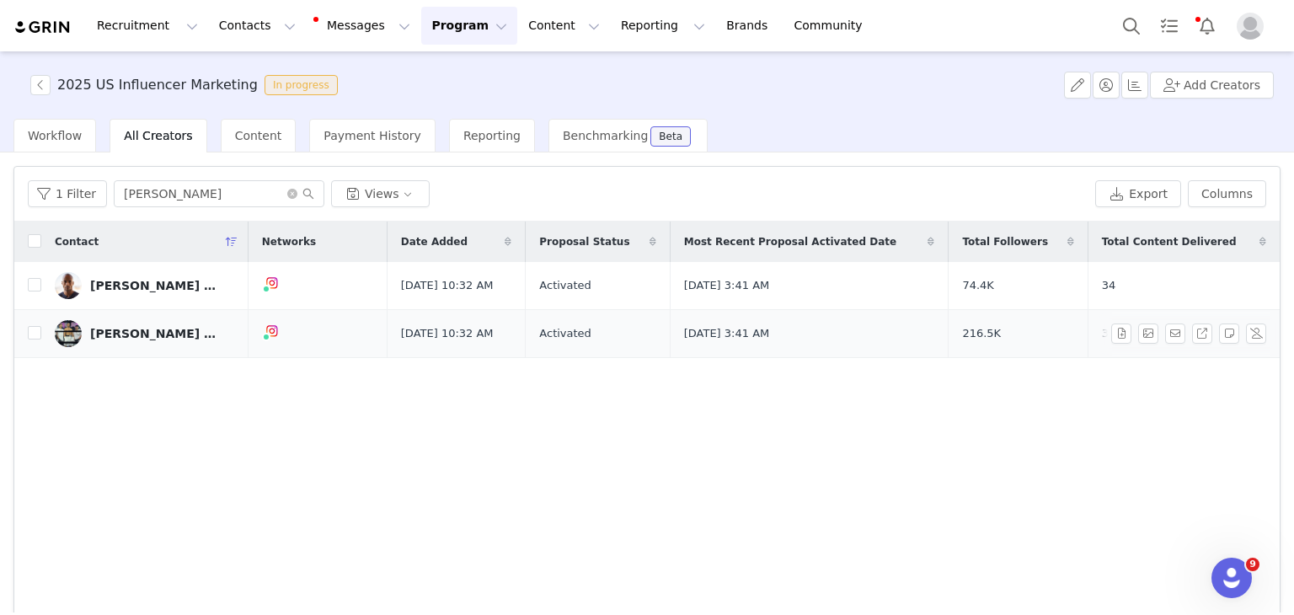
click at [151, 338] on div "[PERSON_NAME] Ezekh (PPB)" at bounding box center [153, 333] width 126 height 13
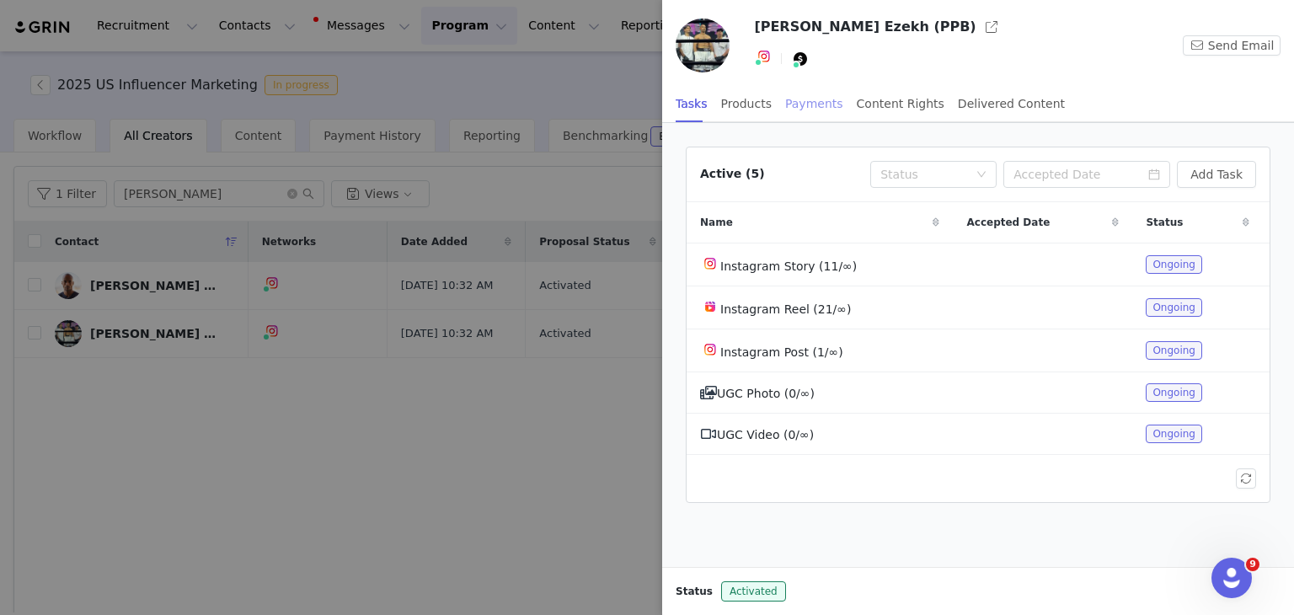
click at [792, 102] on div "Payments" at bounding box center [814, 104] width 58 height 38
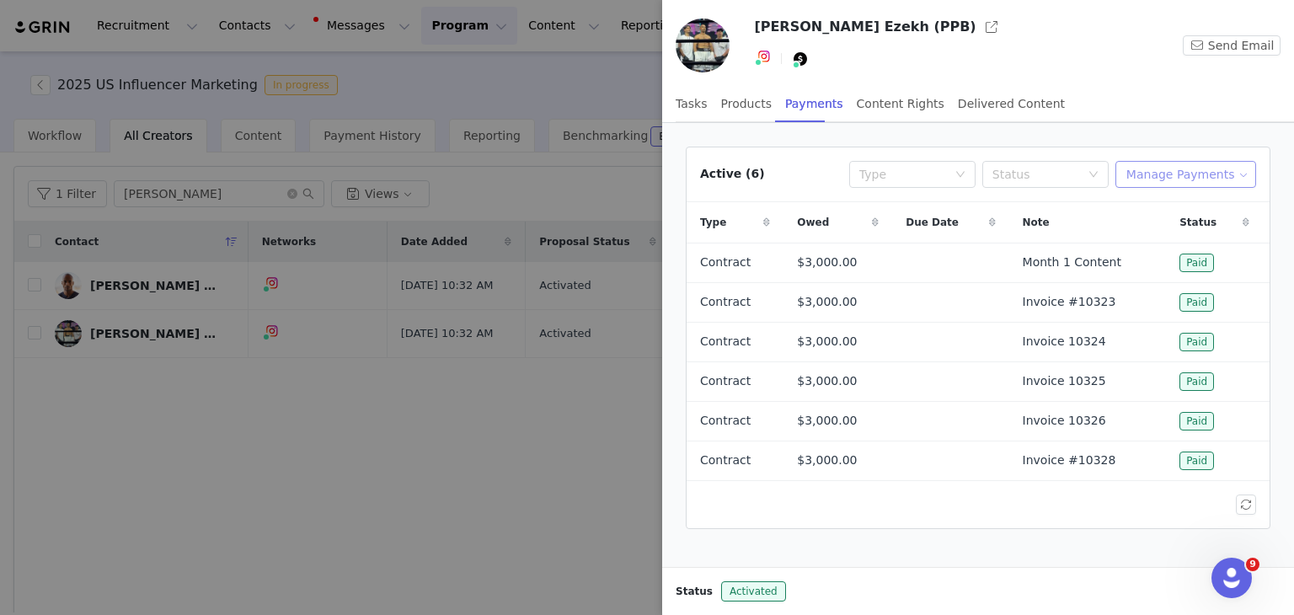
click at [1166, 170] on button "Manage Payments" at bounding box center [1186, 174] width 141 height 27
click at [1158, 239] on span "Add Payable" at bounding box center [1182, 234] width 72 height 19
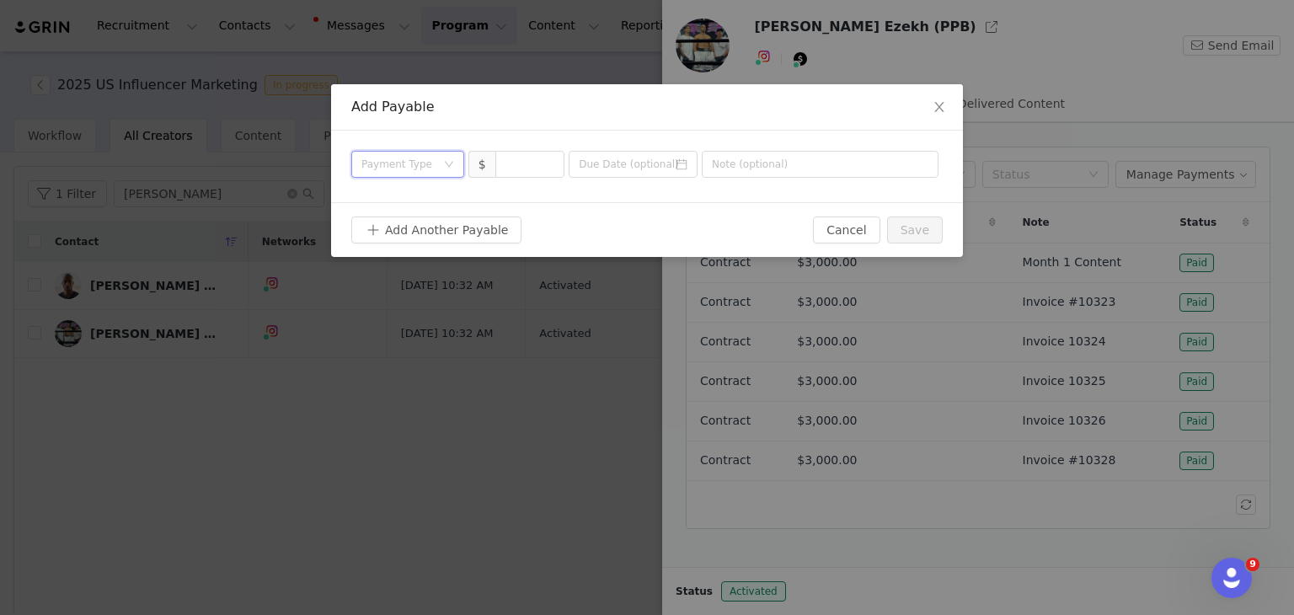
click at [437, 164] on div "Payment Type" at bounding box center [403, 164] width 82 height 25
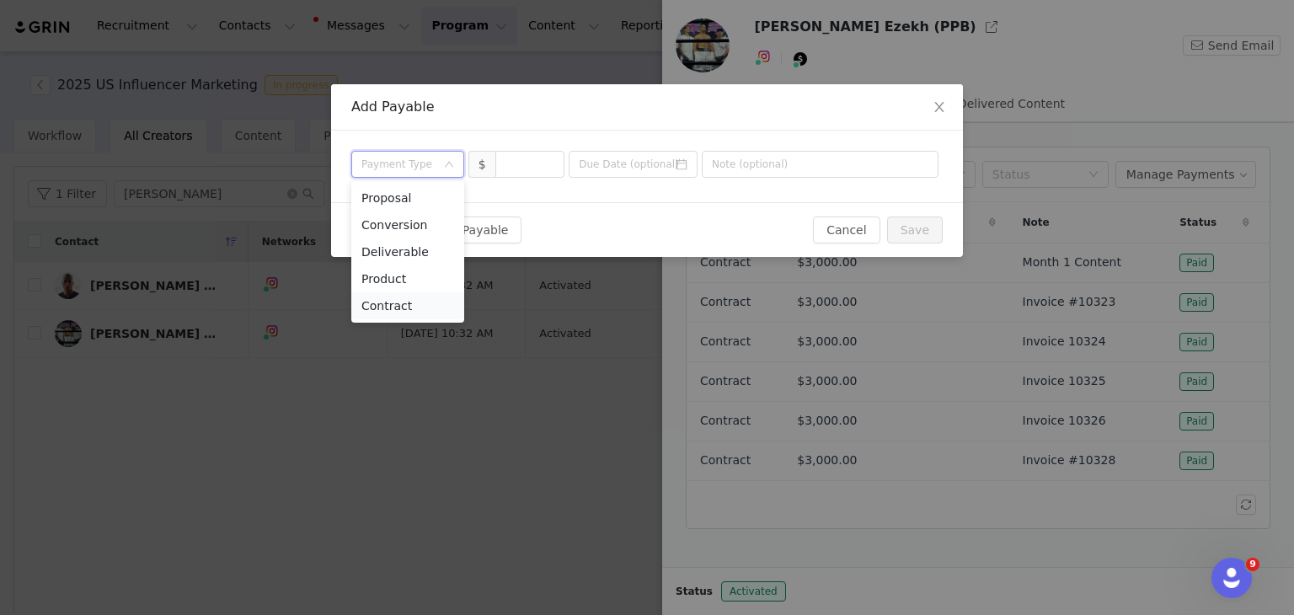
click at [400, 309] on li "Contract" at bounding box center [407, 305] width 113 height 27
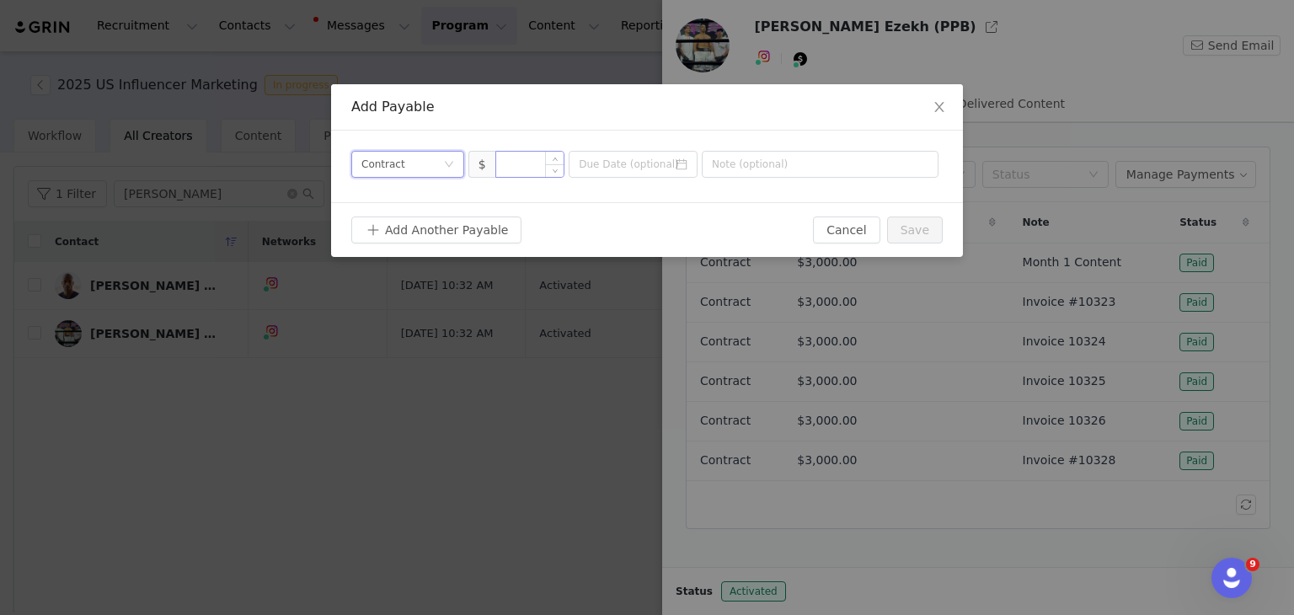
click at [531, 168] on input at bounding box center [530, 164] width 68 height 25
type input "3,000"
type input "Invoice"
click at [901, 233] on button "Save" at bounding box center [915, 230] width 56 height 27
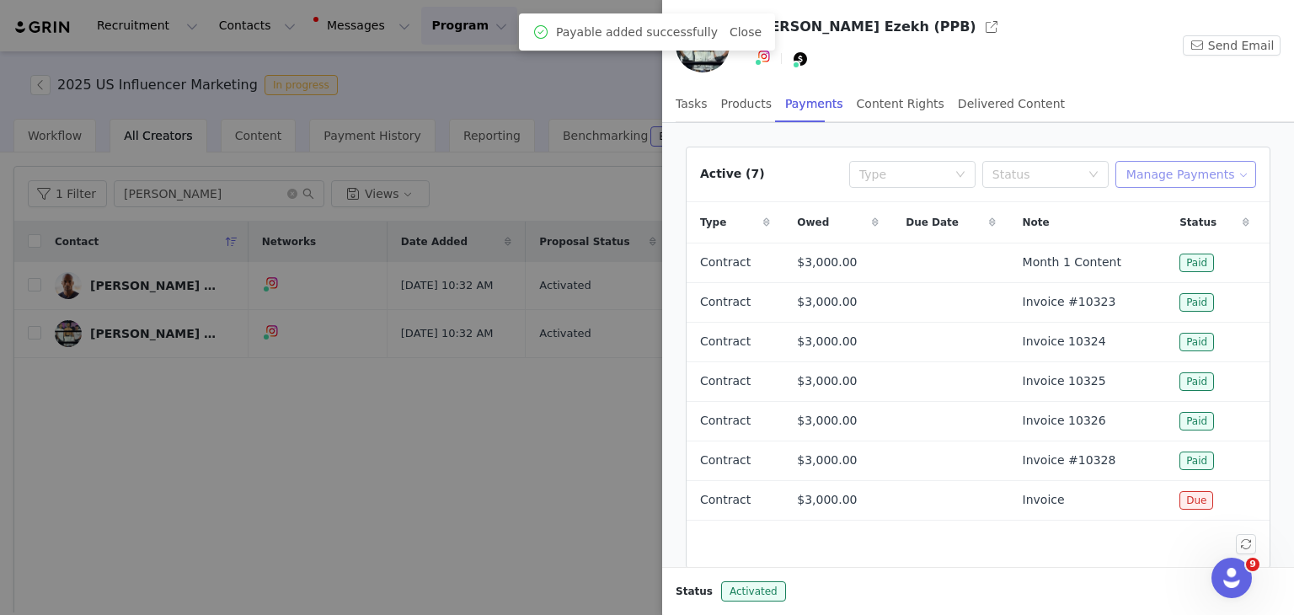
click at [1193, 169] on button "Manage Payments" at bounding box center [1186, 174] width 141 height 27
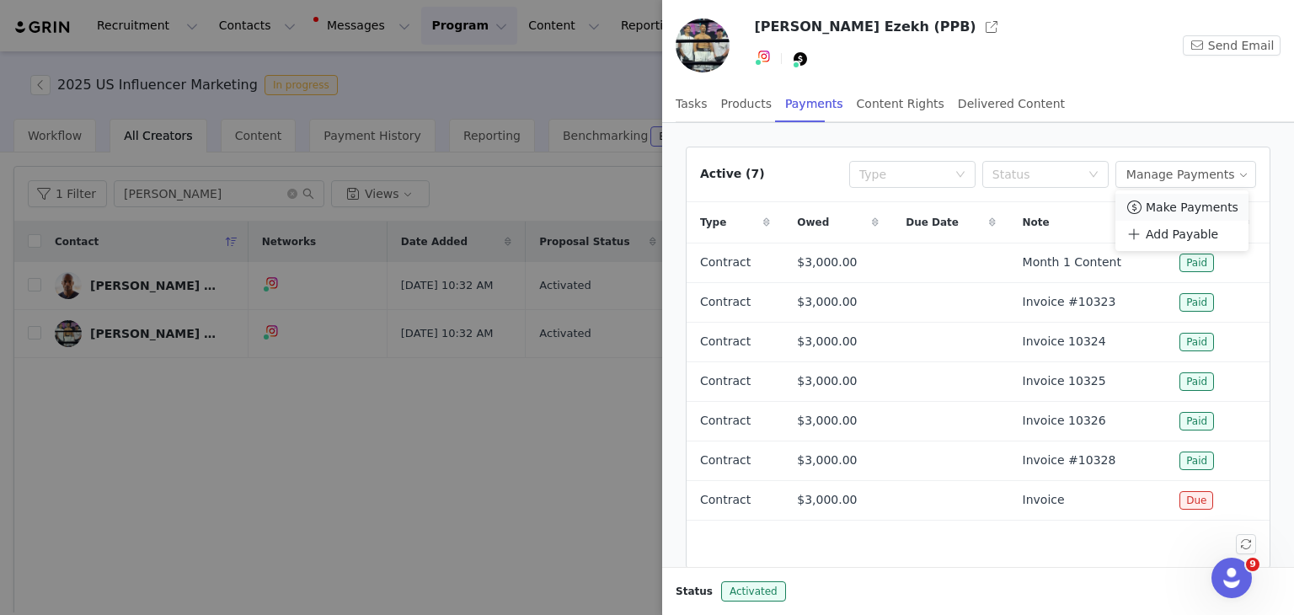
click at [1176, 213] on span "Make Payments" at bounding box center [1192, 207] width 93 height 19
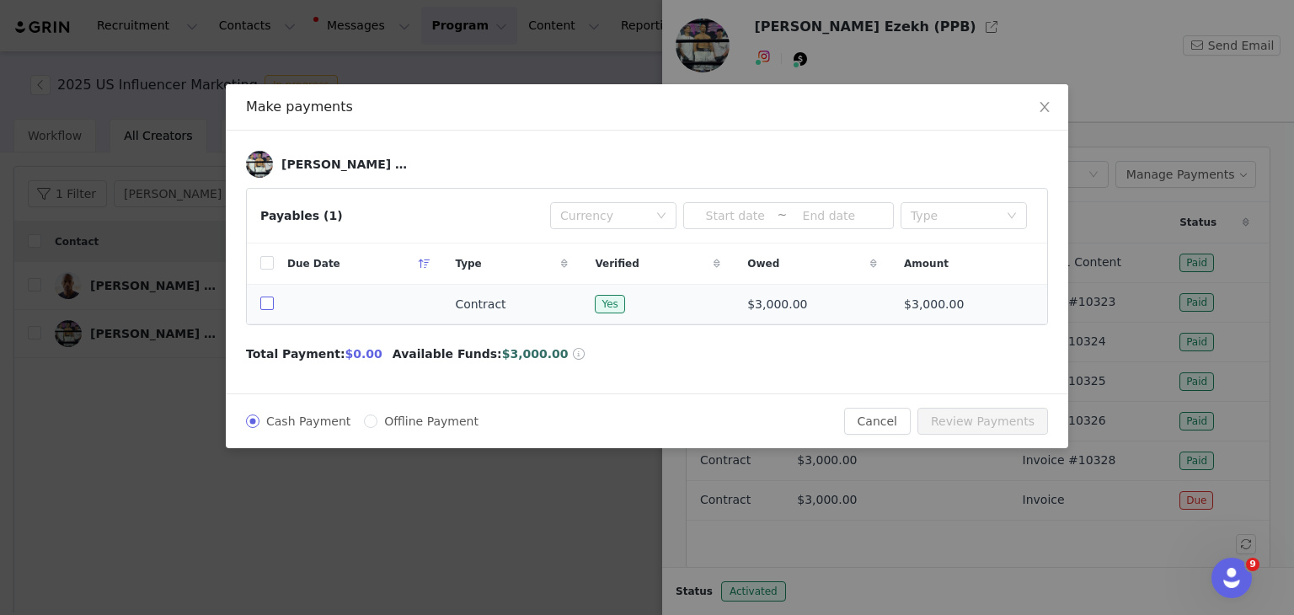
click at [267, 303] on input "checkbox" at bounding box center [266, 303] width 13 height 13
checkbox input "true"
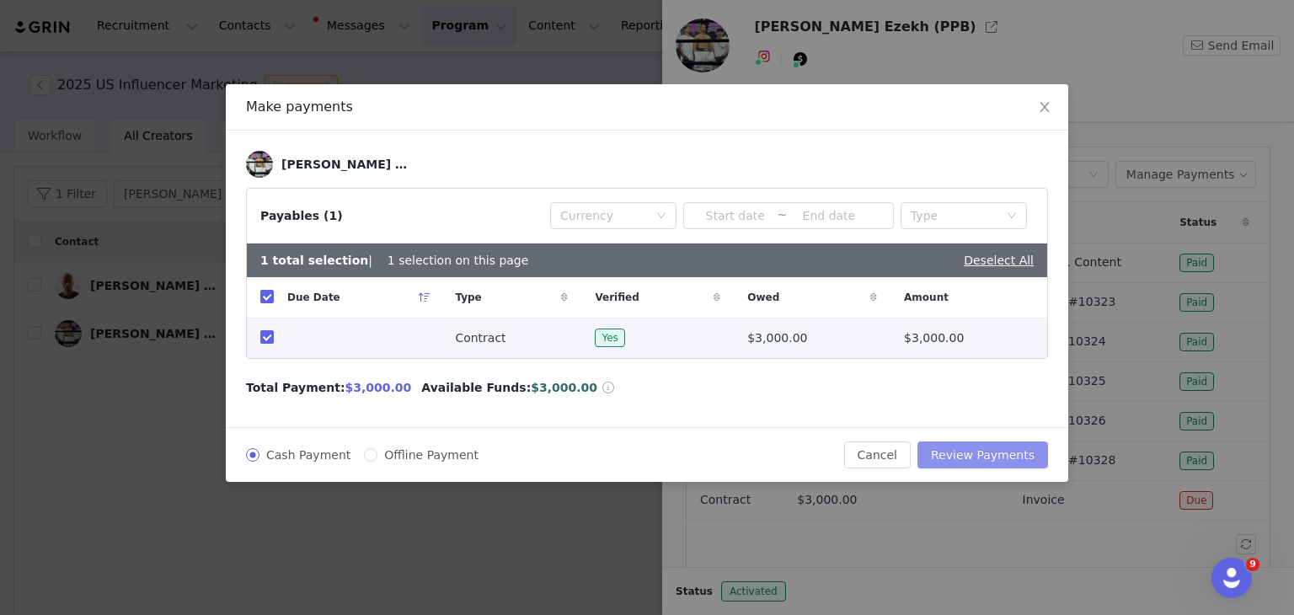
click at [990, 455] on button "Review Payments" at bounding box center [983, 455] width 131 height 27
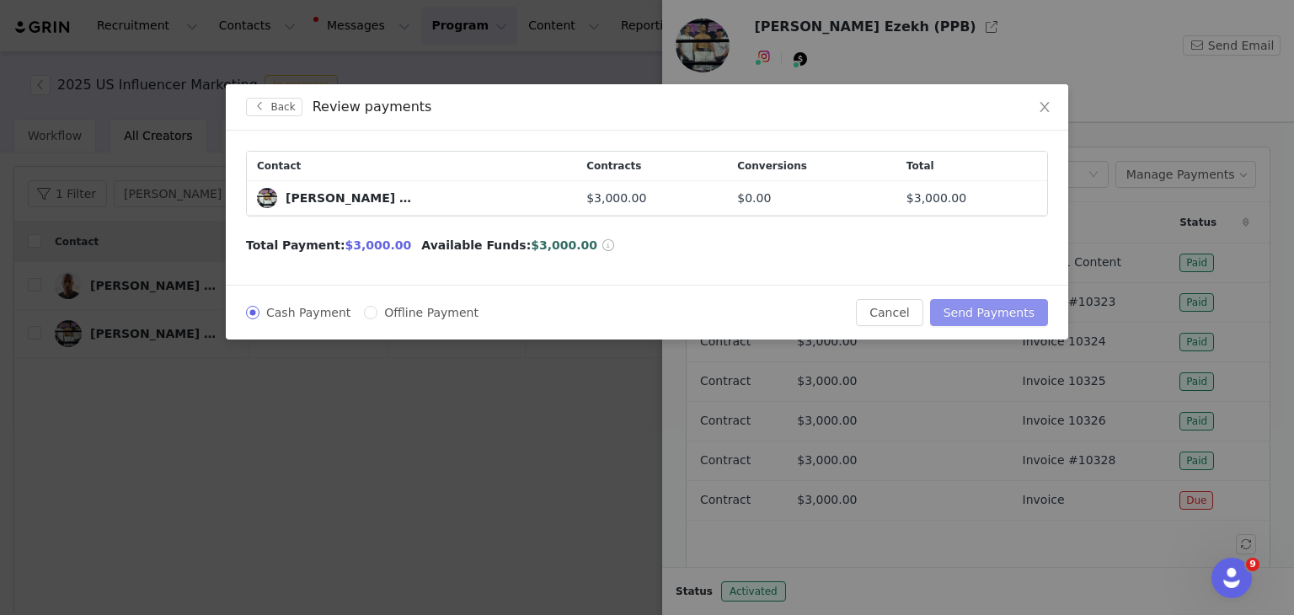
click at [991, 313] on button "Send Payments" at bounding box center [989, 312] width 118 height 27
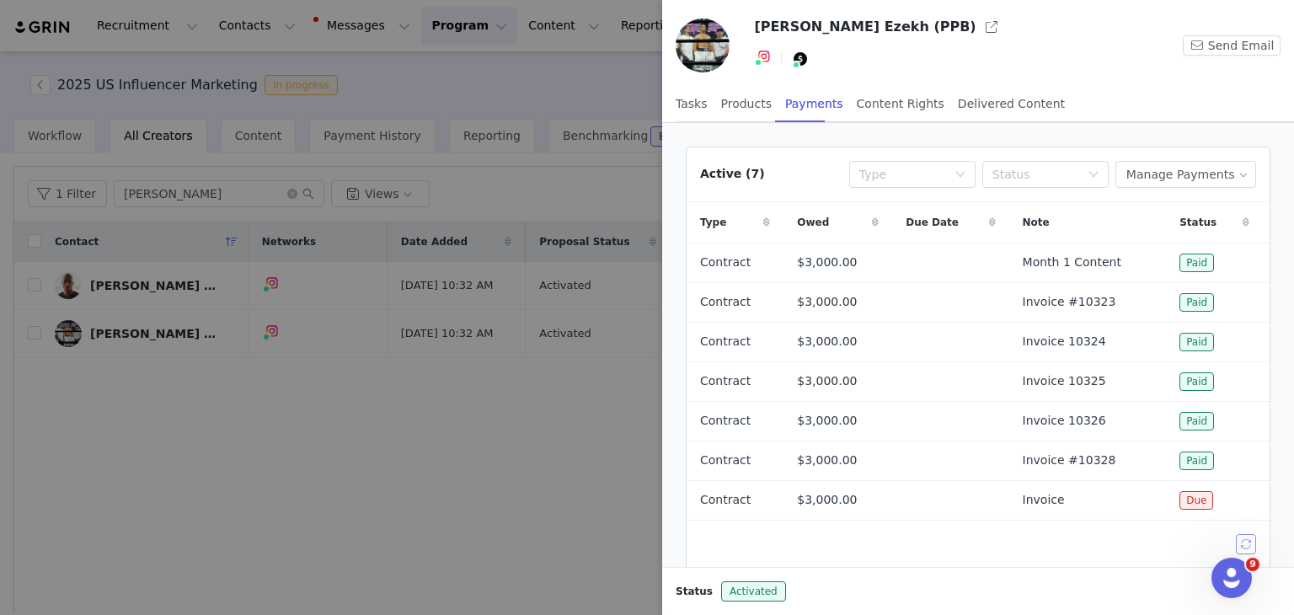
click at [1242, 544] on button "button" at bounding box center [1246, 544] width 20 height 20
click at [512, 433] on div at bounding box center [647, 307] width 1294 height 615
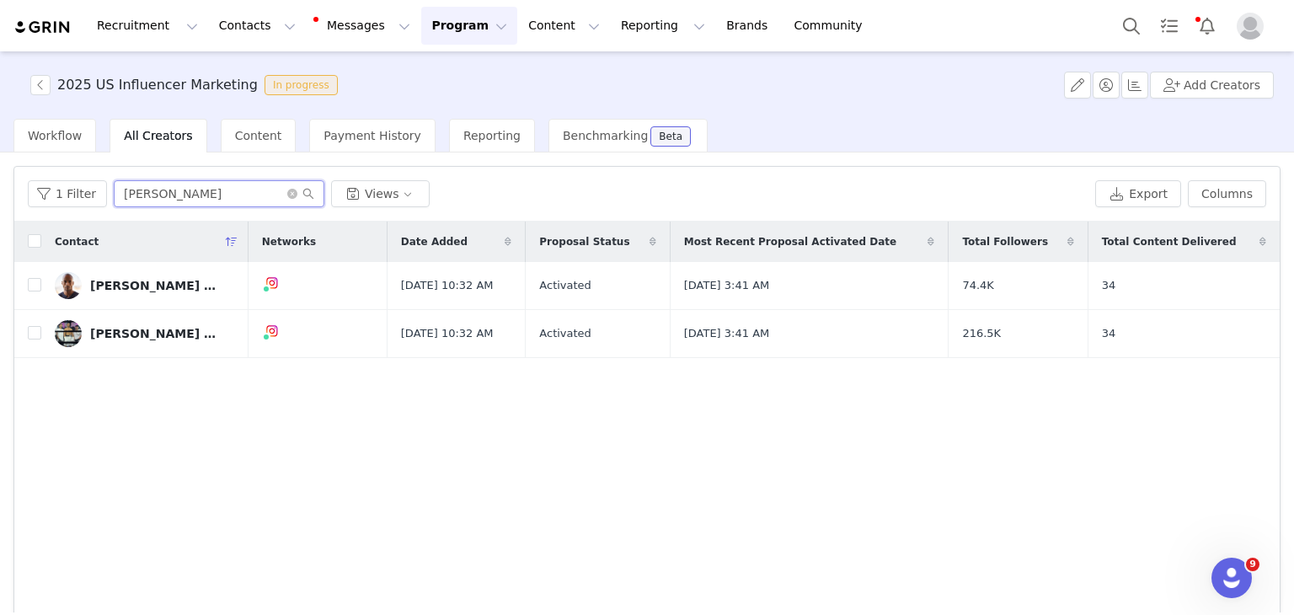
click at [182, 186] on input "[PERSON_NAME]" at bounding box center [219, 193] width 211 height 27
type input "k"
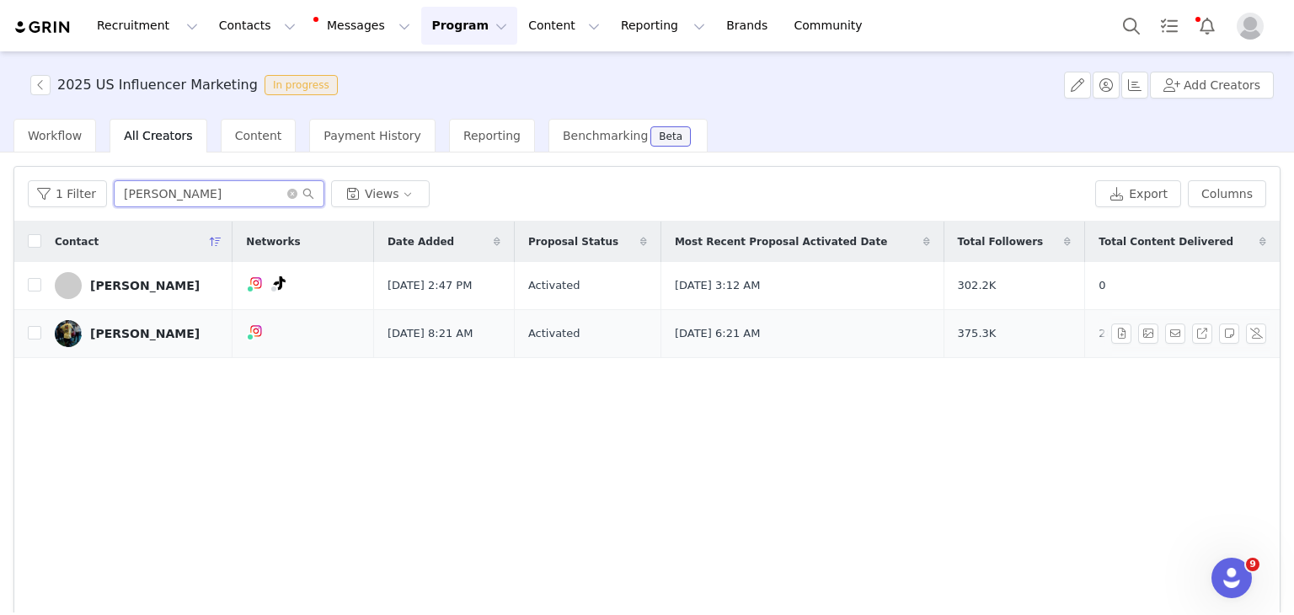
type input "[PERSON_NAME]"
click at [146, 331] on div "[PERSON_NAME]" at bounding box center [145, 333] width 110 height 13
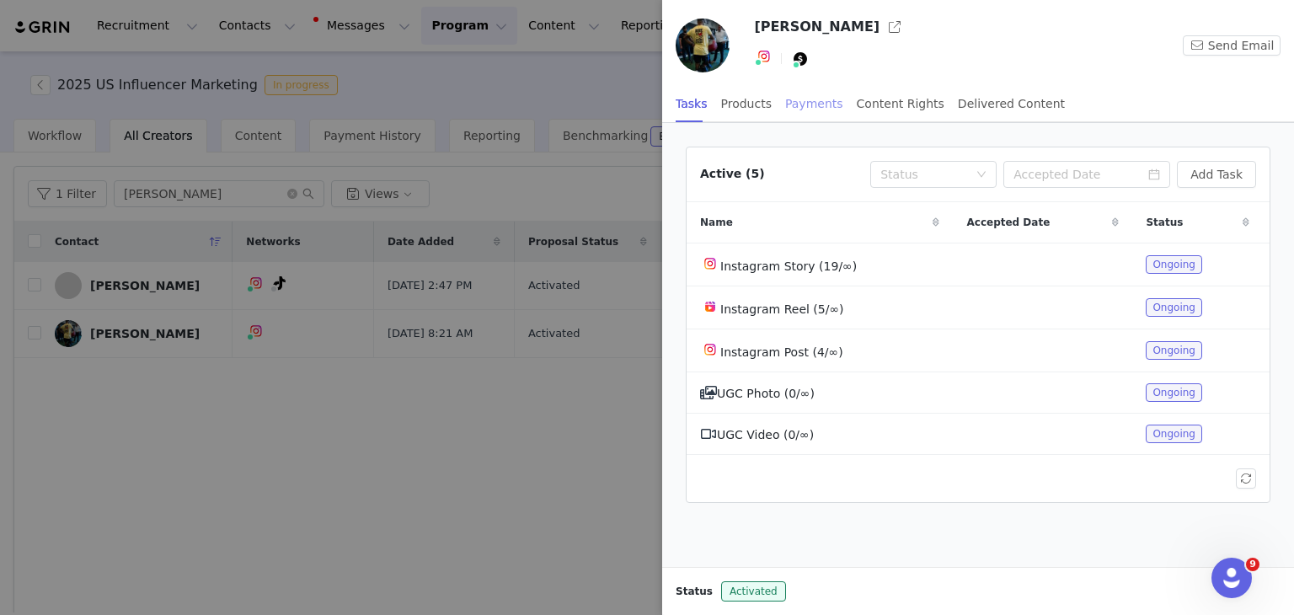
click at [793, 101] on div "Payments" at bounding box center [814, 104] width 58 height 38
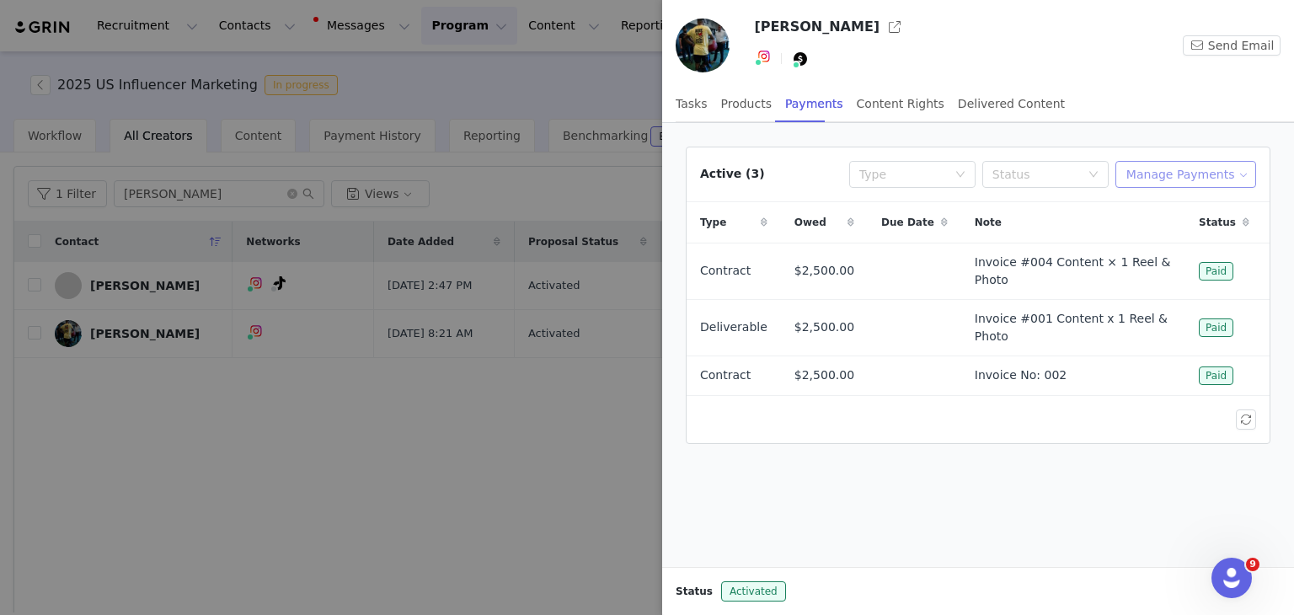
click at [1220, 168] on button "Manage Payments" at bounding box center [1186, 174] width 141 height 27
click at [1186, 235] on span "Add Payable" at bounding box center [1195, 234] width 72 height 19
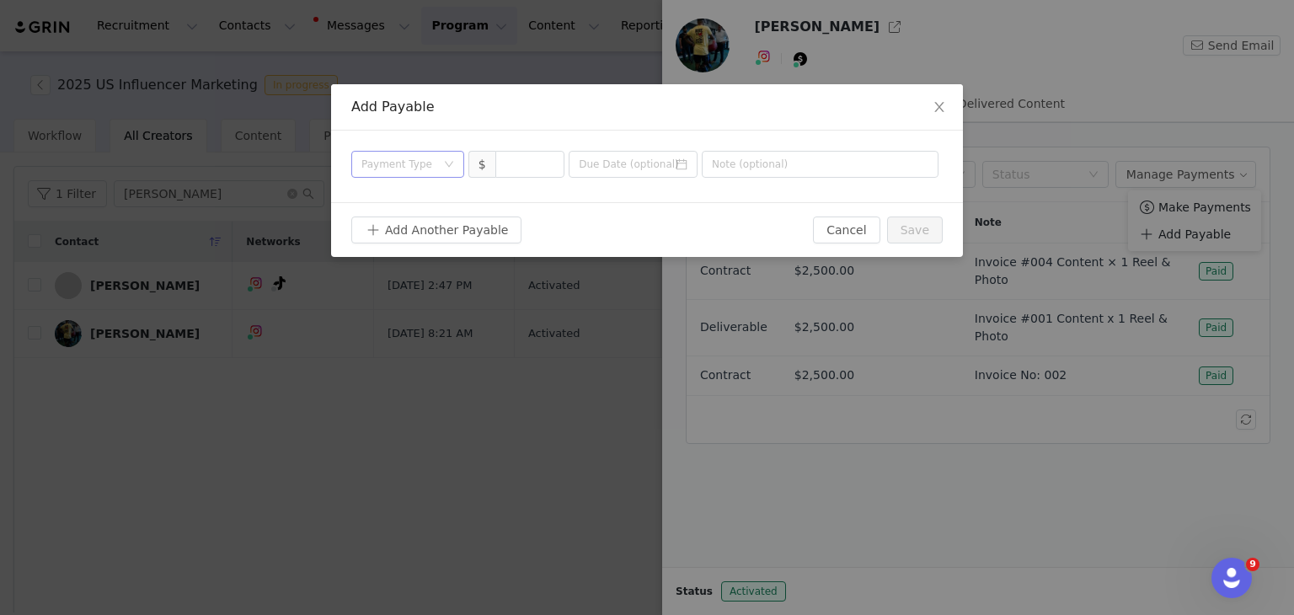
click at [421, 159] on div "Payment Type" at bounding box center [399, 164] width 74 height 17
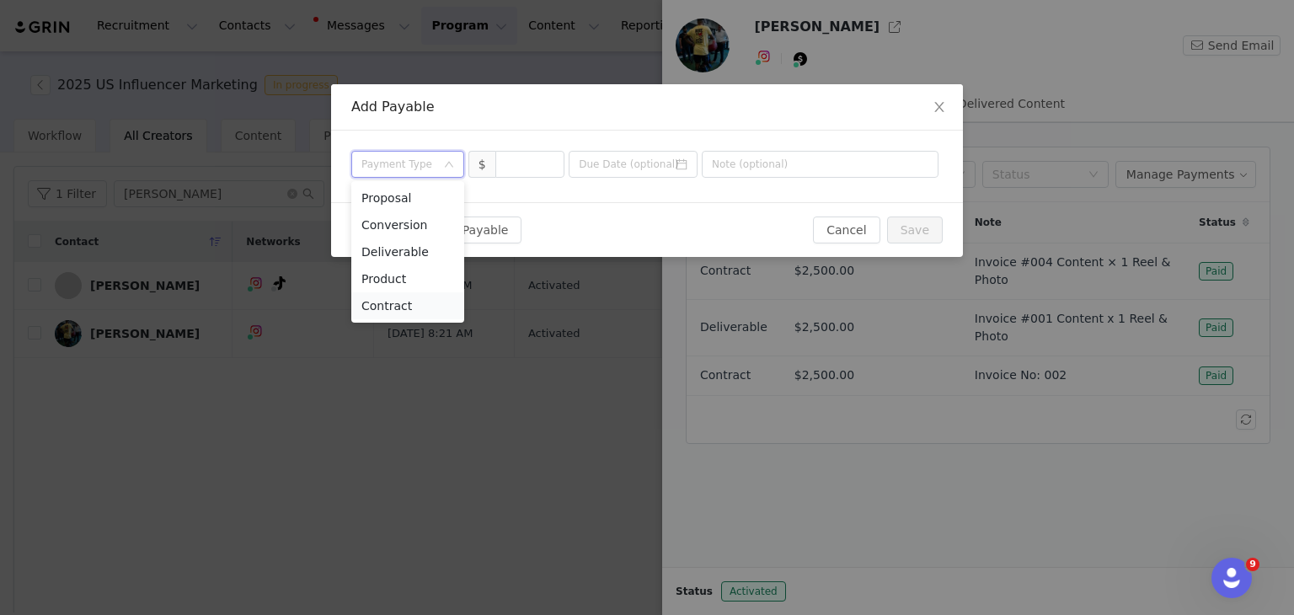
click at [398, 313] on li "Contract" at bounding box center [407, 305] width 113 height 27
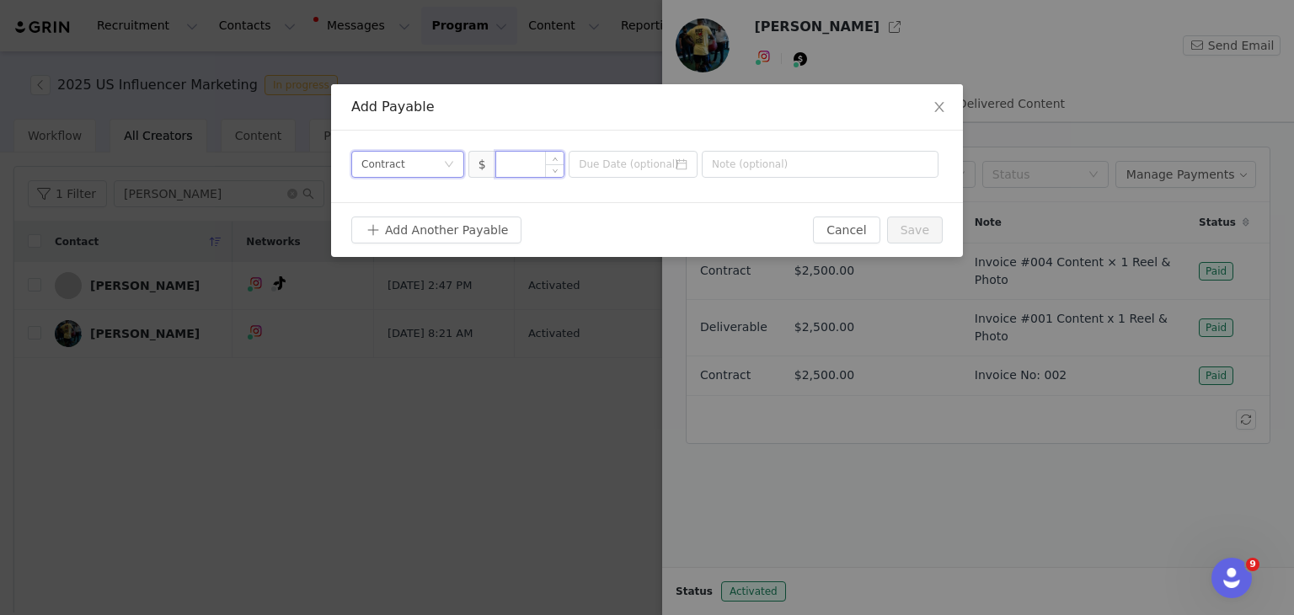
click at [538, 163] on input at bounding box center [530, 164] width 68 height 25
type input "2,500"
type input "Invoice 003"
click at [910, 232] on button "Save" at bounding box center [915, 230] width 56 height 27
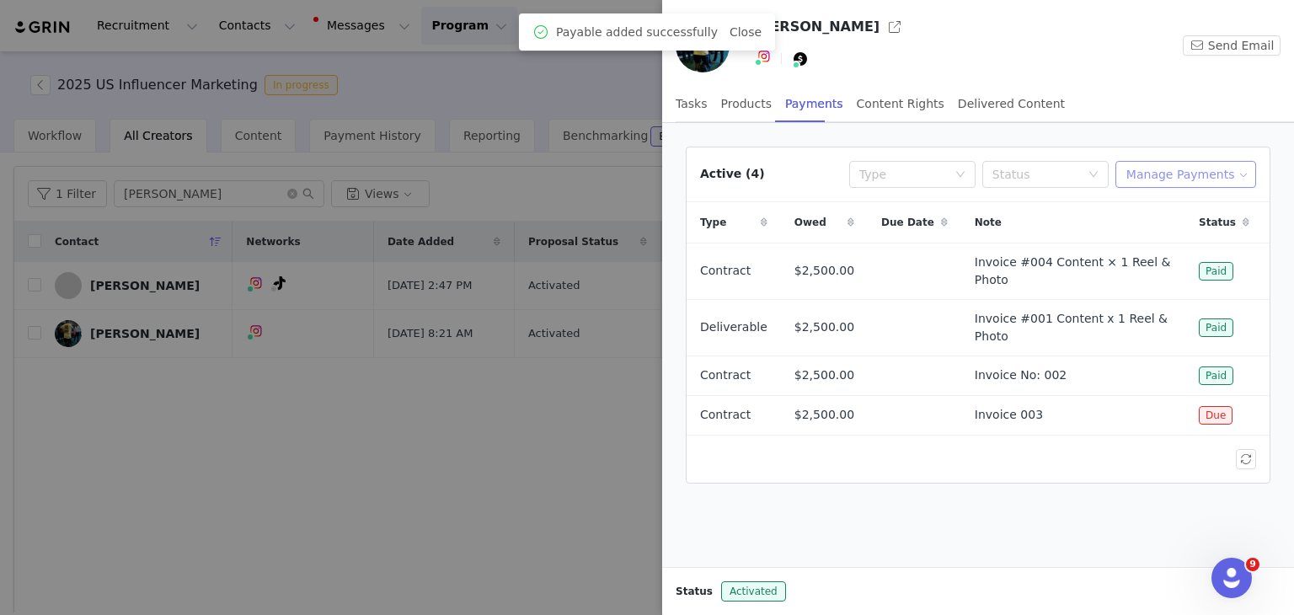
click at [1197, 165] on button "Manage Payments" at bounding box center [1186, 174] width 141 height 27
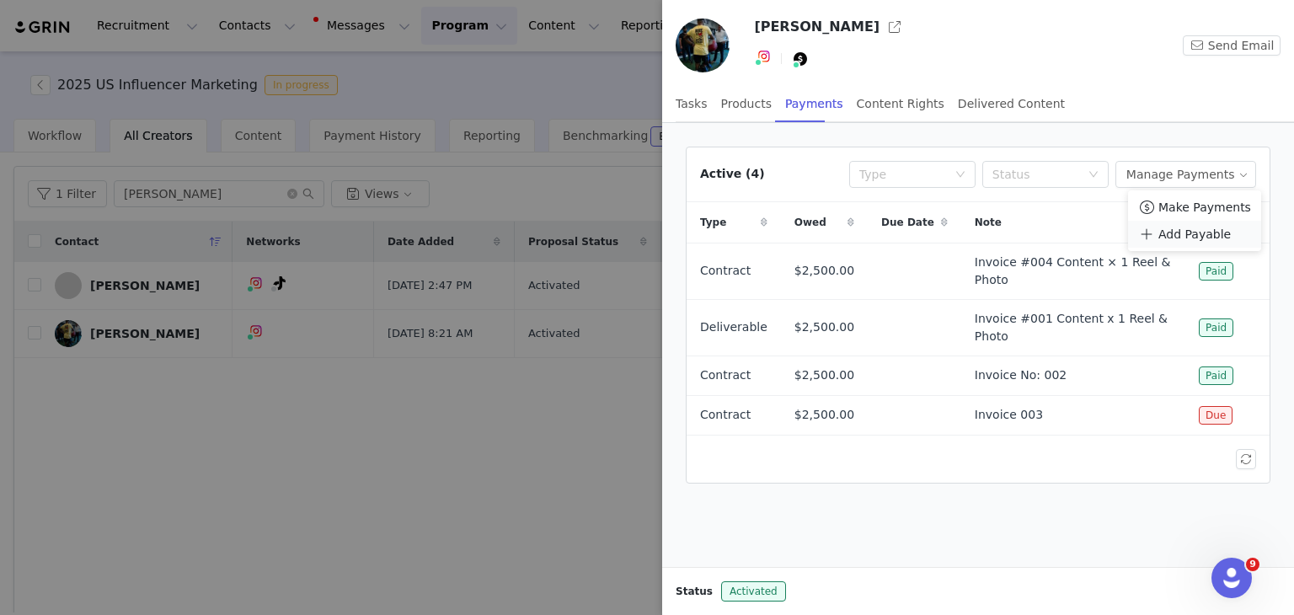
click at [1178, 233] on span "Add Payable" at bounding box center [1195, 234] width 72 height 19
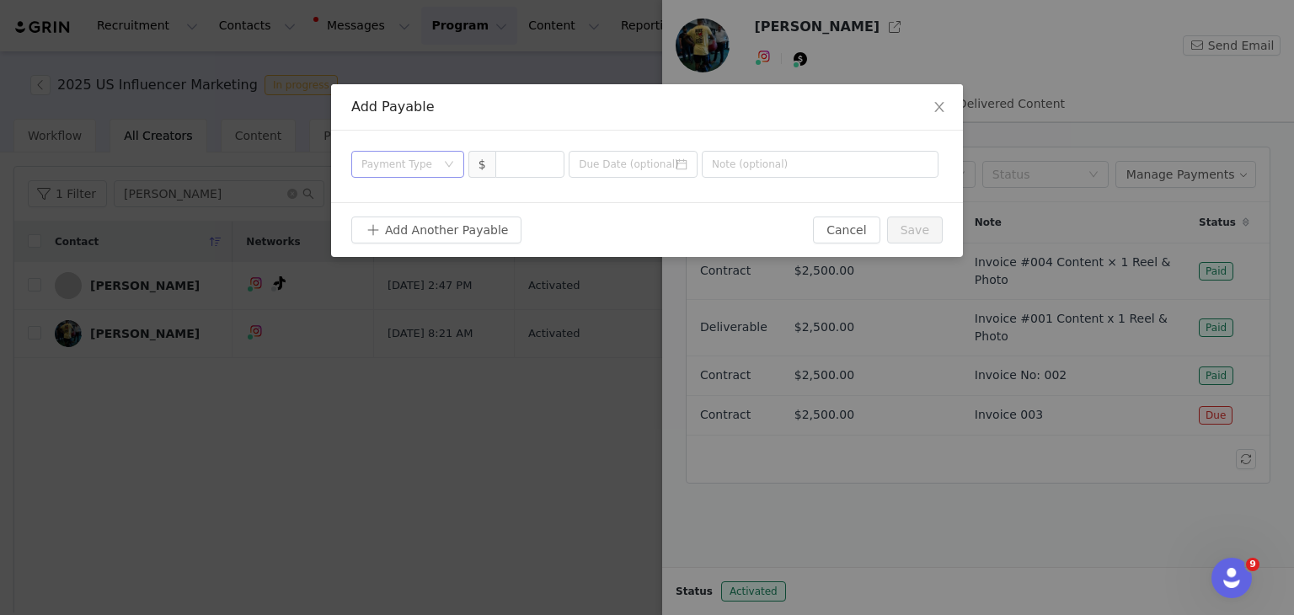
click at [394, 156] on div "Payment Type" at bounding box center [399, 164] width 74 height 17
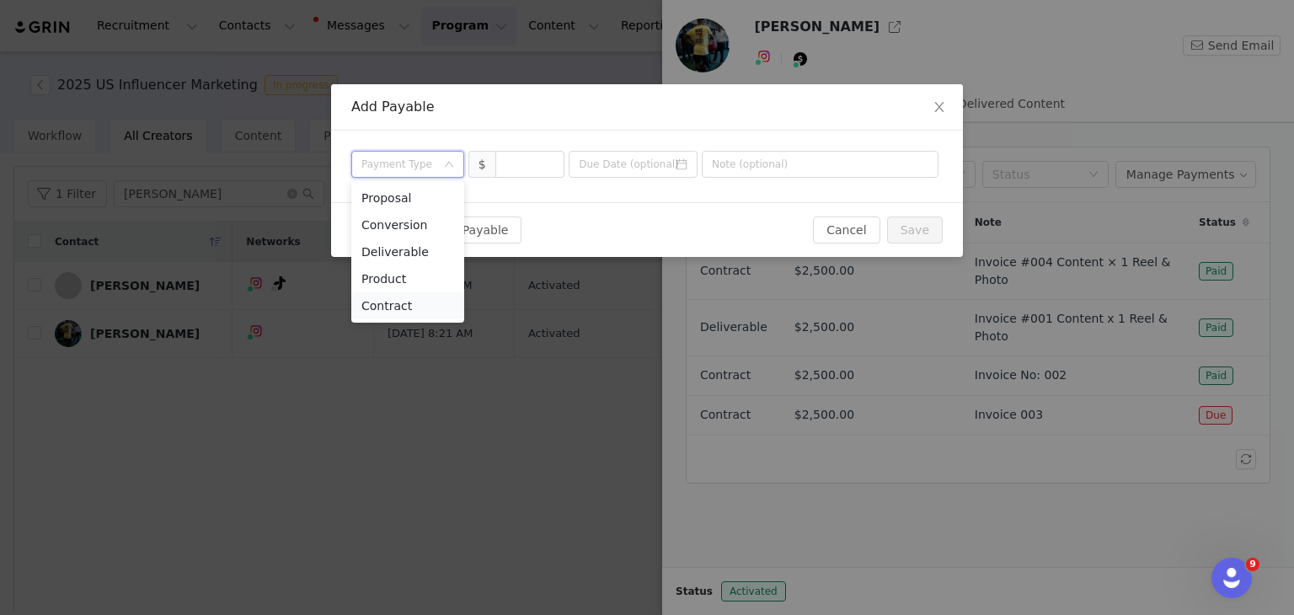
click at [383, 311] on li "Contract" at bounding box center [407, 305] width 113 height 27
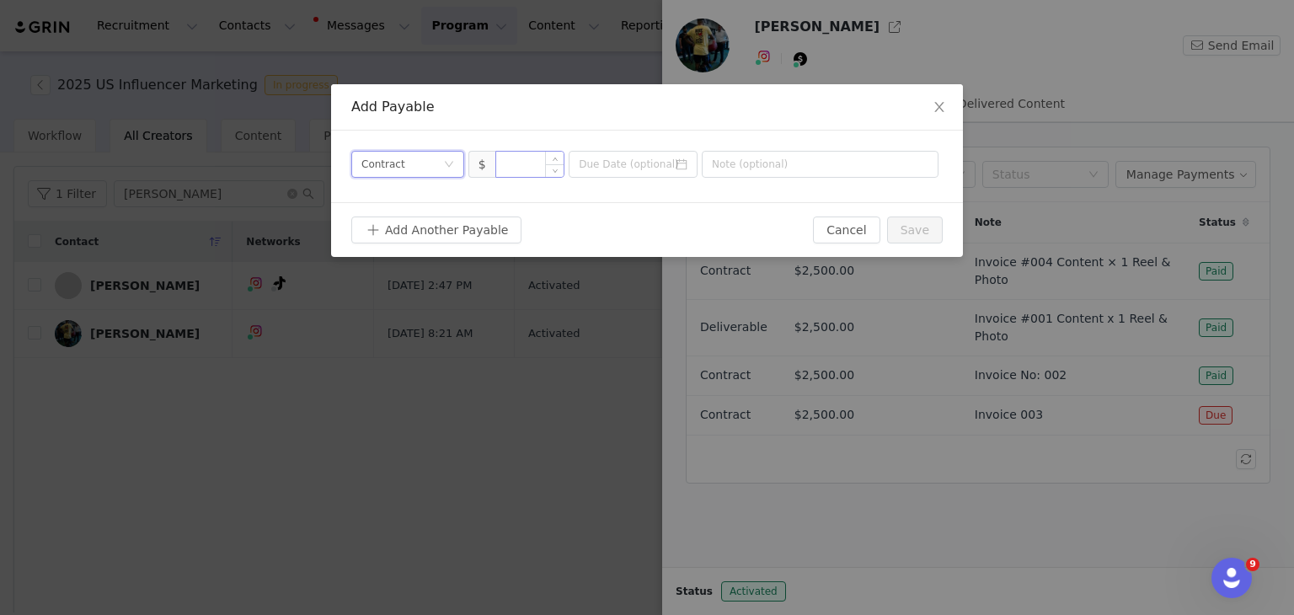
click at [524, 163] on input at bounding box center [530, 164] width 68 height 25
type input "2,500"
type input "Invoice 004"
click at [924, 233] on button "Save" at bounding box center [915, 230] width 56 height 27
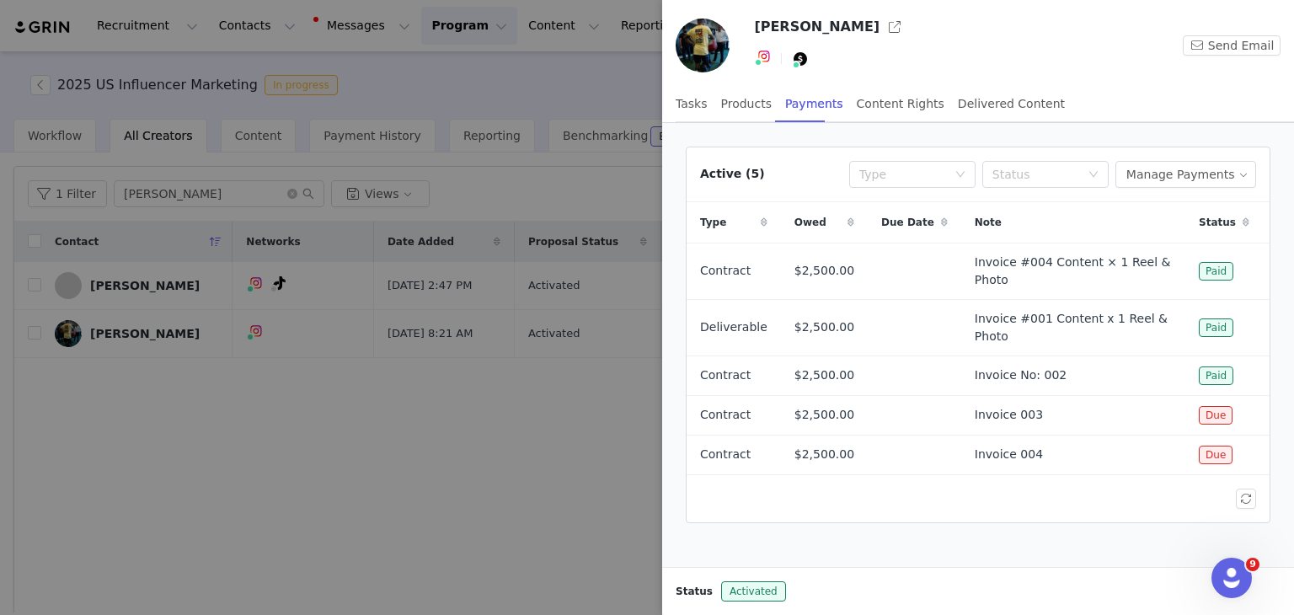
click at [522, 442] on div at bounding box center [647, 307] width 1294 height 615
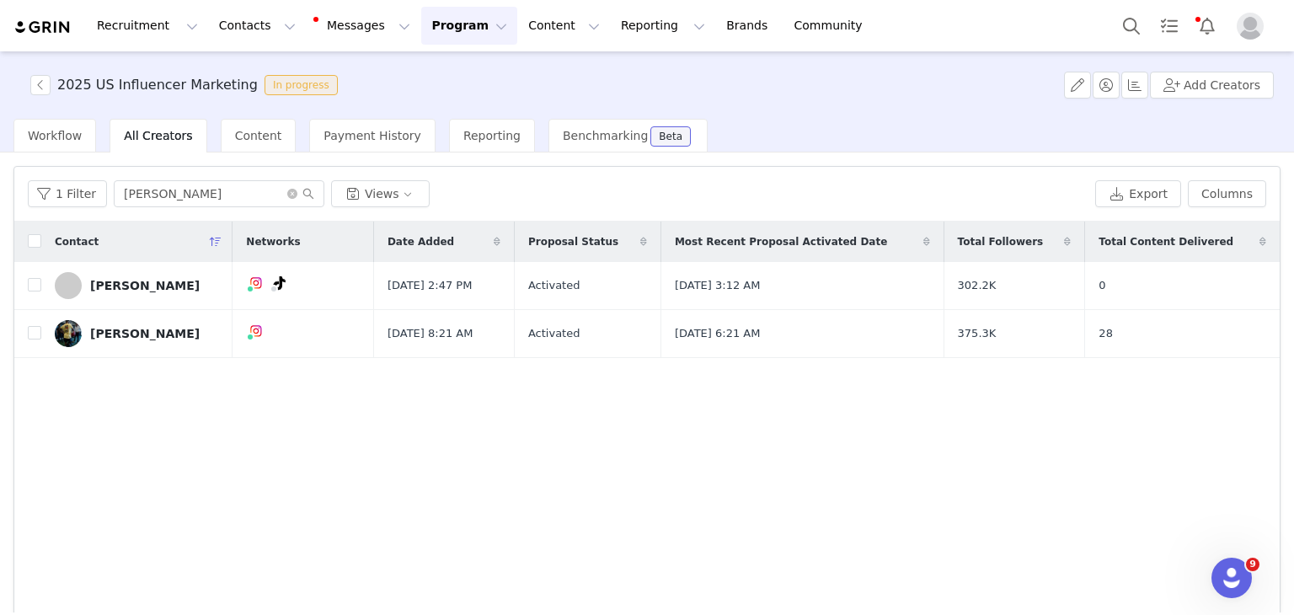
click at [1249, 24] on img "Profile" at bounding box center [1250, 26] width 27 height 27
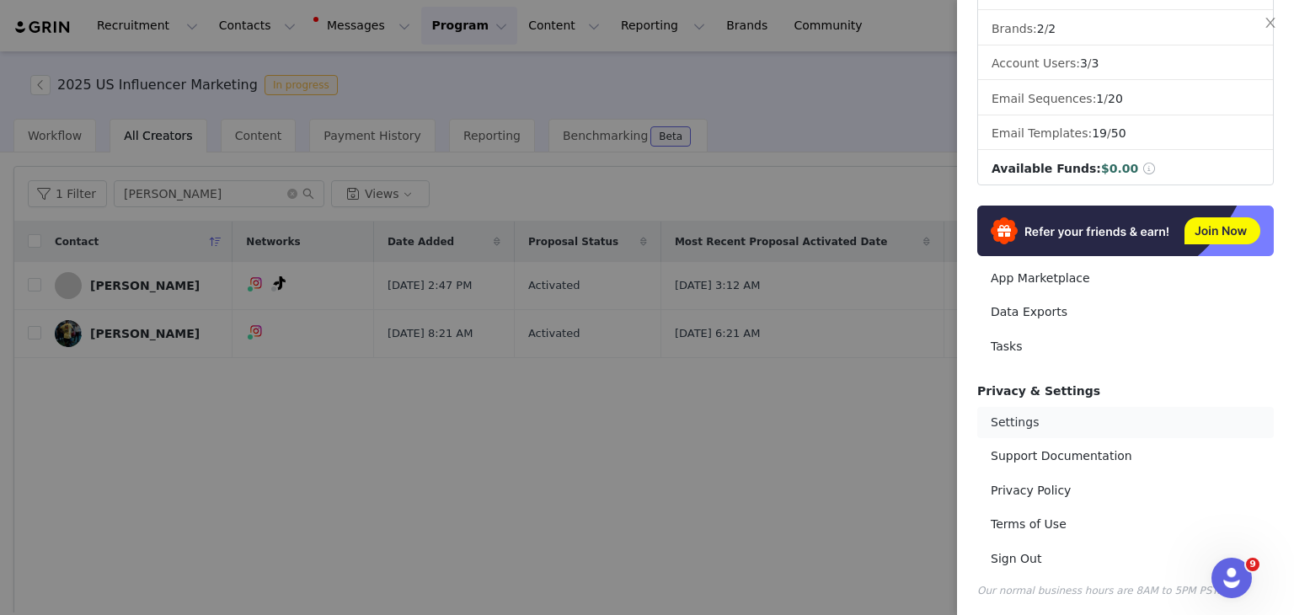
click at [1037, 410] on link "Settings" at bounding box center [1126, 422] width 297 height 31
select select "America/[GEOGRAPHIC_DATA]"
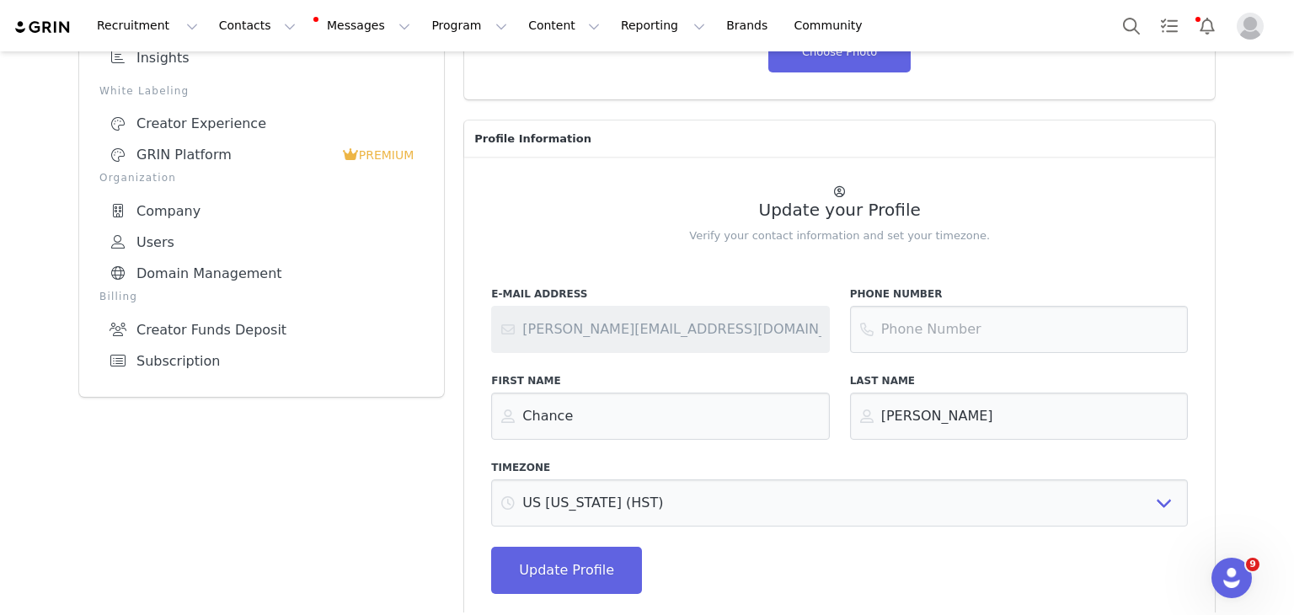
scroll to position [330, 0]
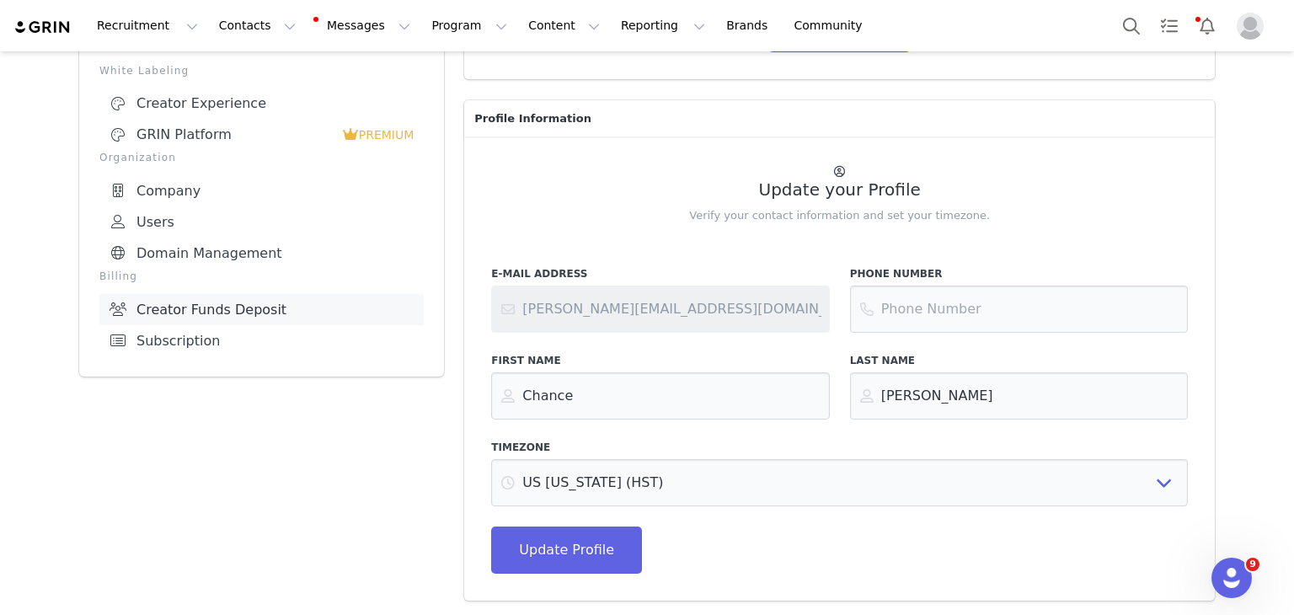
click at [180, 305] on link "Creator Funds Deposit" at bounding box center [261, 309] width 324 height 31
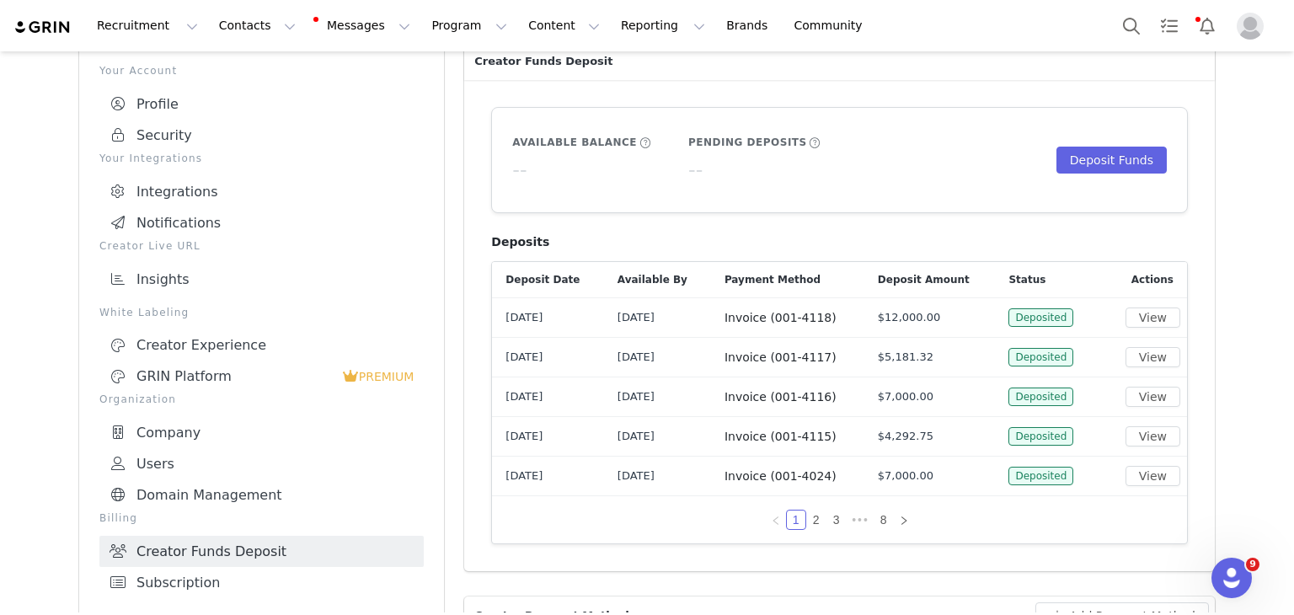
scroll to position [88, 0]
click at [1112, 158] on button "Deposit Funds" at bounding box center [1112, 160] width 110 height 27
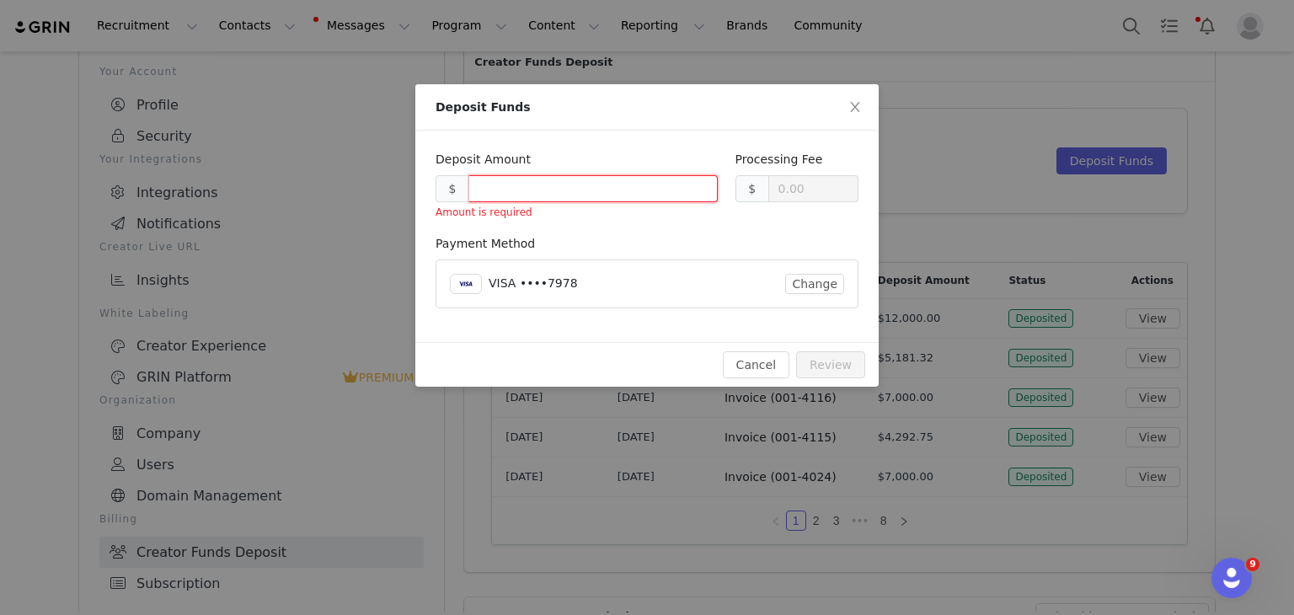
type input "0.30"
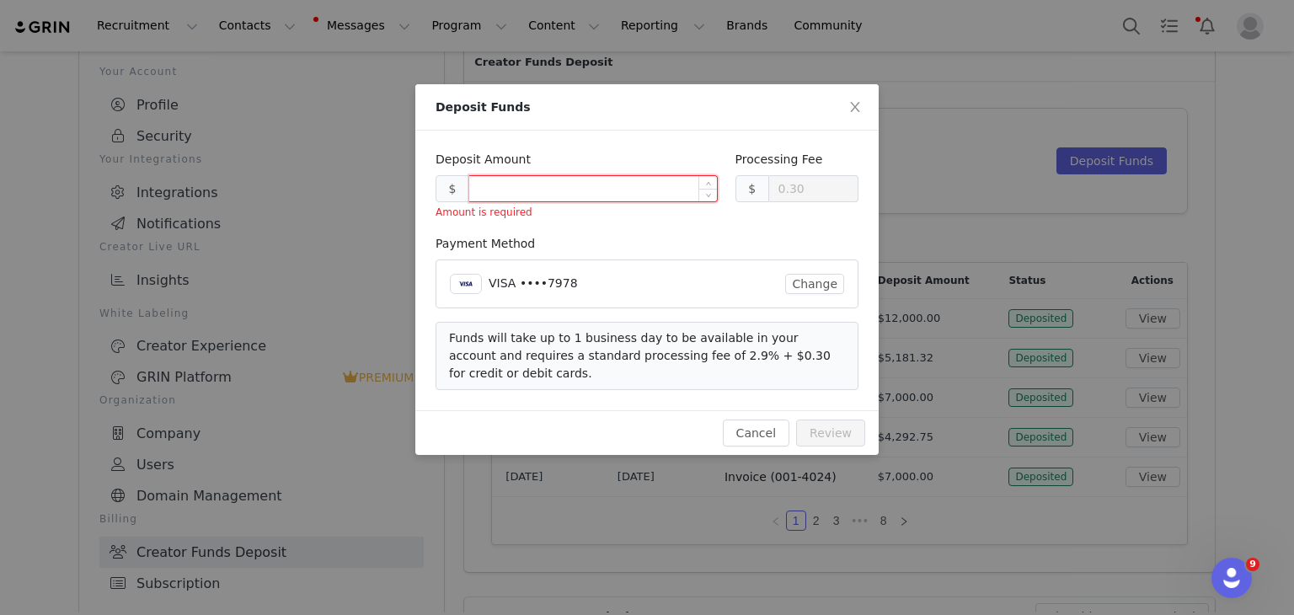
click at [561, 189] on input at bounding box center [593, 188] width 248 height 25
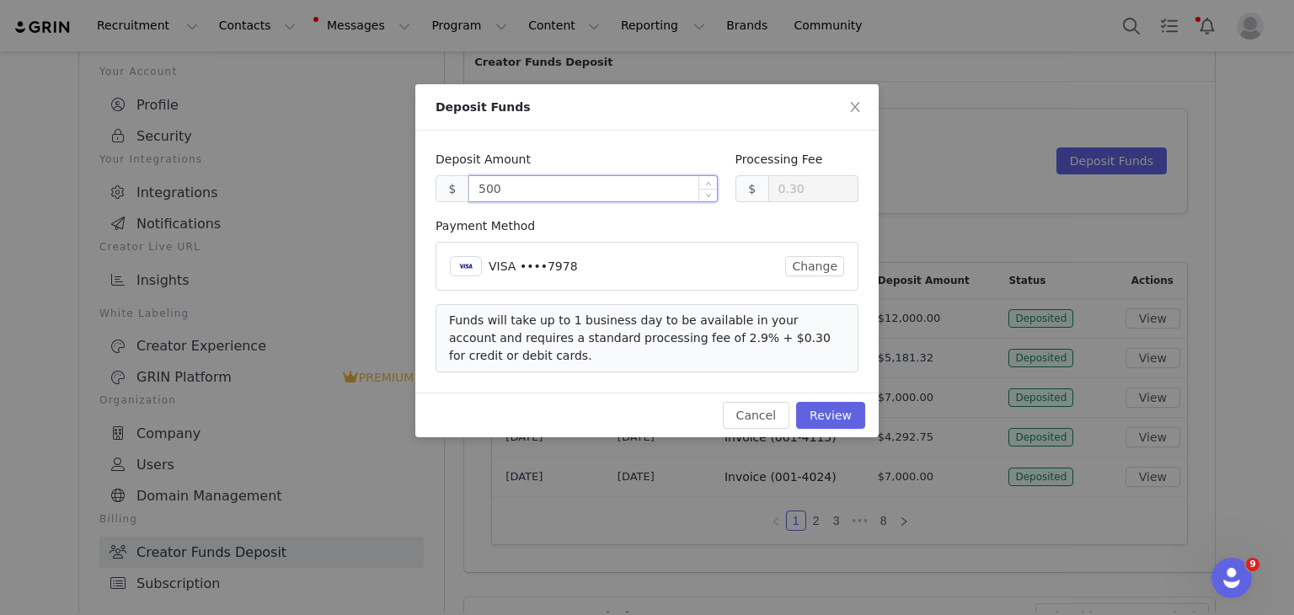
type input "5000"
type input "145.30"
type input "5000.00"
click at [812, 267] on button "Change" at bounding box center [814, 266] width 59 height 20
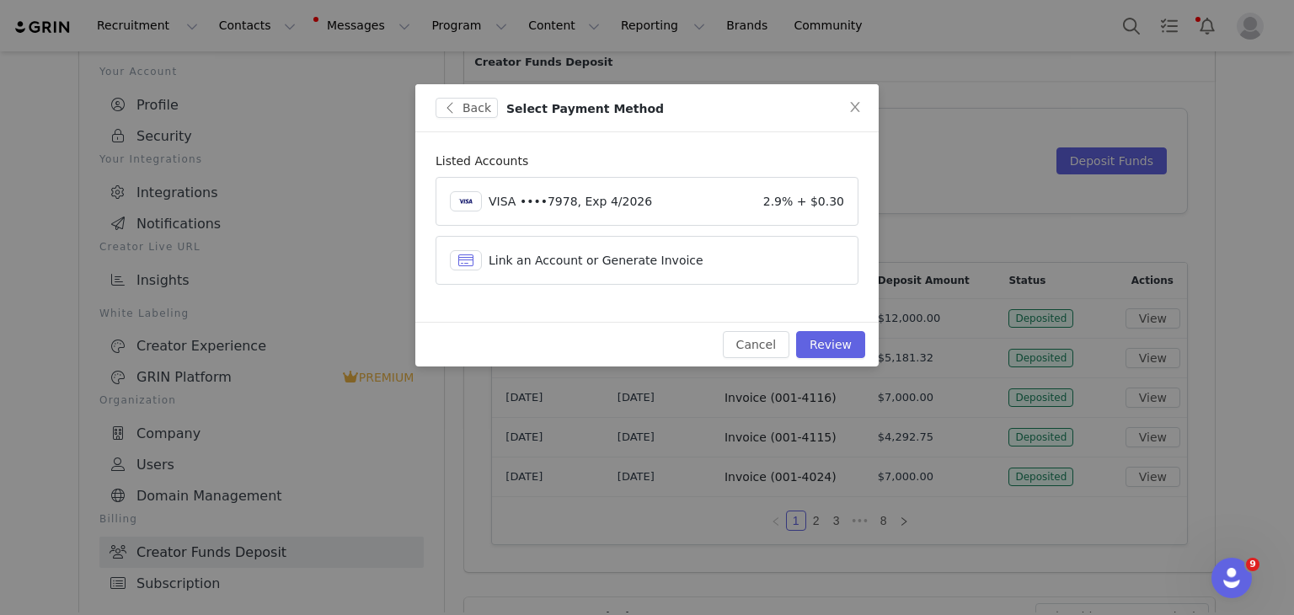
click at [795, 262] on div "Link an Account or Generate Invoice" at bounding box center [663, 261] width 349 height 18
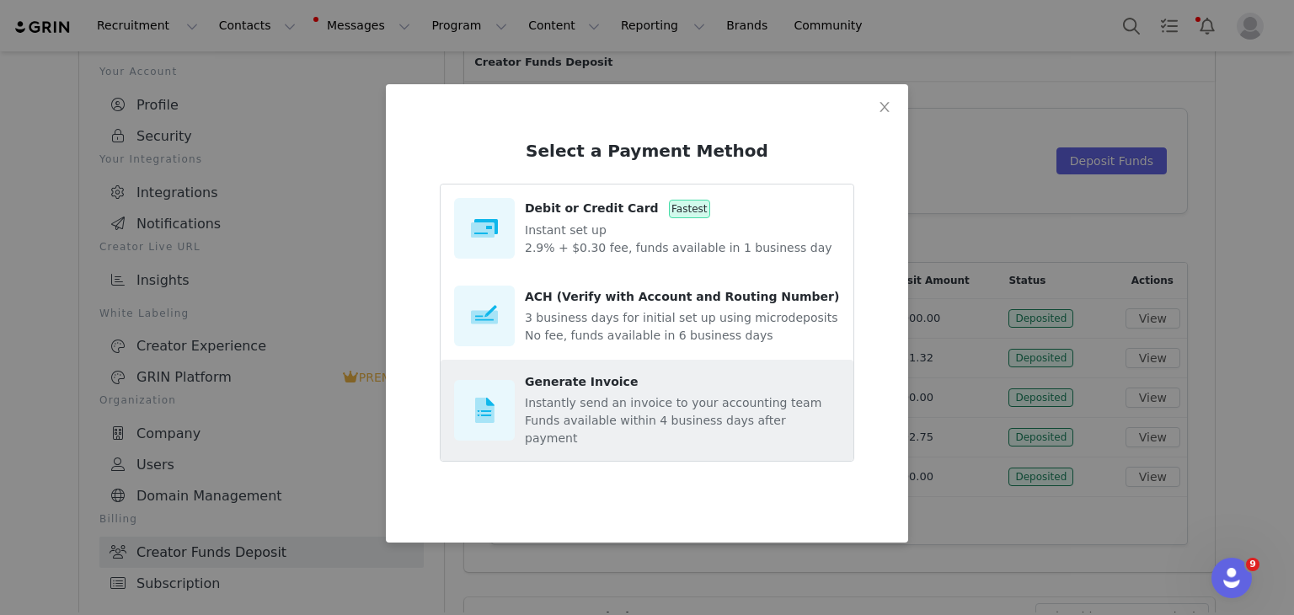
click at [617, 404] on p "Instantly send an invoice to your accounting team" at bounding box center [682, 403] width 315 height 18
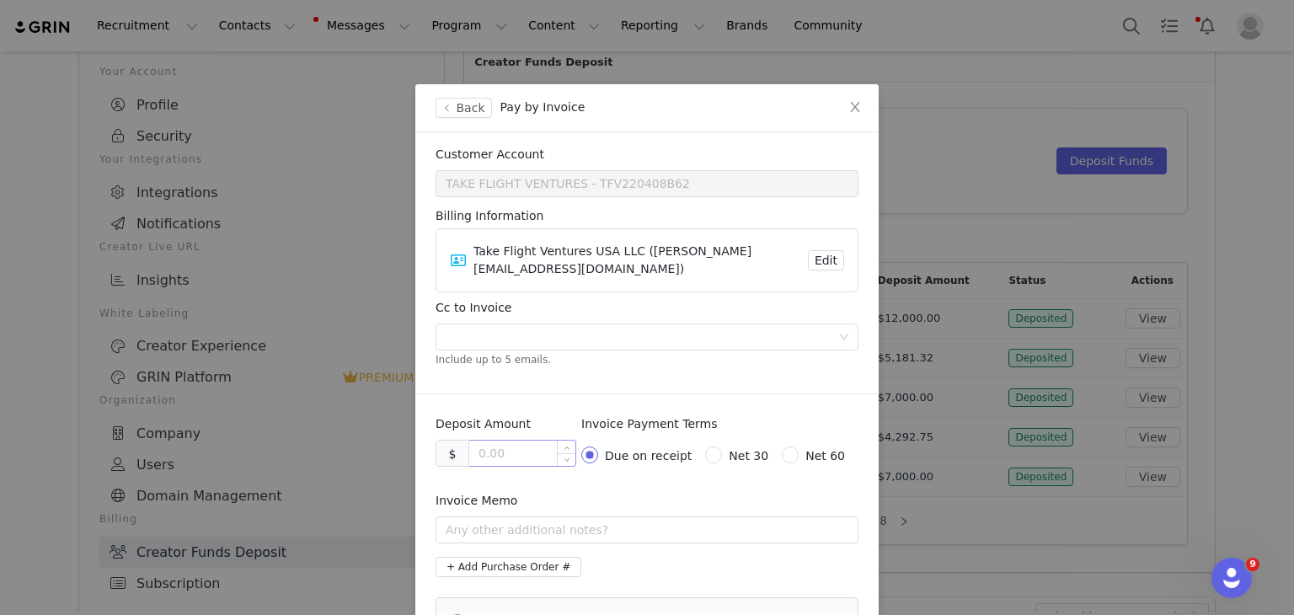
click at [512, 441] on input at bounding box center [522, 453] width 106 height 25
type input "5000.00"
click at [528, 517] on input "text" at bounding box center [647, 530] width 423 height 27
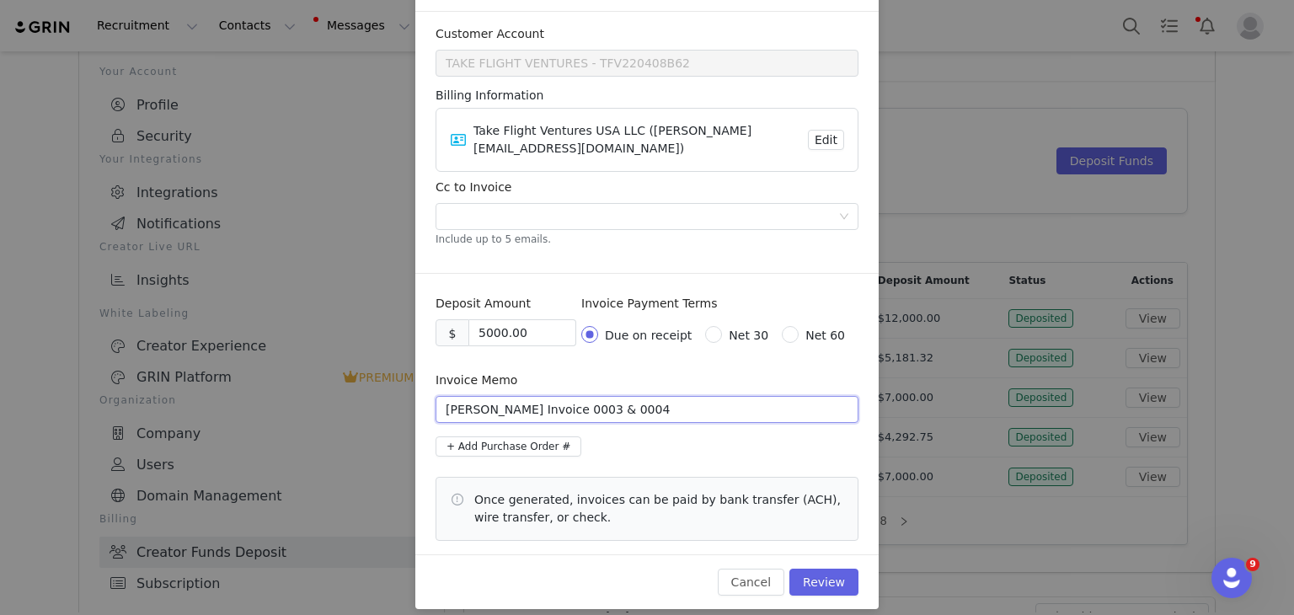
click at [557, 400] on input "[PERSON_NAME] Invoice 0003 & 0004" at bounding box center [647, 409] width 423 height 27
type input "[PERSON_NAME] Invoices 0003 & 0004"
click at [814, 569] on button "Review" at bounding box center [824, 582] width 69 height 27
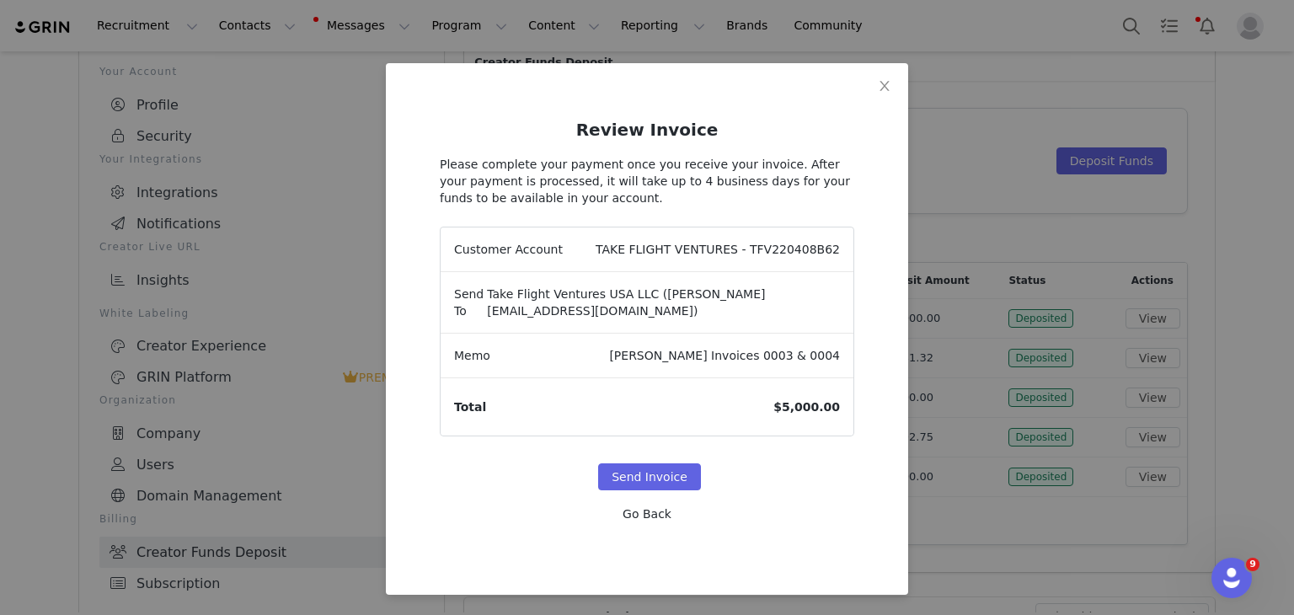
scroll to position [3, 0]
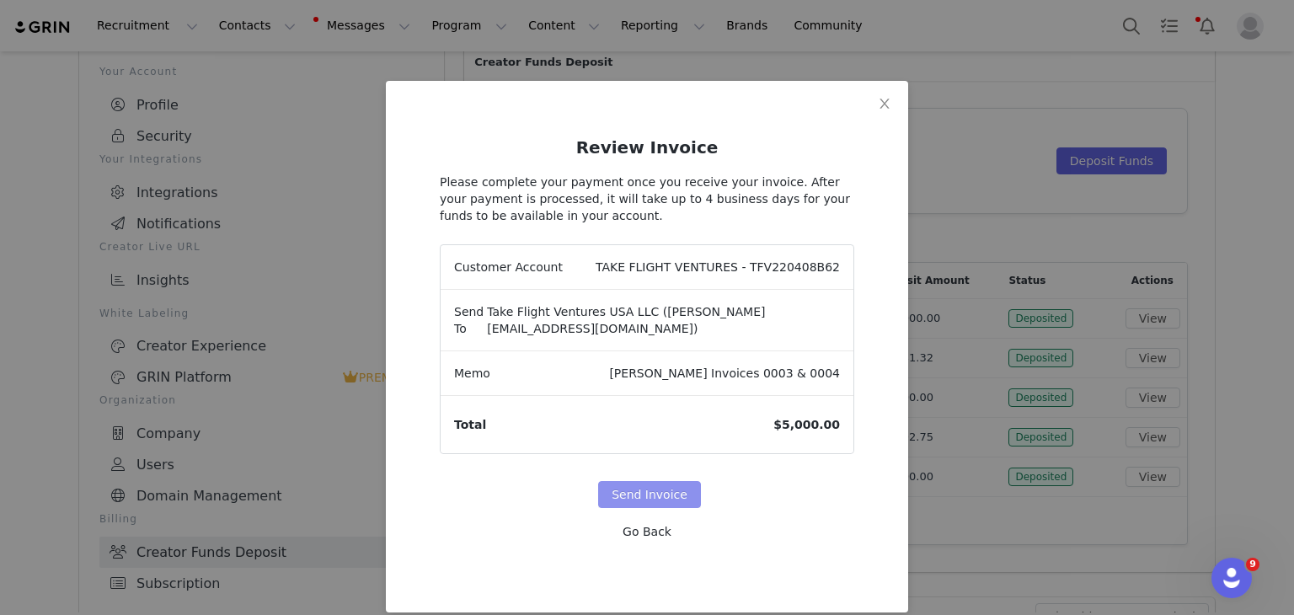
click at [646, 481] on button "Send Invoice" at bounding box center [649, 494] width 103 height 27
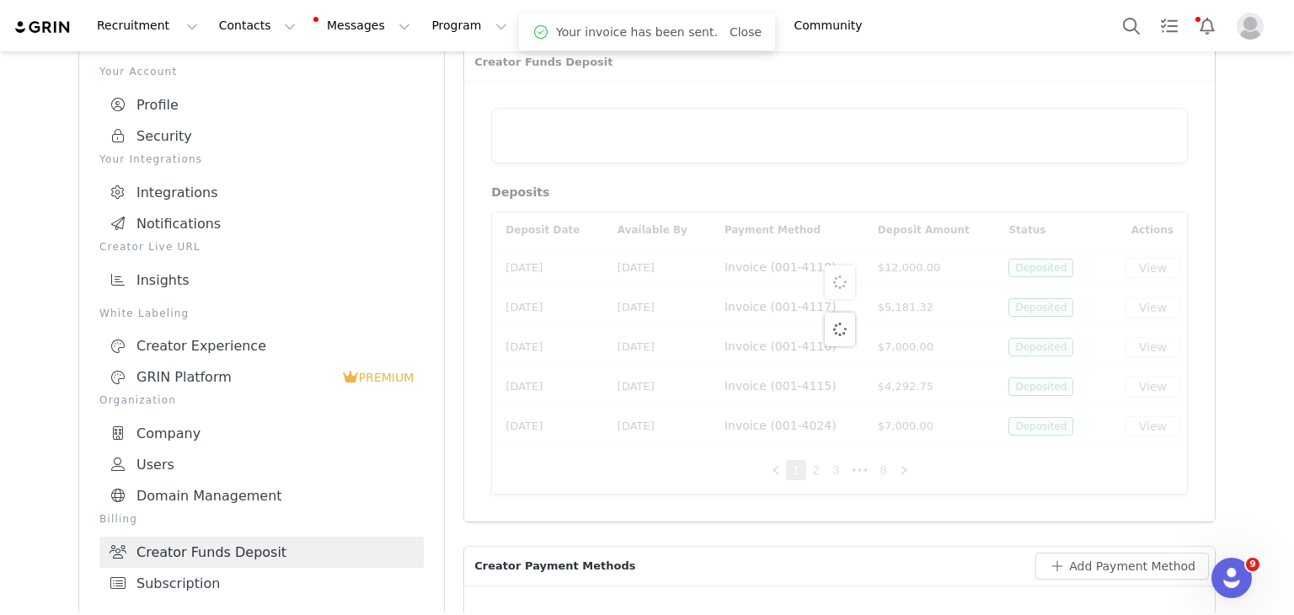
scroll to position [0, 0]
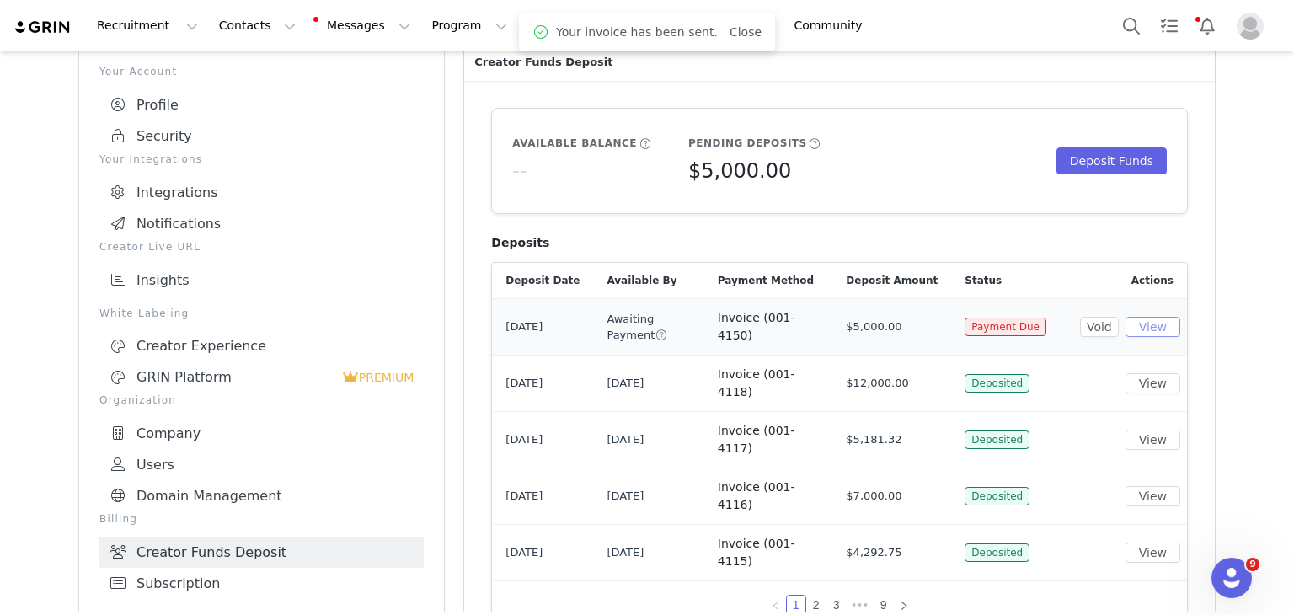
click at [1148, 319] on button "View" at bounding box center [1153, 327] width 55 height 20
click at [430, 28] on button "Program Program" at bounding box center [469, 26] width 96 height 38
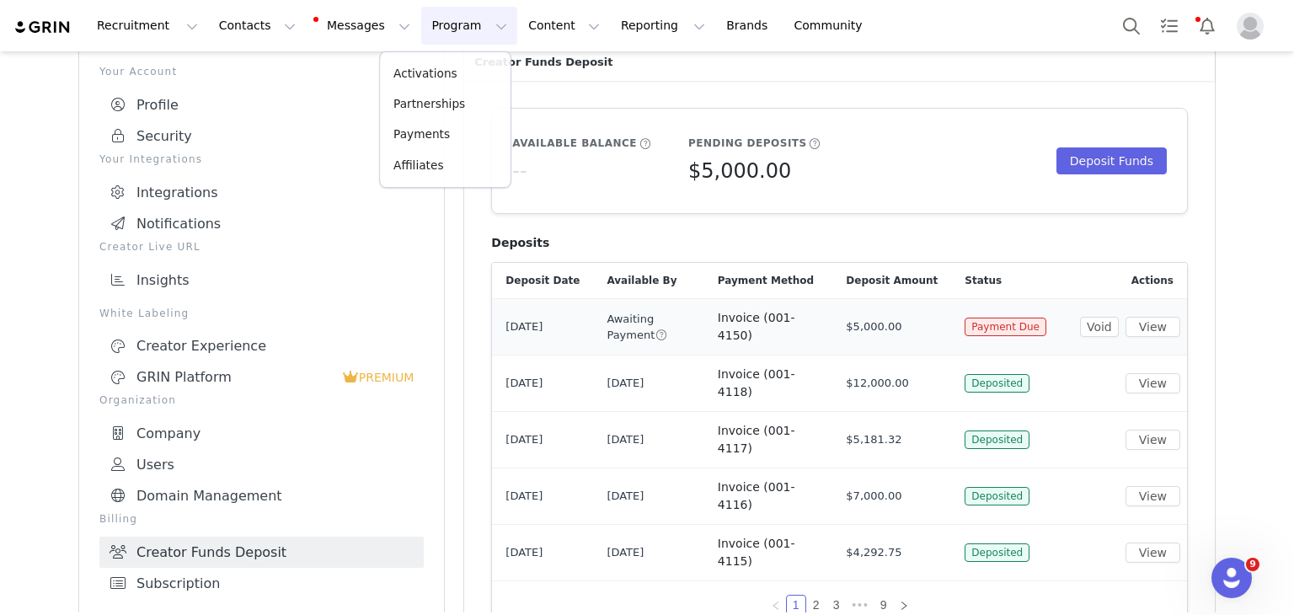
click at [430, 28] on button "Program Program" at bounding box center [469, 26] width 96 height 38
click at [422, 90] on link "Partnerships" at bounding box center [446, 105] width 133 height 31
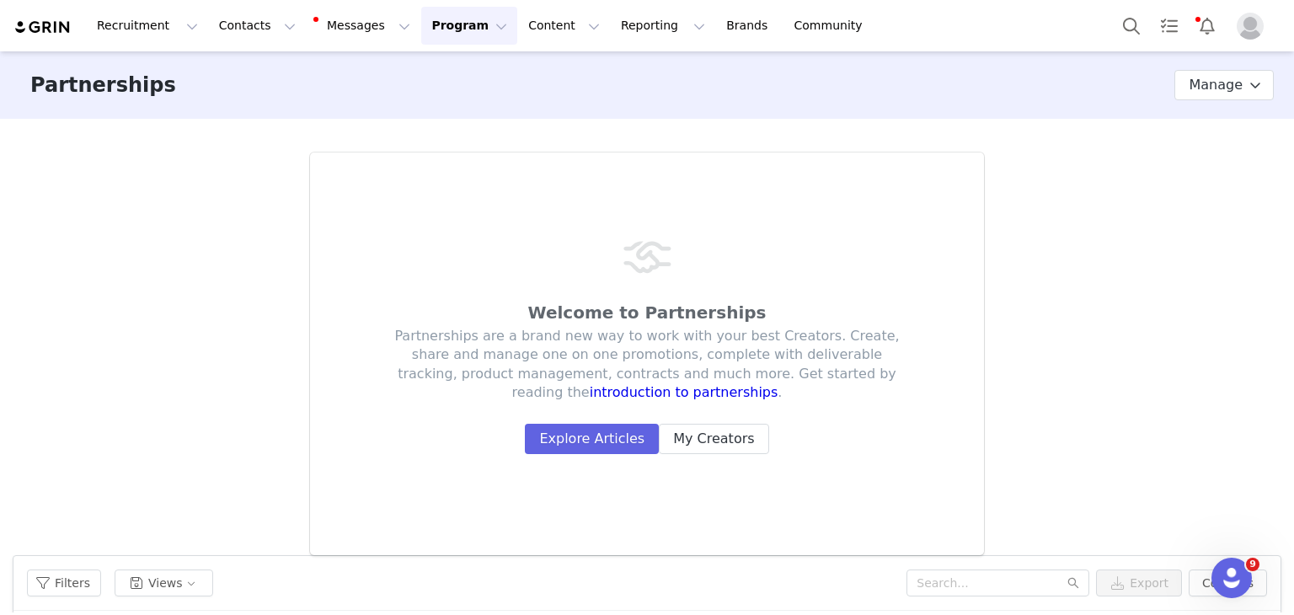
click at [436, 38] on button "Program Program" at bounding box center [469, 26] width 96 height 38
click at [425, 67] on p "Activations" at bounding box center [426, 75] width 65 height 18
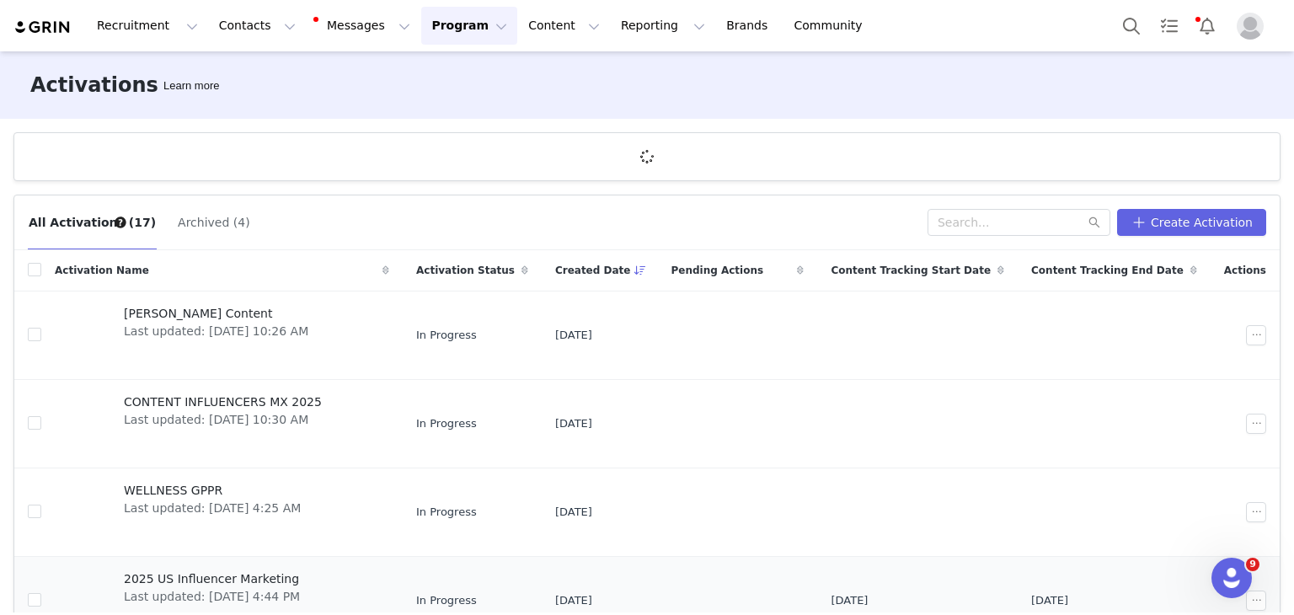
click at [228, 570] on span "2025 US Influencer Marketing" at bounding box center [212, 579] width 176 height 18
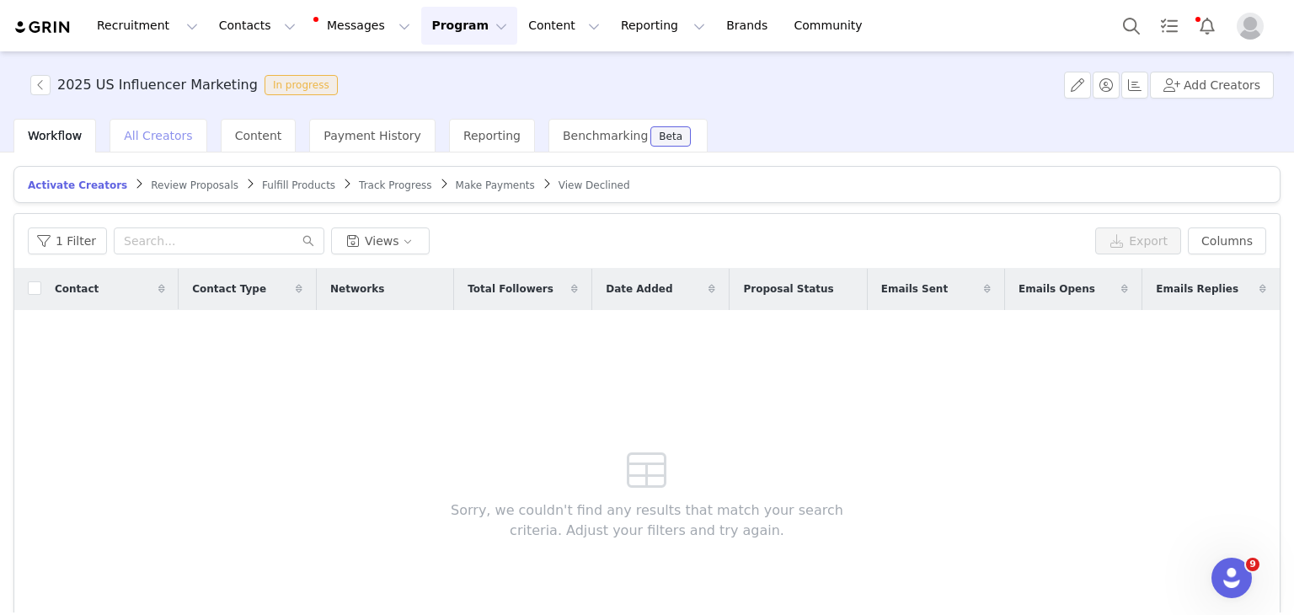
click at [151, 145] on div "All Creators" at bounding box center [158, 136] width 97 height 34
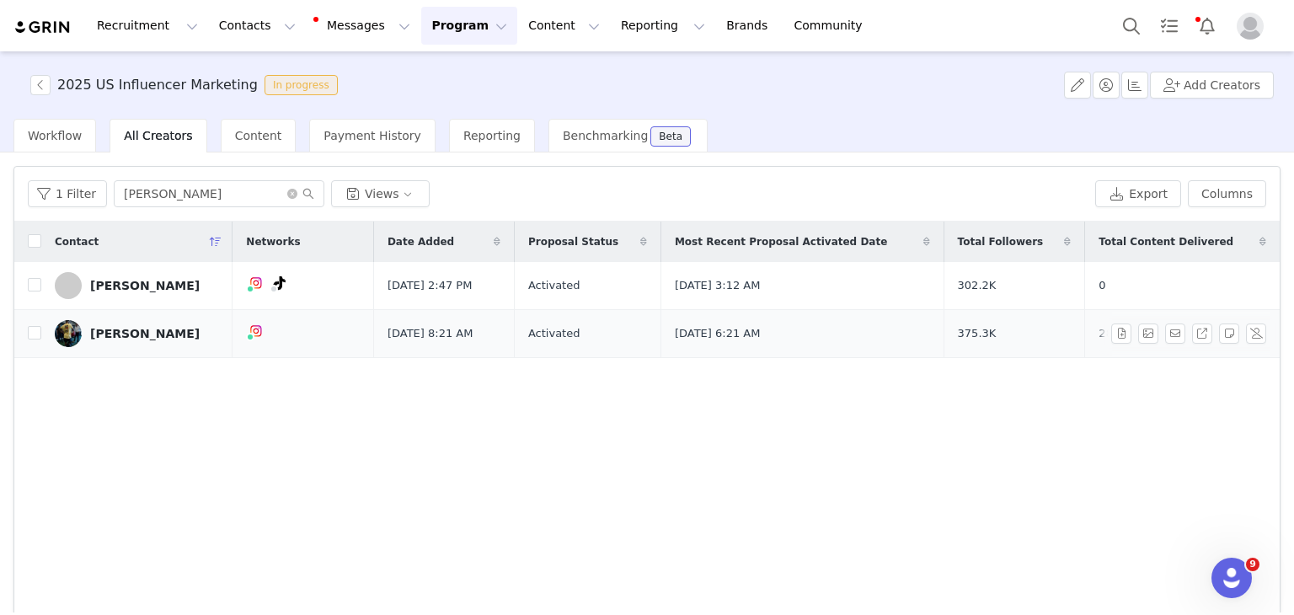
click at [125, 337] on div "[PERSON_NAME]" at bounding box center [145, 333] width 110 height 13
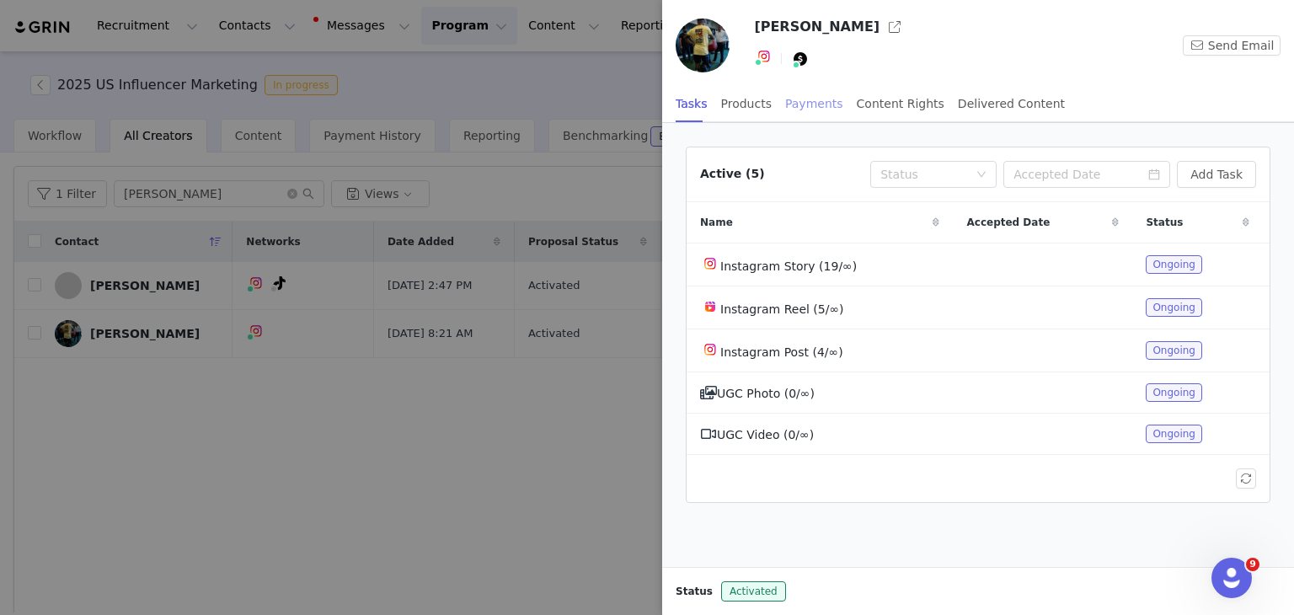
click at [801, 104] on div "Payments" at bounding box center [814, 104] width 58 height 38
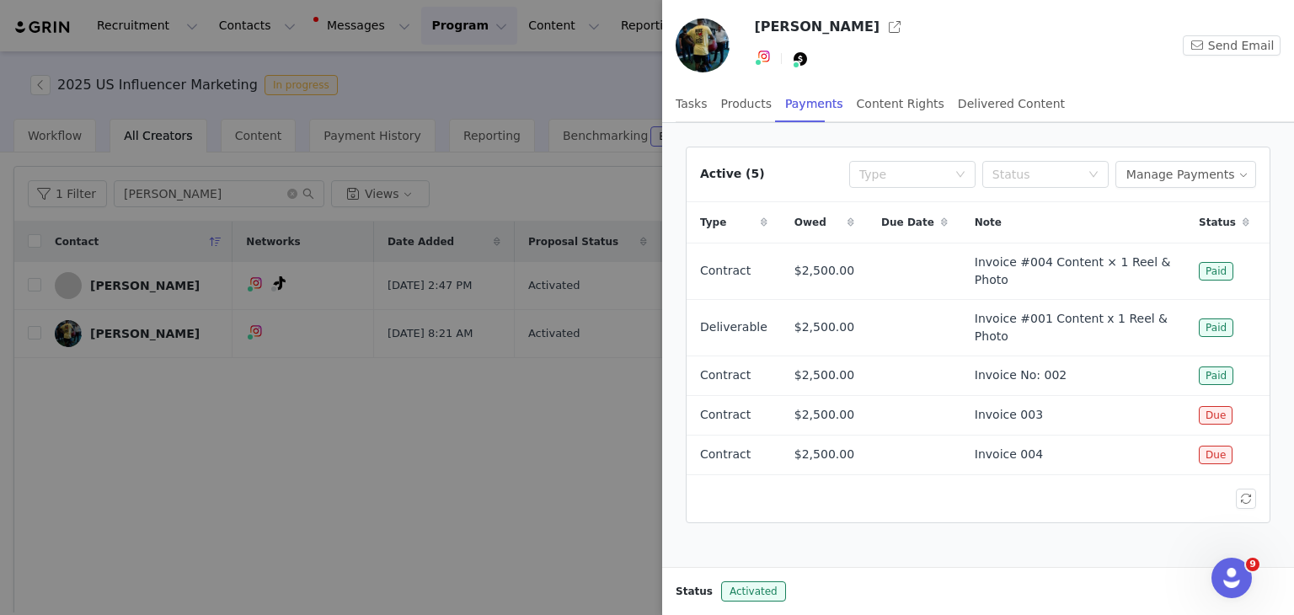
click at [495, 517] on div at bounding box center [647, 307] width 1294 height 615
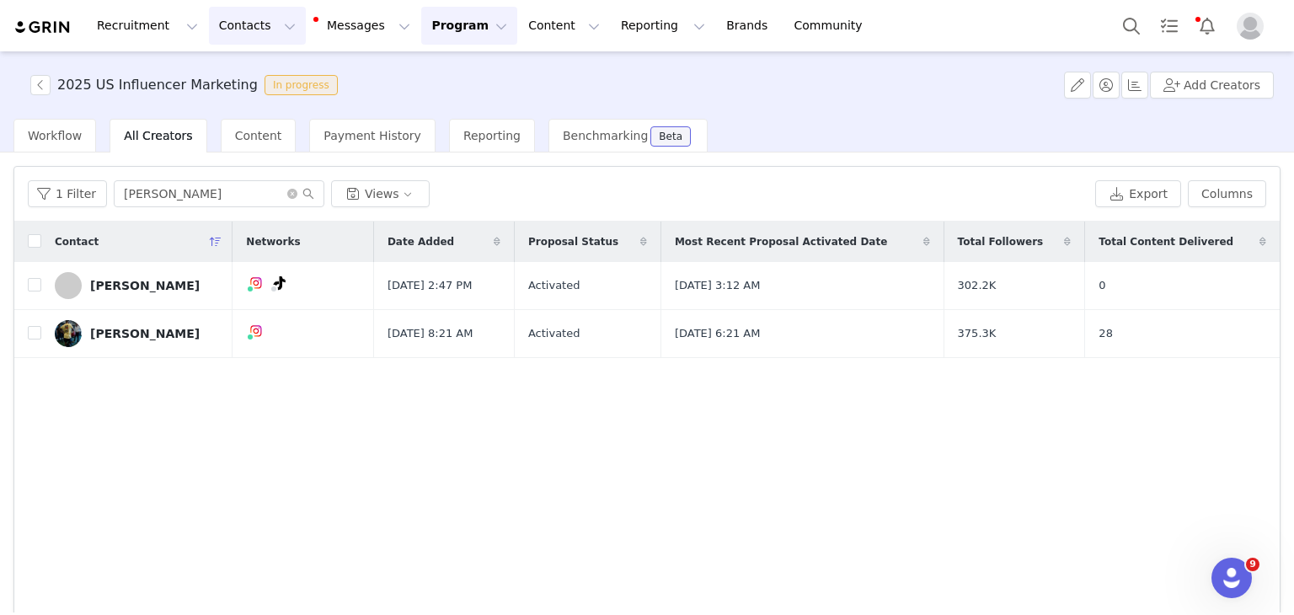
click at [241, 31] on button "Contacts Contacts" at bounding box center [257, 26] width 97 height 38
click at [228, 68] on p "Creators" at bounding box center [231, 75] width 51 height 18
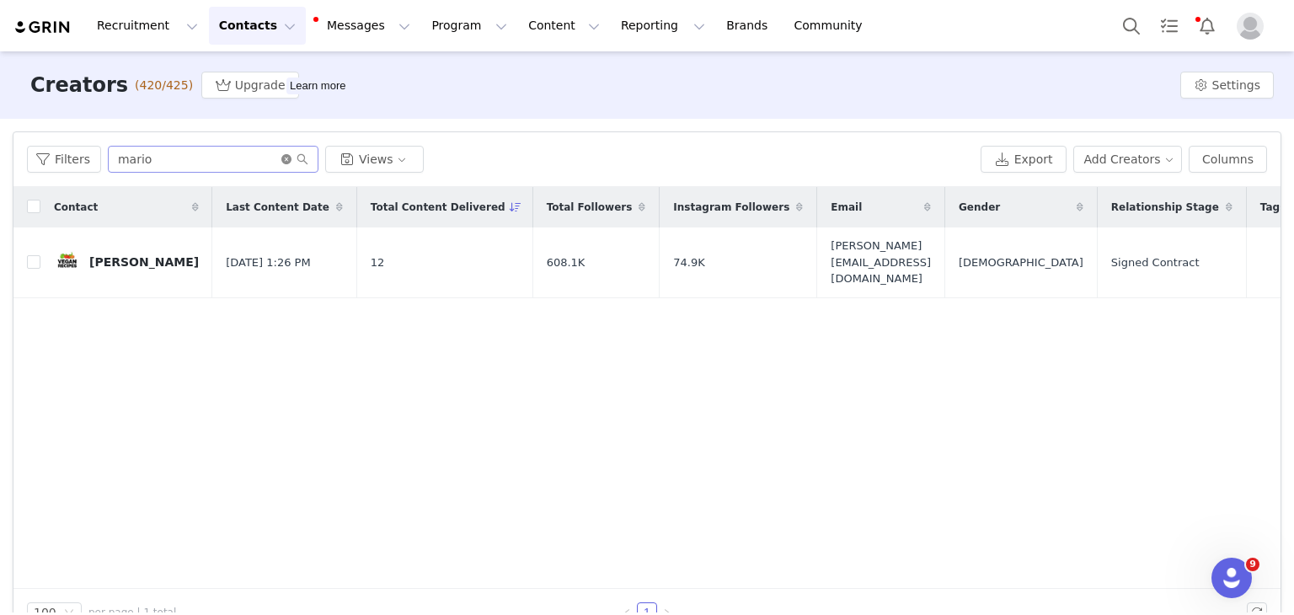
click at [284, 158] on icon "icon: close-circle" at bounding box center [286, 159] width 10 height 10
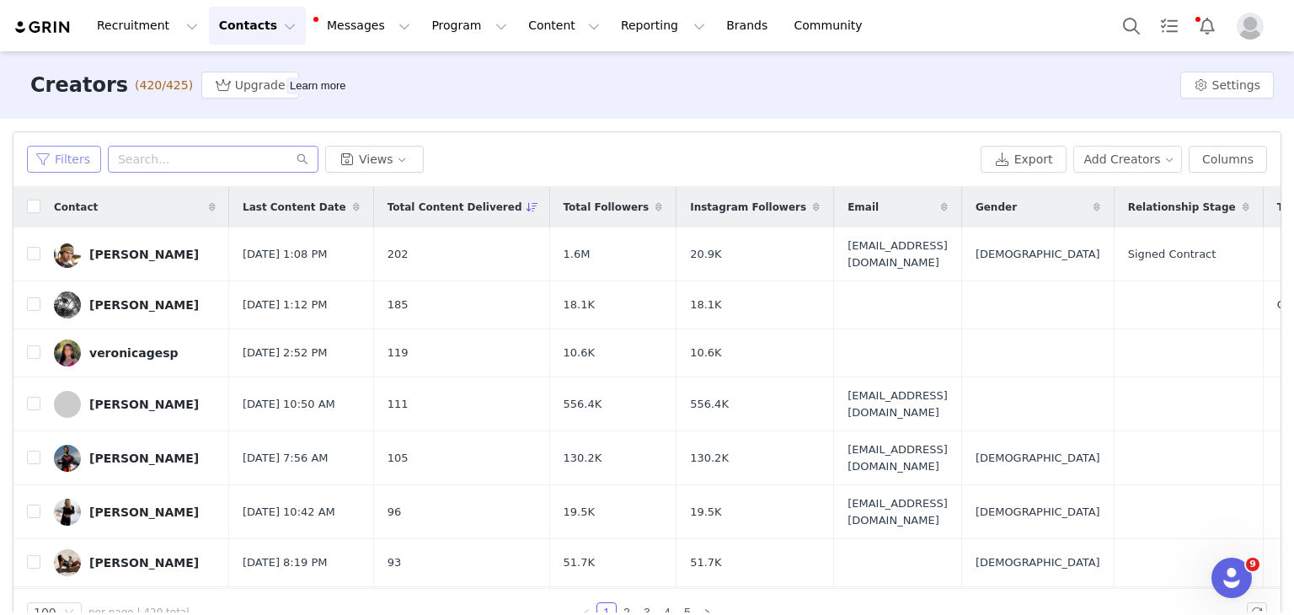
click at [54, 158] on button "Filters" at bounding box center [64, 159] width 74 height 27
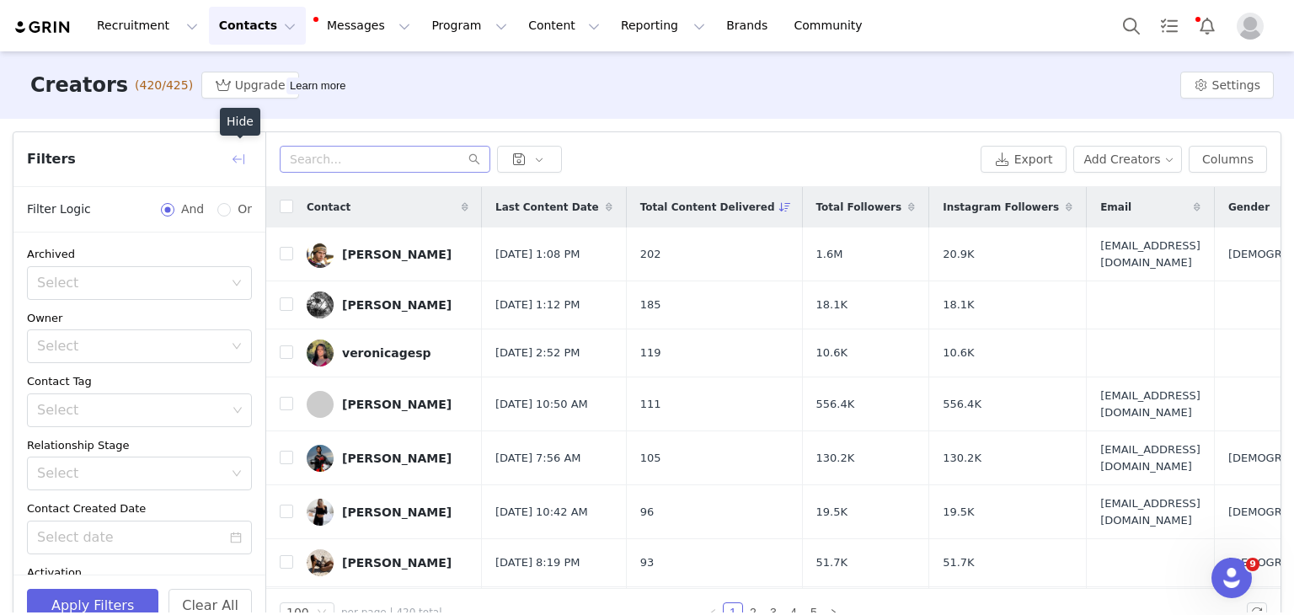
click at [239, 156] on button "button" at bounding box center [238, 159] width 27 height 27
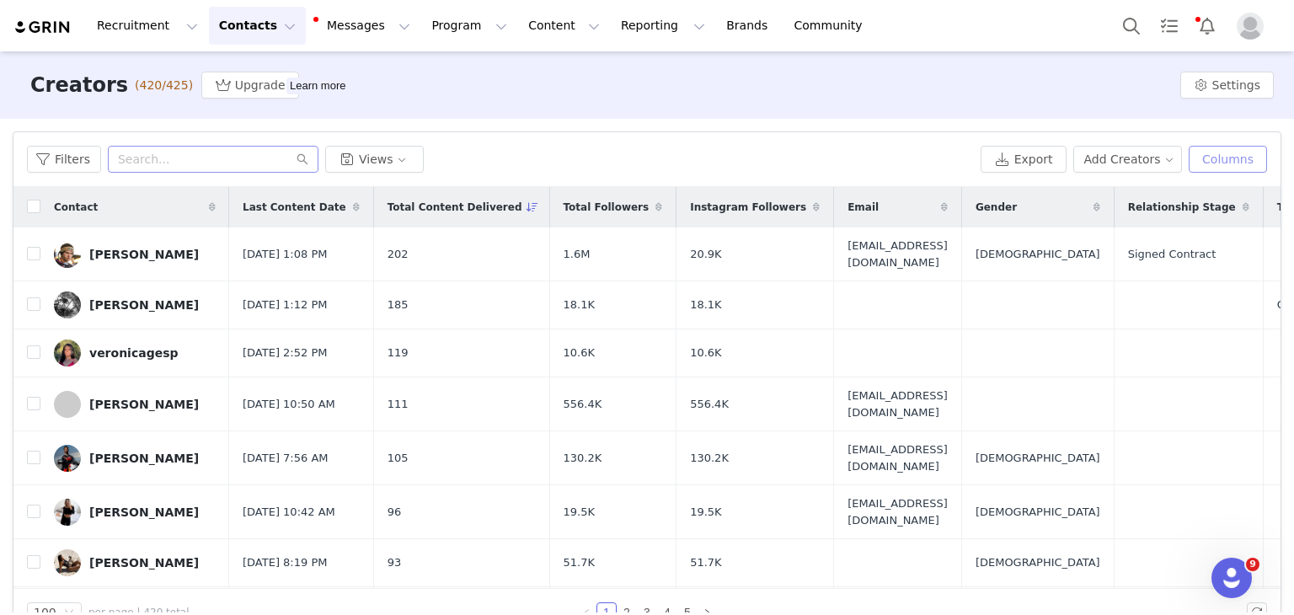
click at [1216, 158] on button "Columns" at bounding box center [1228, 159] width 78 height 27
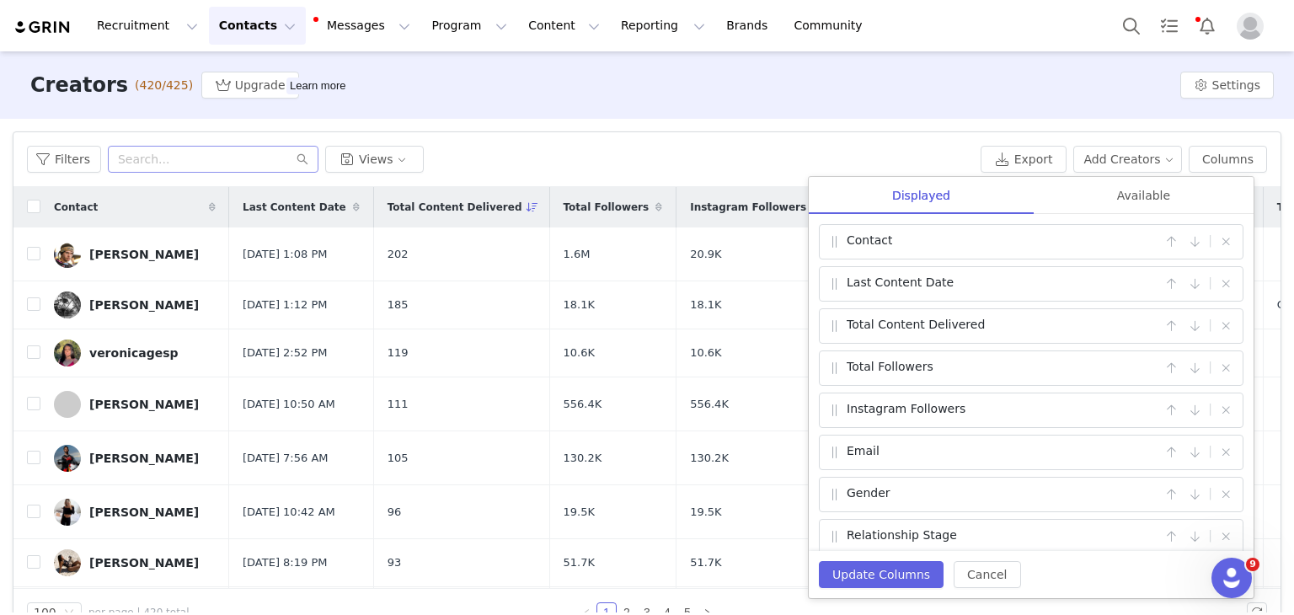
click at [887, 91] on div "Creators (420/425) Upgrade Learn more Settings" at bounding box center [647, 84] width 1294 height 67
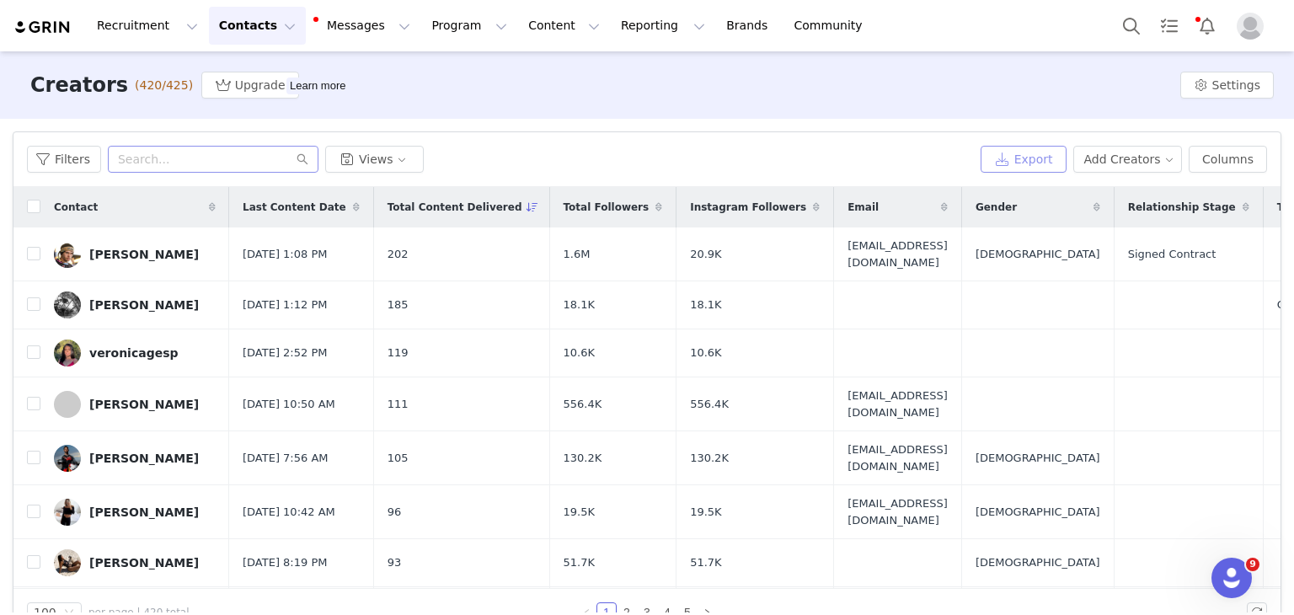
click at [1034, 162] on button "Export" at bounding box center [1024, 159] width 86 height 27
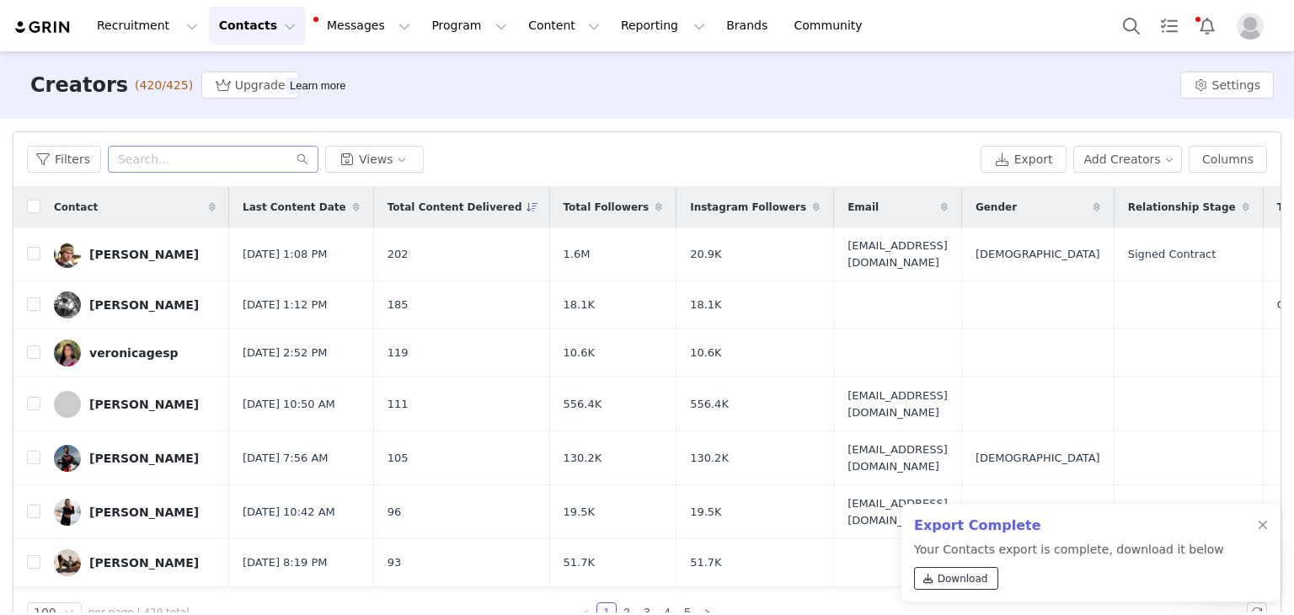
click at [947, 573] on span "Download" at bounding box center [963, 578] width 51 height 15
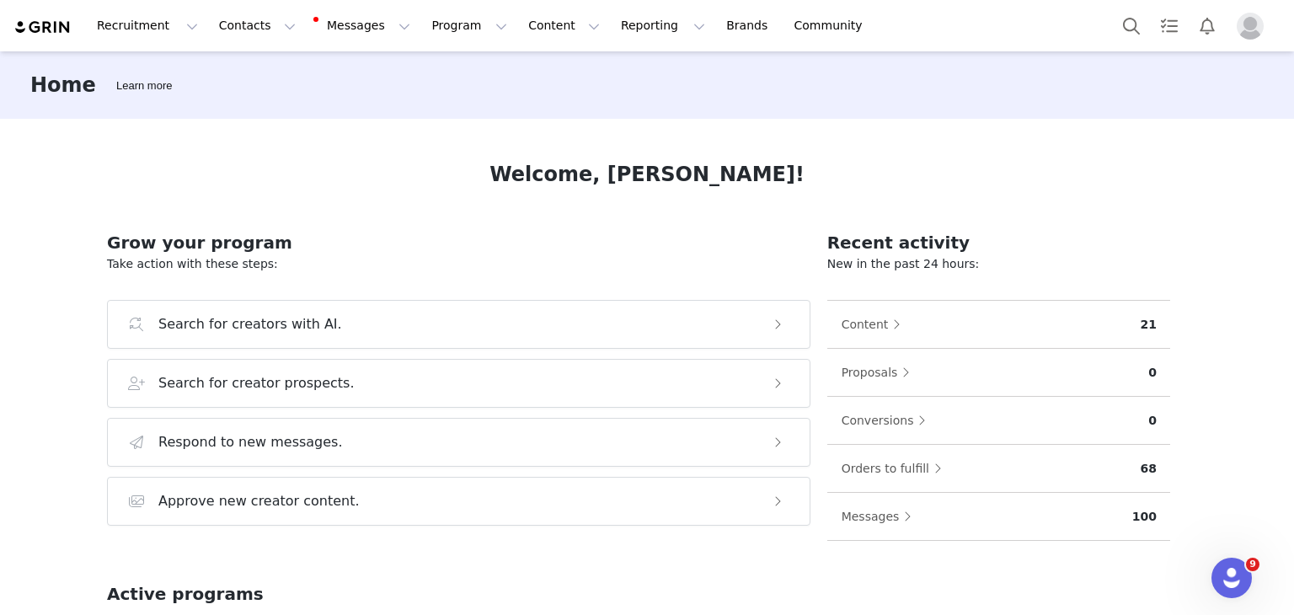
click at [1254, 30] on img "Profile" at bounding box center [1250, 26] width 27 height 27
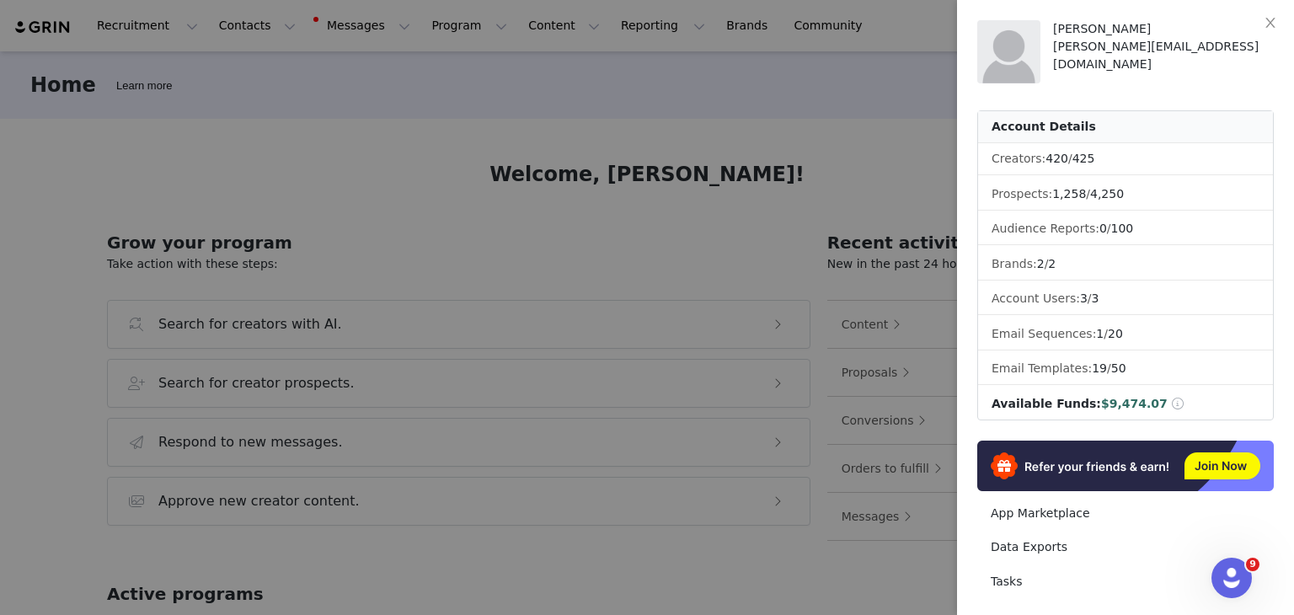
scroll to position [235, 0]
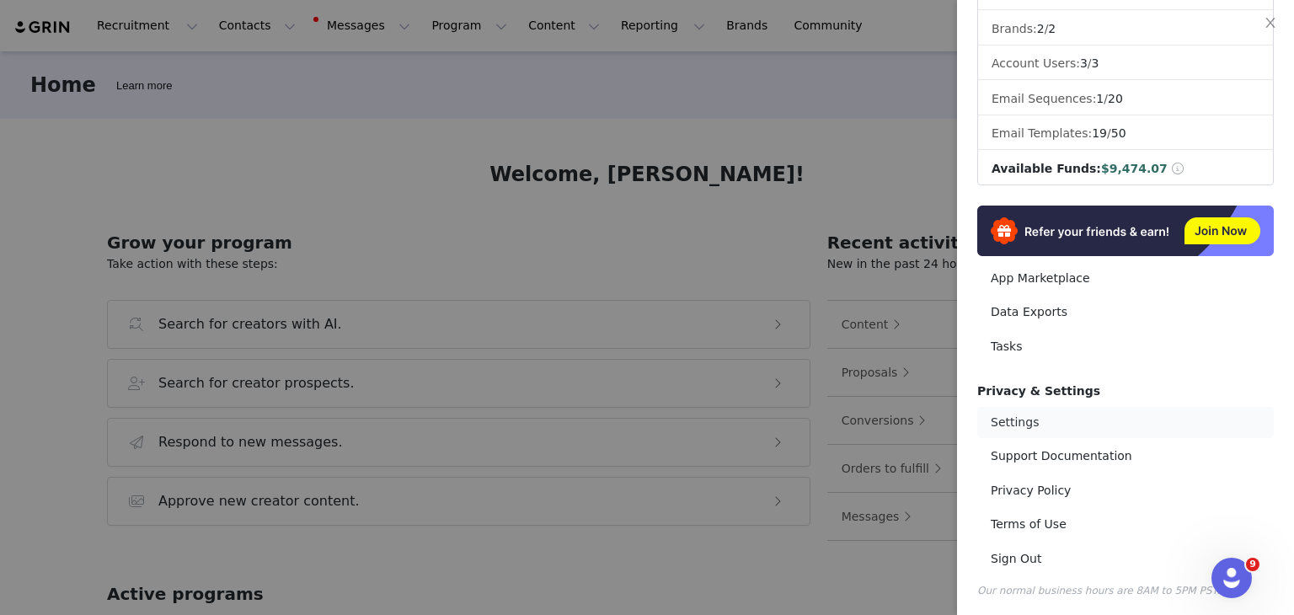
click at [1023, 420] on link "Settings" at bounding box center [1126, 422] width 297 height 31
select select "America/[GEOGRAPHIC_DATA]"
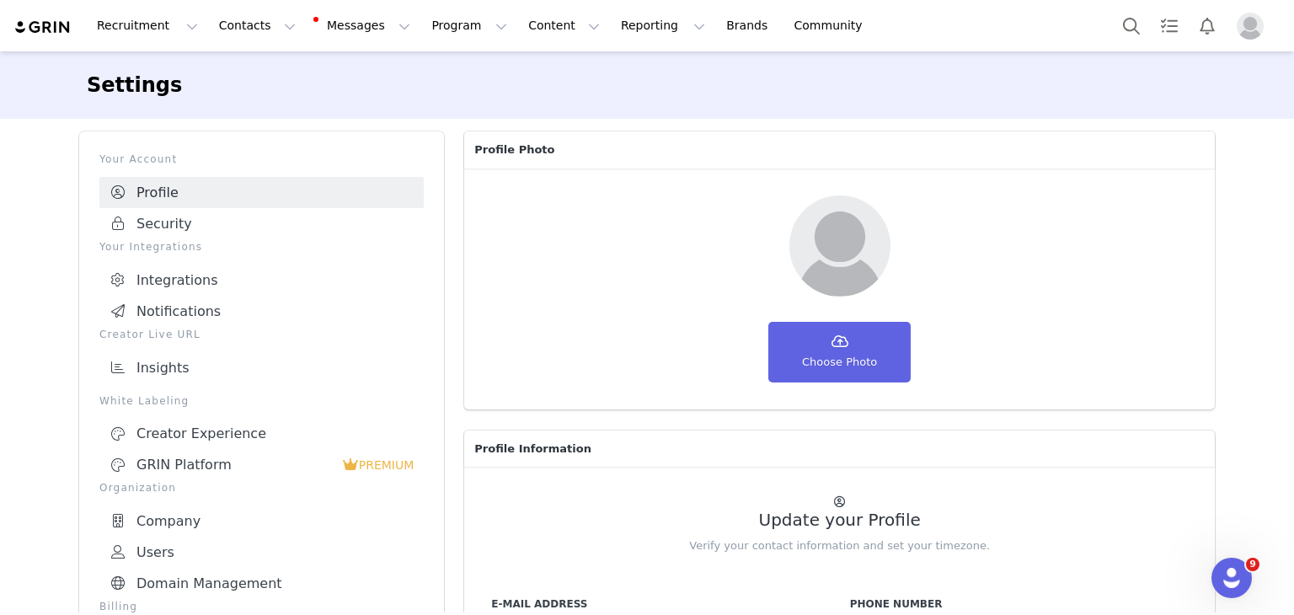
scroll to position [330, 0]
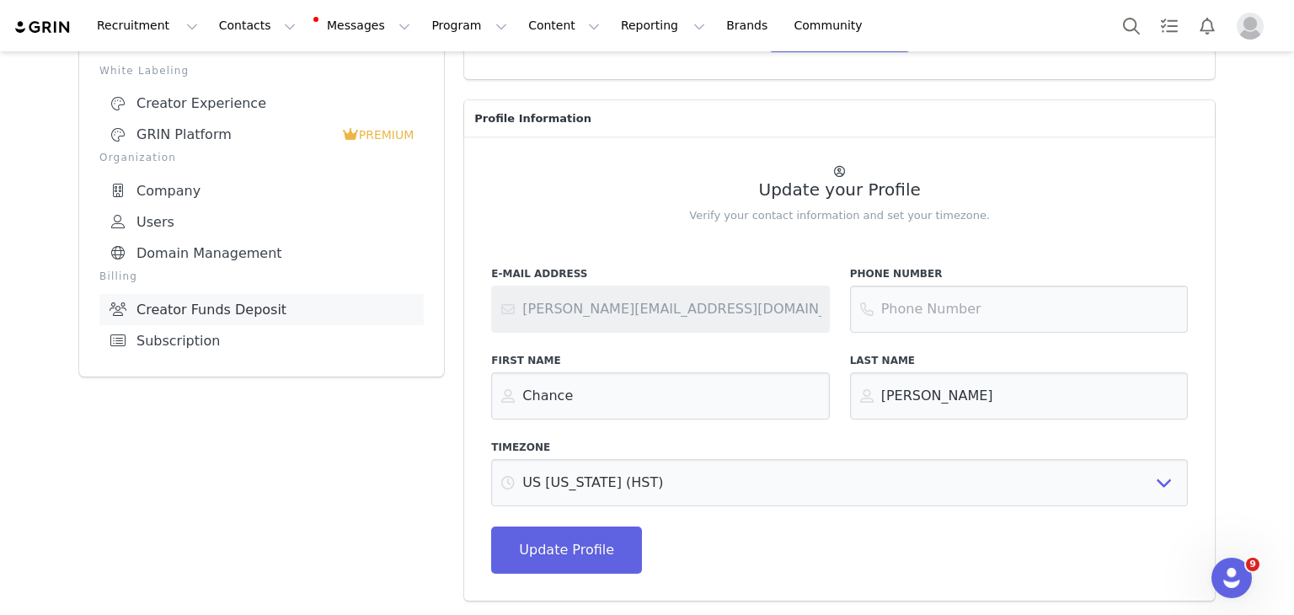
click at [209, 306] on link "Creator Funds Deposit" at bounding box center [261, 309] width 324 height 31
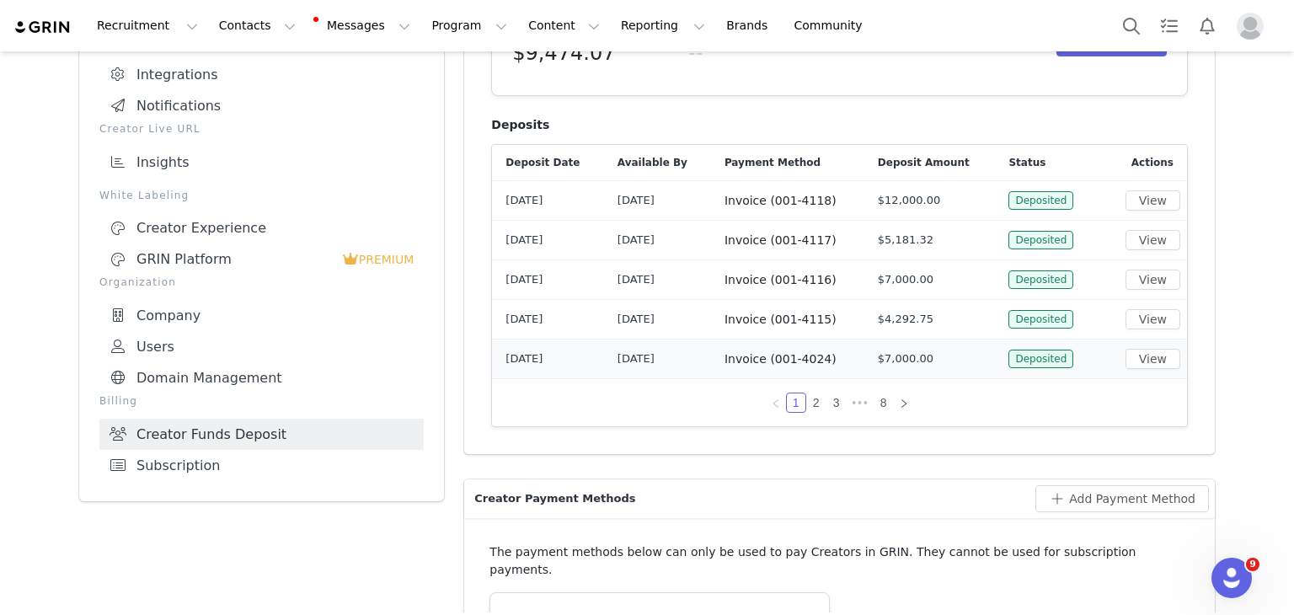
scroll to position [206, 0]
click at [1139, 277] on button "View" at bounding box center [1153, 280] width 55 height 20
click at [1142, 243] on button "View" at bounding box center [1153, 240] width 55 height 20
click at [1250, 24] on img "Profile" at bounding box center [1250, 26] width 27 height 27
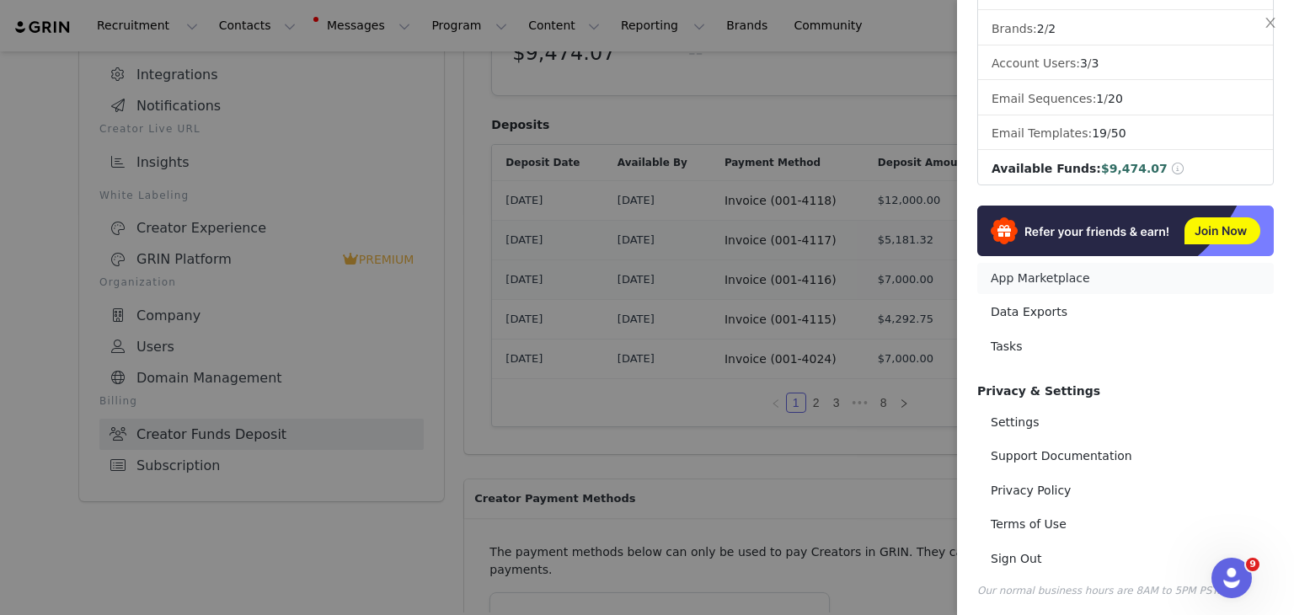
scroll to position [0, 0]
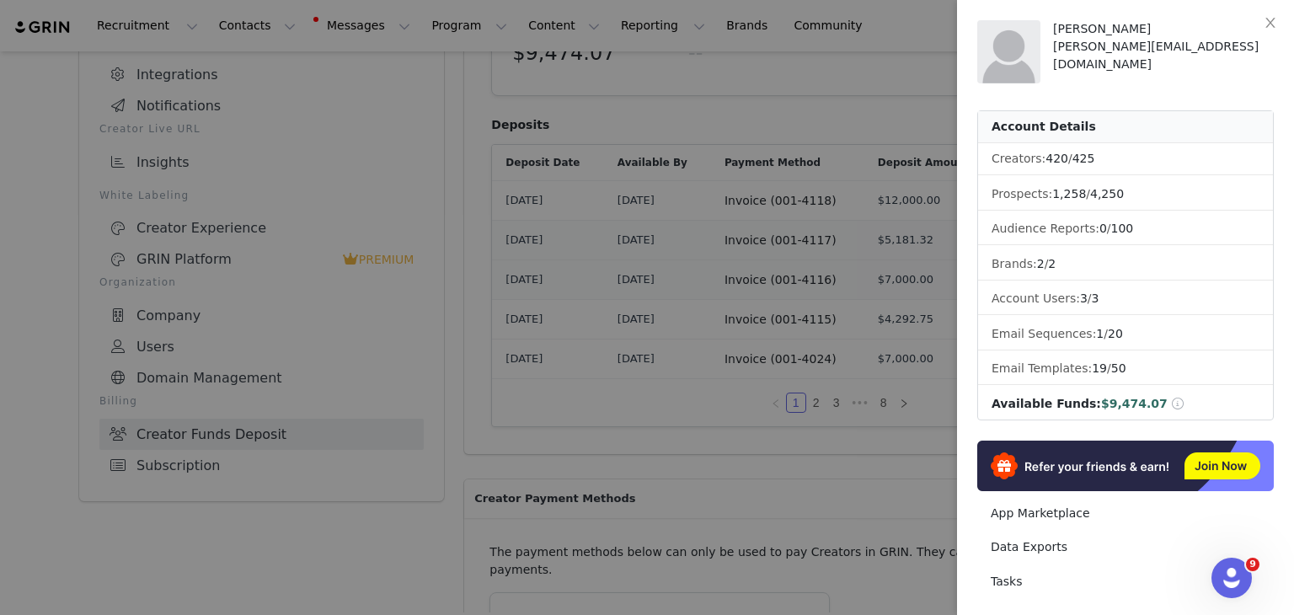
click at [482, 137] on div at bounding box center [647, 307] width 1294 height 615
